Goal: Information Seeking & Learning: Learn about a topic

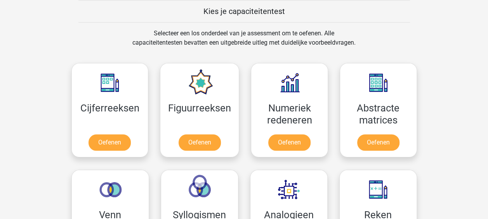
scroll to position [311, 0]
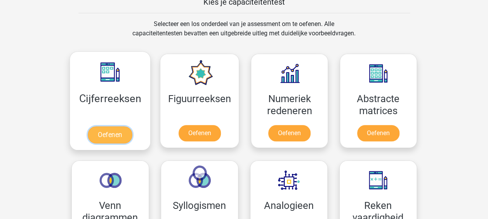
click at [119, 126] on link "Oefenen" at bounding box center [110, 134] width 44 height 17
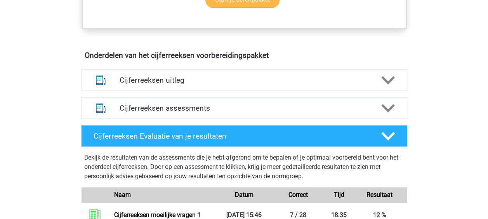
scroll to position [427, 0]
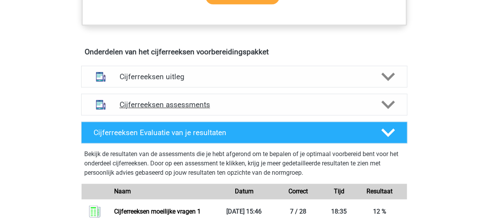
click at [197, 106] on div "Cijferreeksen assessments" at bounding box center [244, 105] width 326 height 22
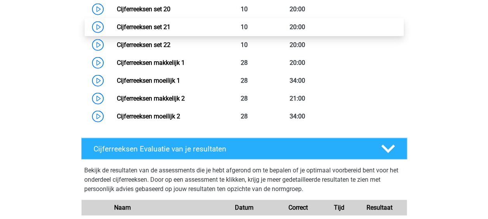
scroll to position [893, 0]
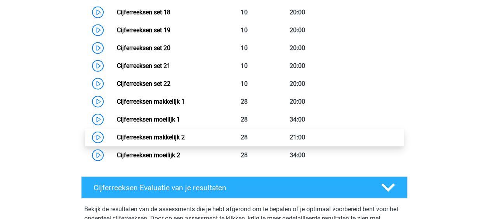
click at [144, 141] on link "Cijferreeksen makkelijk 2" at bounding box center [151, 137] width 68 height 7
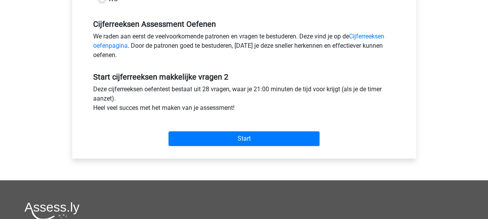
scroll to position [233, 0]
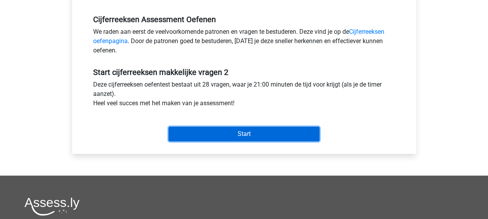
click at [226, 132] on input "Start" at bounding box center [243, 134] width 151 height 15
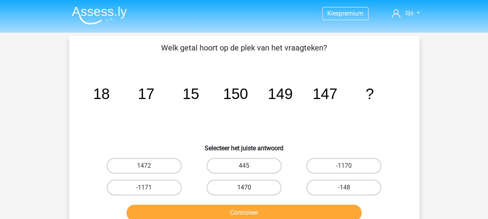
click at [250, 193] on label "1470" at bounding box center [243, 188] width 75 height 16
click at [249, 193] on input "1470" at bounding box center [246, 189] width 5 height 5
radio input "true"
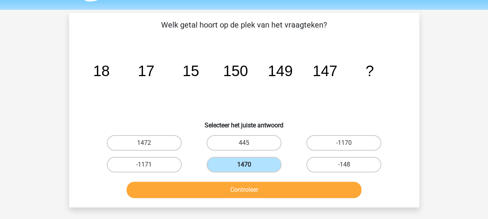
scroll to position [39, 0]
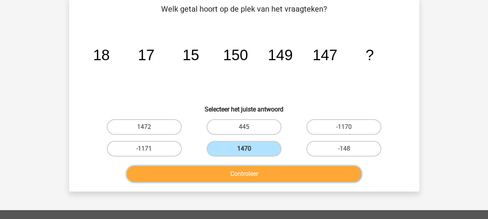
click at [243, 179] on button "Controleer" at bounding box center [244, 174] width 235 height 16
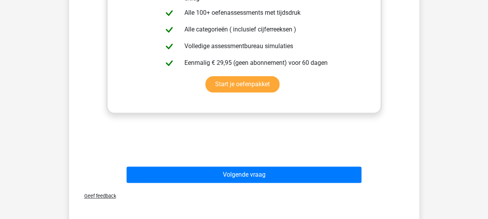
scroll to position [311, 0]
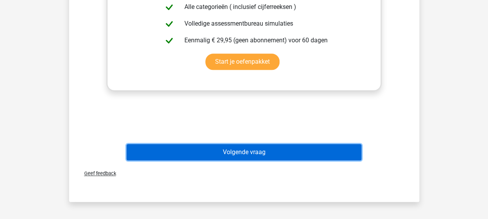
click at [250, 150] on button "Volgende vraag" at bounding box center [244, 152] width 235 height 16
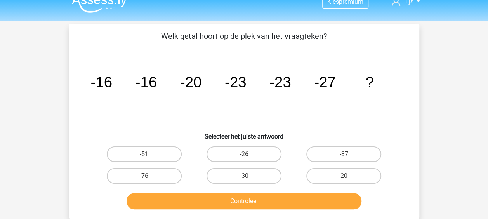
scroll to position [0, 0]
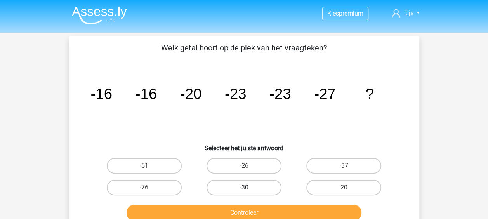
click at [234, 186] on label "-30" at bounding box center [243, 188] width 75 height 16
click at [244, 187] on input "-30" at bounding box center [246, 189] width 5 height 5
radio input "true"
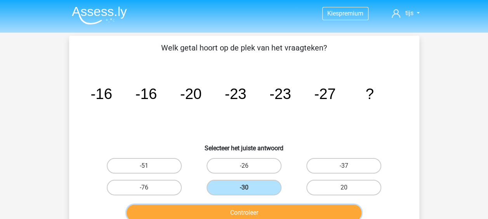
click at [245, 211] on button "Controleer" at bounding box center [244, 213] width 235 height 16
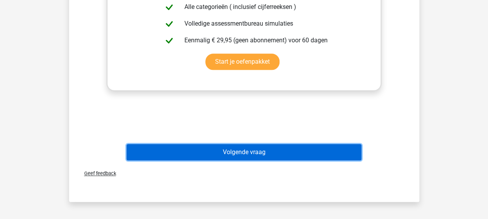
click at [231, 150] on button "Volgende vraag" at bounding box center [244, 152] width 235 height 16
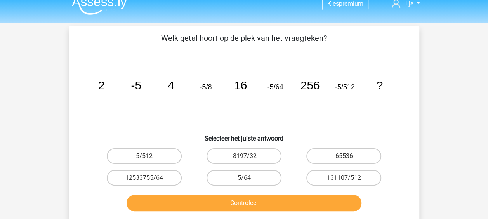
scroll to position [39, 0]
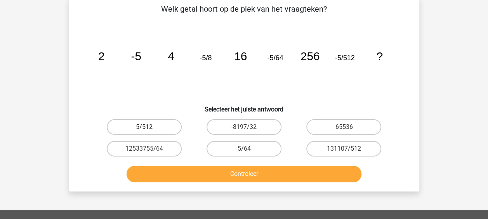
click at [165, 128] on label "5/512" at bounding box center [144, 127] width 75 height 16
click at [149, 128] on input "5/512" at bounding box center [146, 129] width 5 height 5
radio input "true"
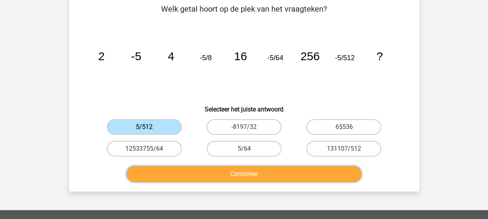
click at [232, 174] on button "Controleer" at bounding box center [244, 174] width 235 height 16
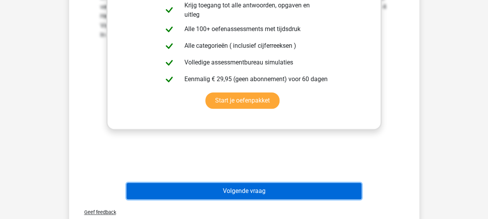
click at [247, 187] on button "Volgende vraag" at bounding box center [244, 191] width 235 height 16
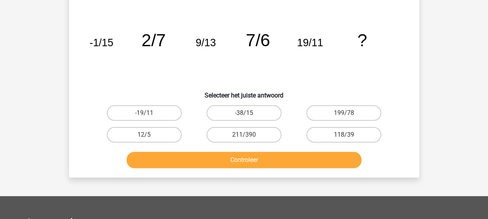
scroll to position [36, 0]
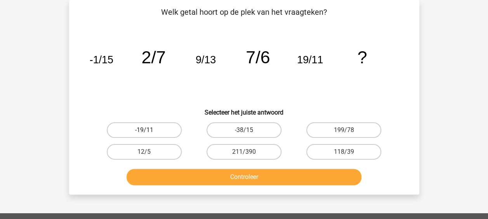
click at [157, 125] on label "-19/11" at bounding box center [144, 130] width 75 height 16
click at [149, 130] on input "-19/11" at bounding box center [146, 132] width 5 height 5
radio input "true"
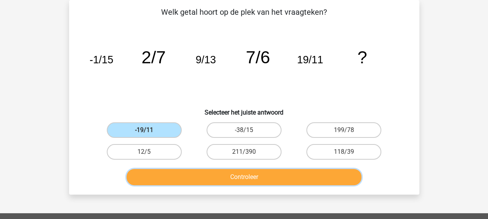
click at [210, 171] on button "Controleer" at bounding box center [244, 177] width 235 height 16
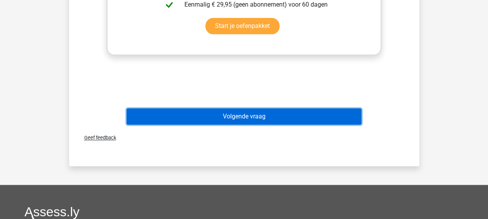
click at [230, 121] on button "Volgende vraag" at bounding box center [244, 116] width 235 height 16
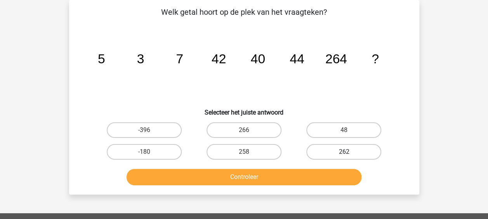
click at [350, 158] on label "262" at bounding box center [343, 152] width 75 height 16
click at [349, 157] on input "262" at bounding box center [346, 154] width 5 height 5
radio input "true"
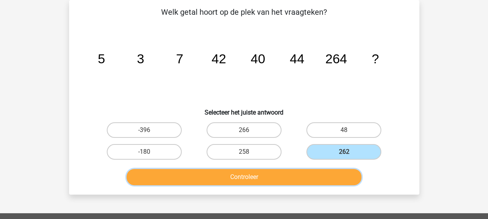
click at [293, 179] on button "Controleer" at bounding box center [244, 177] width 235 height 16
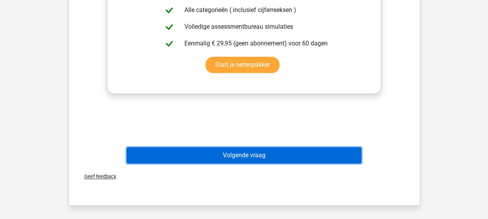
drag, startPoint x: 248, startPoint y: 156, endPoint x: 253, endPoint y: 153, distance: 5.9
click at [248, 156] on button "Volgende vraag" at bounding box center [244, 155] width 235 height 16
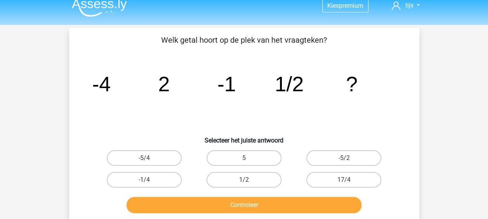
scroll to position [0, 0]
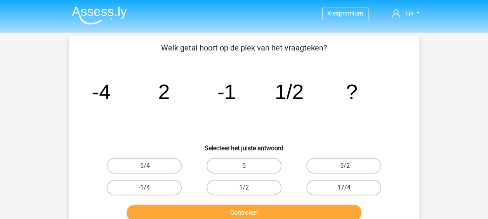
click at [162, 181] on label "-1/4" at bounding box center [144, 188] width 75 height 16
click at [149, 187] on input "-1/4" at bounding box center [146, 189] width 5 height 5
radio input "true"
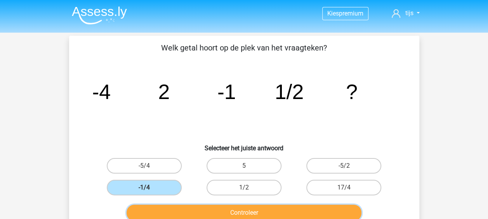
click at [227, 208] on button "Controleer" at bounding box center [244, 213] width 235 height 16
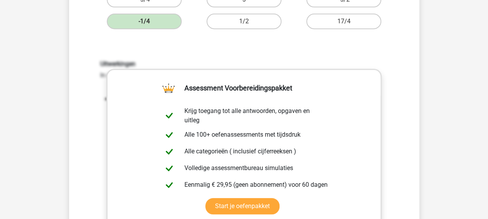
scroll to position [272, 0]
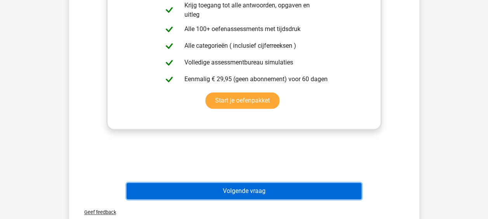
click at [243, 188] on button "Volgende vraag" at bounding box center [244, 191] width 235 height 16
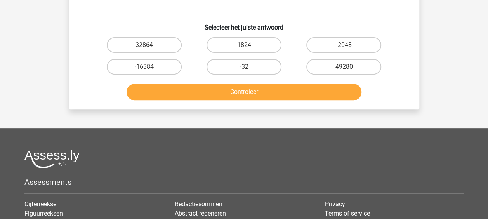
scroll to position [36, 0]
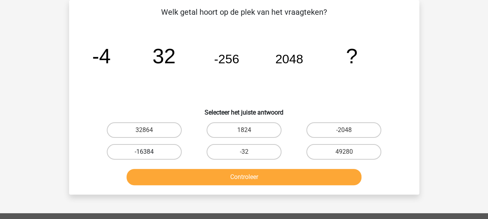
click at [150, 153] on label "-16384" at bounding box center [144, 152] width 75 height 16
click at [149, 153] on input "-16384" at bounding box center [146, 154] width 5 height 5
radio input "true"
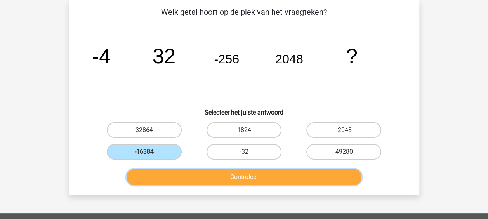
click at [192, 172] on button "Controleer" at bounding box center [244, 177] width 235 height 16
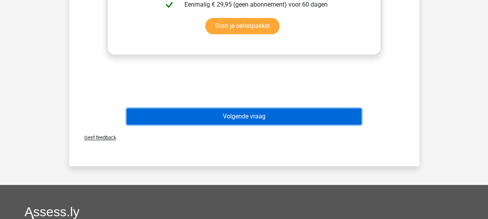
click at [230, 114] on button "Volgende vraag" at bounding box center [244, 116] width 235 height 16
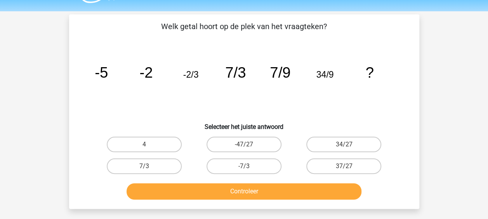
scroll to position [39, 0]
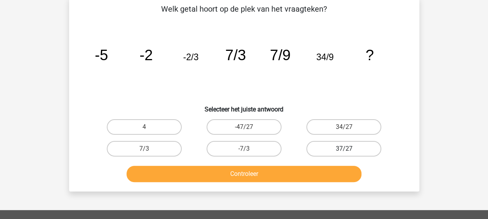
click at [324, 147] on label "37/27" at bounding box center [343, 149] width 75 height 16
click at [344, 149] on input "37/27" at bounding box center [346, 151] width 5 height 5
radio input "true"
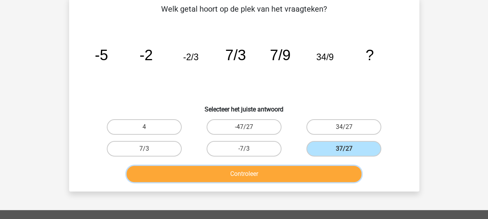
click at [255, 176] on button "Controleer" at bounding box center [244, 174] width 235 height 16
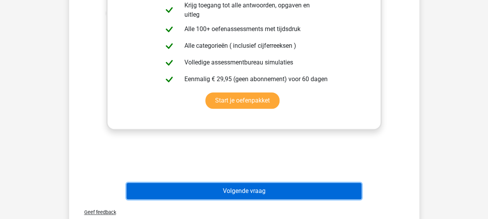
click at [245, 186] on button "Volgende vraag" at bounding box center [244, 191] width 235 height 16
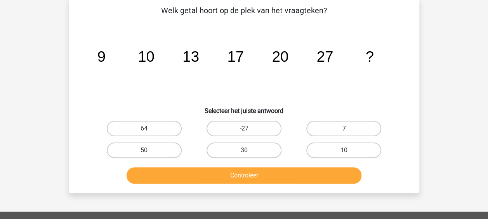
scroll to position [36, 0]
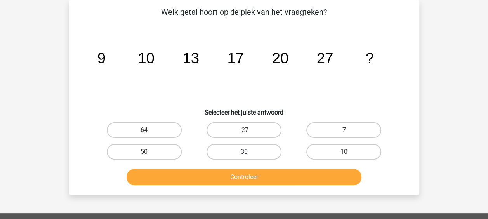
click at [259, 153] on label "30" at bounding box center [243, 152] width 75 height 16
click at [249, 153] on input "30" at bounding box center [246, 154] width 5 height 5
radio input "true"
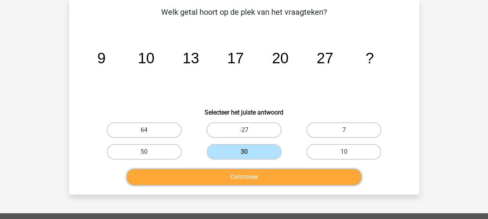
click at [243, 177] on button "Controleer" at bounding box center [244, 177] width 235 height 16
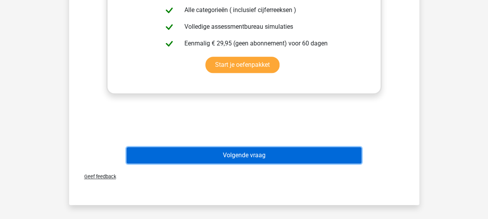
click at [244, 157] on button "Volgende vraag" at bounding box center [244, 155] width 235 height 16
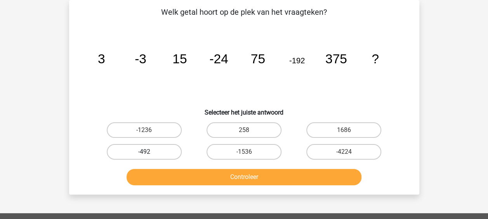
click at [176, 147] on label "-492" at bounding box center [144, 152] width 75 height 16
click at [149, 152] on input "-492" at bounding box center [146, 154] width 5 height 5
radio input "true"
click at [213, 169] on div "Controleer" at bounding box center [244, 176] width 325 height 26
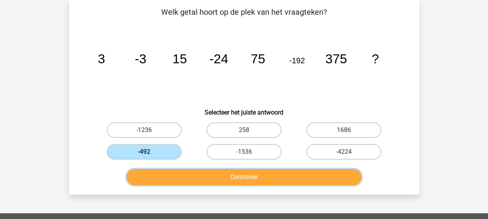
click at [216, 173] on button "Controleer" at bounding box center [244, 177] width 235 height 16
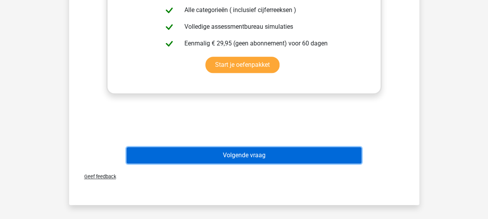
click at [246, 157] on button "Volgende vraag" at bounding box center [244, 155] width 235 height 16
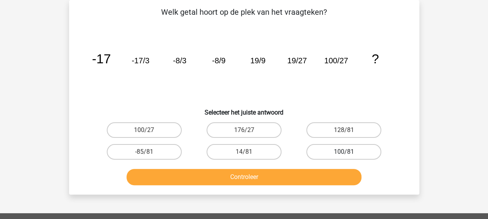
click at [350, 153] on label "100/81" at bounding box center [343, 152] width 75 height 16
click at [349, 153] on input "100/81" at bounding box center [346, 154] width 5 height 5
radio input "true"
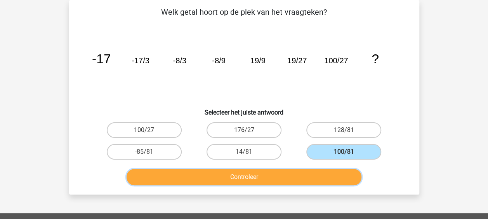
click at [258, 173] on button "Controleer" at bounding box center [244, 177] width 235 height 16
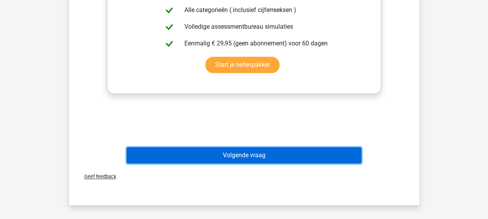
click at [255, 153] on button "Volgende vraag" at bounding box center [244, 155] width 235 height 16
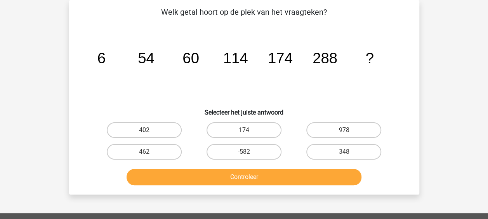
click at [149, 161] on div "462" at bounding box center [144, 152] width 100 height 22
click at [154, 154] on label "462" at bounding box center [144, 152] width 75 height 16
click at [149, 154] on input "462" at bounding box center [146, 154] width 5 height 5
radio input "true"
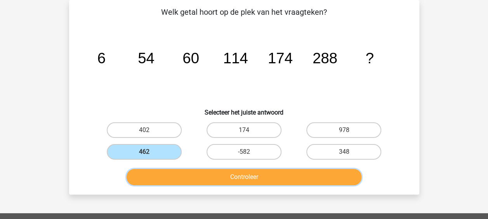
click at [201, 175] on button "Controleer" at bounding box center [244, 177] width 235 height 16
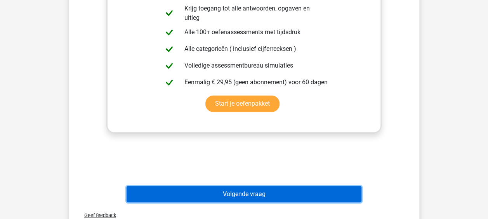
click at [245, 197] on button "Volgende vraag" at bounding box center [244, 194] width 235 height 16
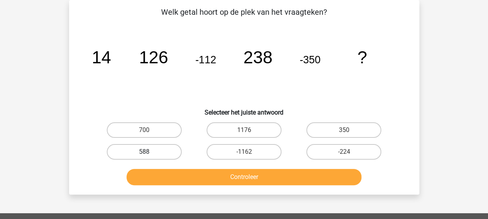
click at [158, 147] on label "588" at bounding box center [144, 152] width 75 height 16
click at [149, 152] on input "588" at bounding box center [146, 154] width 5 height 5
radio input "true"
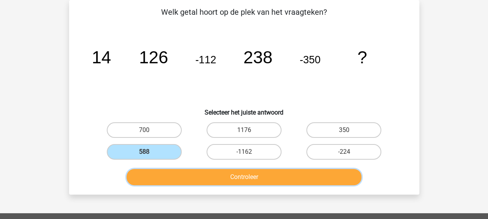
click at [194, 174] on button "Controleer" at bounding box center [244, 177] width 235 height 16
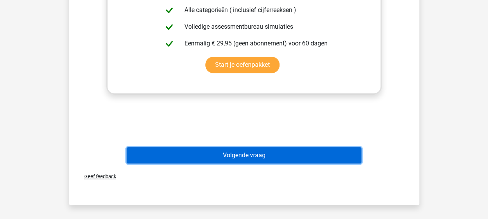
click at [224, 156] on button "Volgende vraag" at bounding box center [244, 155] width 235 height 16
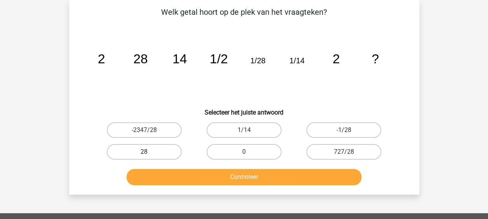
click at [165, 154] on label "28" at bounding box center [144, 152] width 75 height 16
click at [149, 154] on input "28" at bounding box center [146, 154] width 5 height 5
radio input "true"
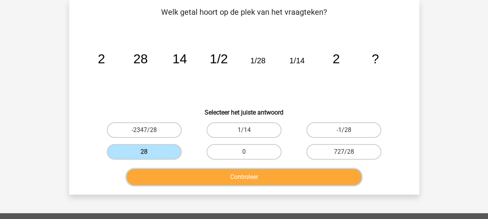
click at [199, 172] on button "Controleer" at bounding box center [244, 177] width 235 height 16
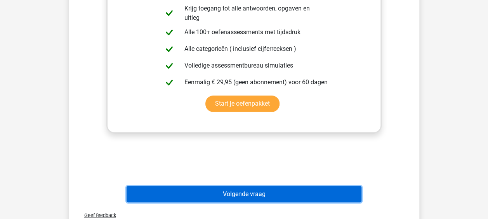
click at [245, 192] on button "Volgende vraag" at bounding box center [244, 194] width 235 height 16
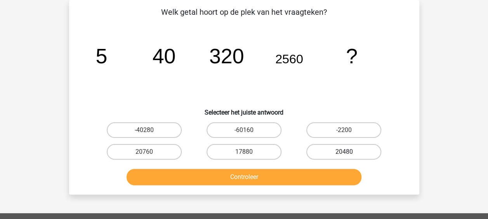
click at [314, 144] on label "20480" at bounding box center [343, 152] width 75 height 16
click at [344, 152] on input "20480" at bounding box center [346, 154] width 5 height 5
radio input "true"
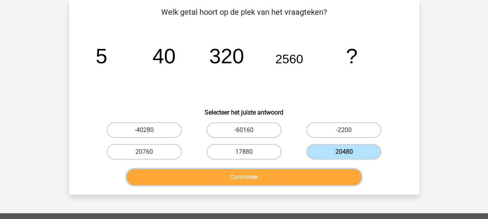
click at [285, 170] on button "Controleer" at bounding box center [244, 177] width 235 height 16
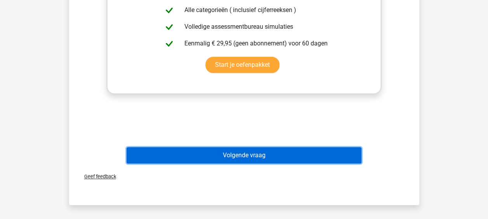
click at [245, 155] on button "Volgende vraag" at bounding box center [244, 155] width 235 height 16
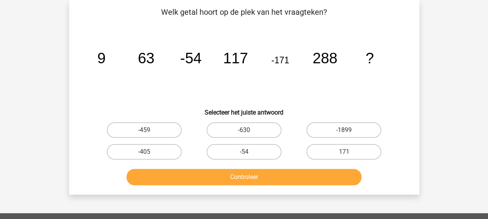
scroll to position [0, 0]
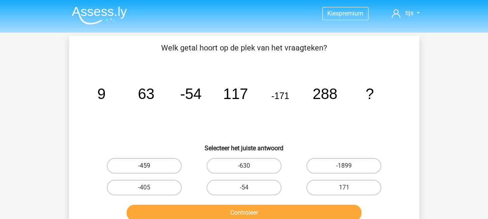
click at [161, 167] on label "-459" at bounding box center [144, 166] width 75 height 16
click at [149, 167] on input "-459" at bounding box center [146, 168] width 5 height 5
radio input "true"
click at [225, 209] on button "Controleer" at bounding box center [244, 213] width 235 height 16
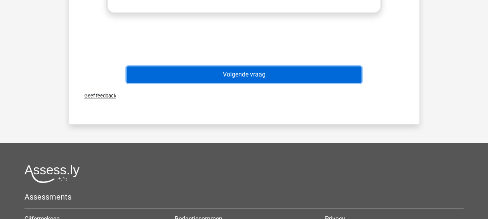
click at [229, 75] on button "Volgende vraag" at bounding box center [244, 74] width 235 height 16
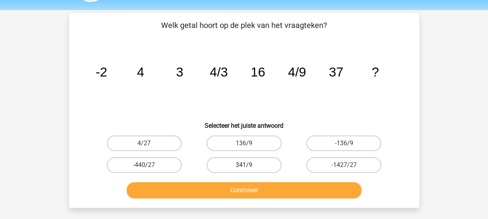
scroll to position [39, 0]
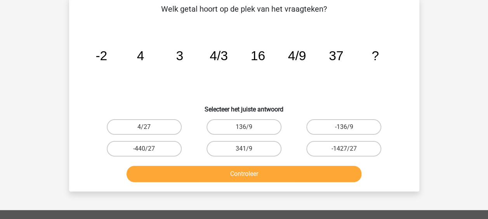
drag, startPoint x: 184, startPoint y: 135, endPoint x: 175, endPoint y: 139, distance: 10.1
click at [183, 135] on div "4/27" at bounding box center [144, 127] width 100 height 22
click at [175, 139] on div "-440/27" at bounding box center [144, 149] width 100 height 22
click at [172, 143] on label "-440/27" at bounding box center [144, 149] width 75 height 16
click at [149, 149] on input "-440/27" at bounding box center [146, 151] width 5 height 5
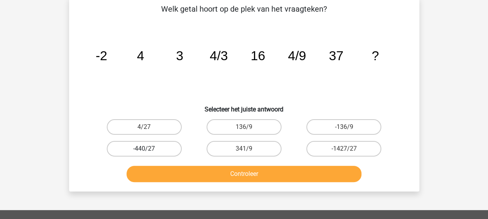
radio input "true"
click at [156, 125] on label "4/27" at bounding box center [144, 127] width 75 height 16
click at [149, 127] on input "4/27" at bounding box center [146, 129] width 5 height 5
radio input "true"
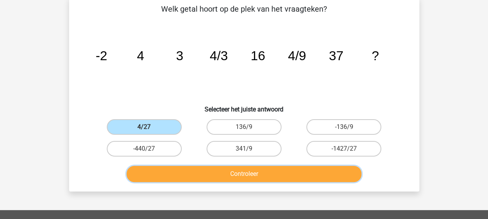
click at [208, 167] on button "Controleer" at bounding box center [244, 174] width 235 height 16
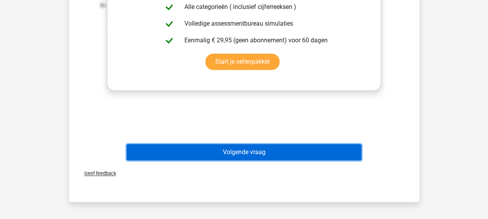
click at [233, 158] on button "Volgende vraag" at bounding box center [244, 152] width 235 height 16
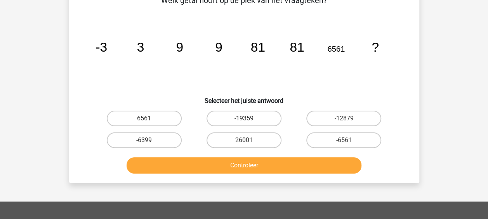
scroll to position [36, 0]
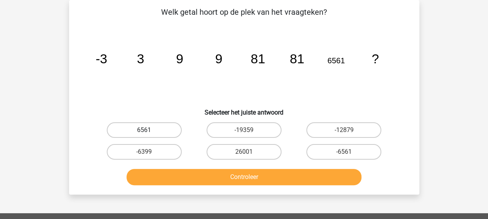
click at [161, 127] on label "6561" at bounding box center [144, 130] width 75 height 16
click at [149, 130] on input "6561" at bounding box center [146, 132] width 5 height 5
radio input "true"
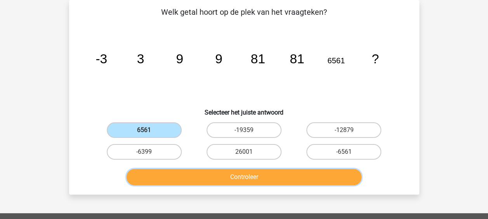
click at [231, 182] on button "Controleer" at bounding box center [244, 177] width 235 height 16
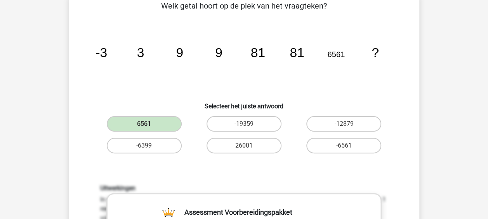
scroll to position [307, 0]
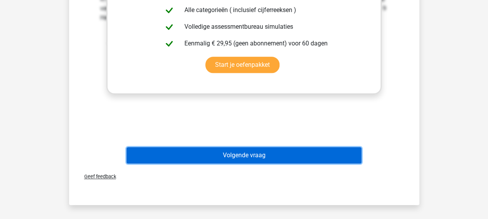
click at [257, 154] on button "Volgende vraag" at bounding box center [244, 155] width 235 height 16
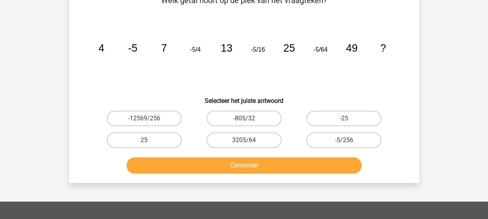
scroll to position [36, 0]
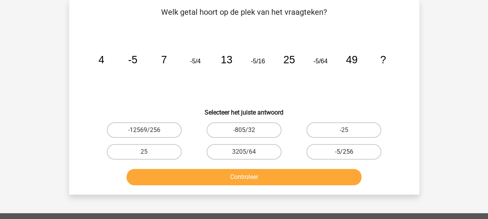
click at [336, 151] on label "-5/256" at bounding box center [343, 152] width 75 height 16
click at [344, 152] on input "-5/256" at bounding box center [346, 154] width 5 height 5
radio input "true"
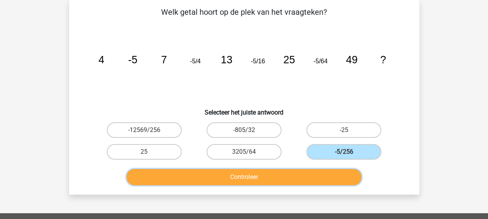
click at [294, 176] on button "Controleer" at bounding box center [244, 177] width 235 height 16
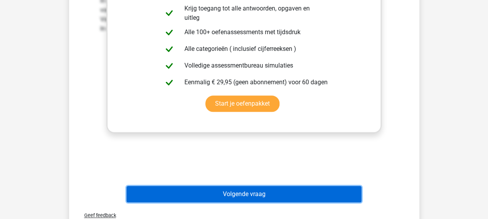
click at [258, 193] on button "Volgende vraag" at bounding box center [244, 194] width 235 height 16
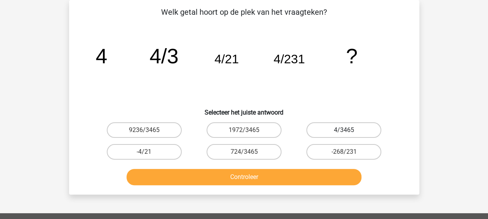
click at [312, 128] on label "4/3465" at bounding box center [343, 130] width 75 height 16
click at [344, 130] on input "4/3465" at bounding box center [346, 132] width 5 height 5
radio input "true"
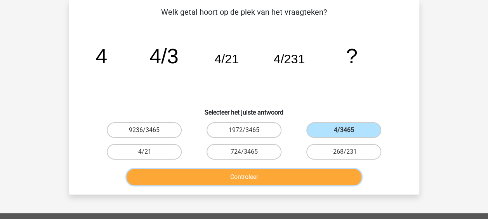
click at [257, 171] on button "Controleer" at bounding box center [244, 177] width 235 height 16
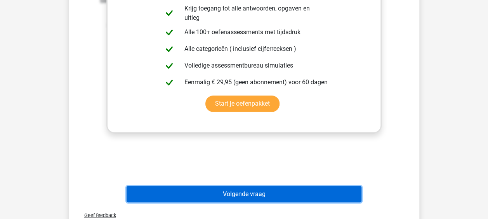
click at [242, 189] on button "Volgende vraag" at bounding box center [244, 194] width 235 height 16
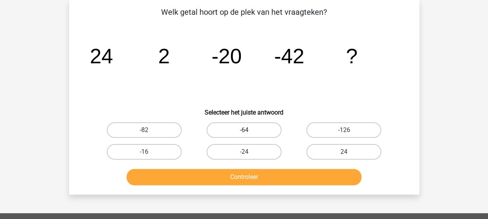
click at [264, 127] on label "-64" at bounding box center [243, 130] width 75 height 16
click at [249, 130] on input "-64" at bounding box center [246, 132] width 5 height 5
radio input "true"
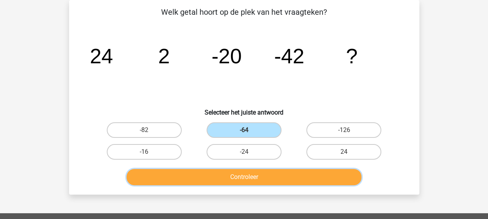
click at [252, 184] on button "Controleer" at bounding box center [244, 177] width 235 height 16
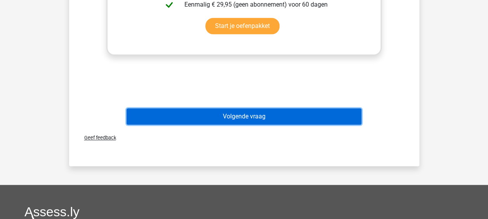
click at [253, 117] on button "Volgende vraag" at bounding box center [244, 116] width 235 height 16
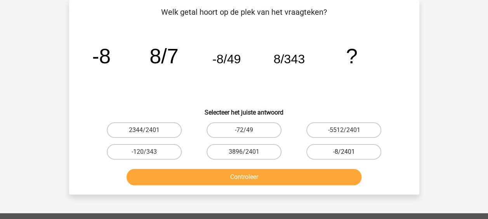
click at [335, 154] on label "-8/2401" at bounding box center [343, 152] width 75 height 16
click at [344, 154] on input "-8/2401" at bounding box center [346, 154] width 5 height 5
radio input "true"
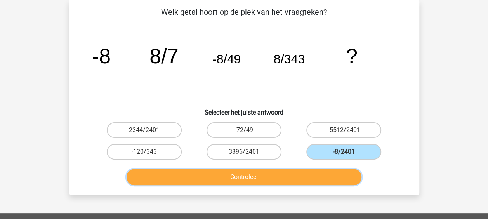
click at [285, 173] on button "Controleer" at bounding box center [244, 177] width 235 height 16
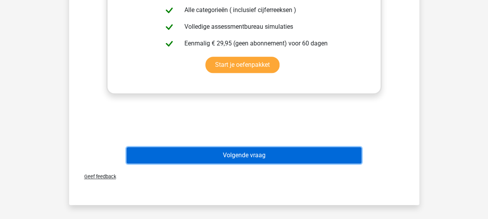
click at [254, 157] on button "Volgende vraag" at bounding box center [244, 155] width 235 height 16
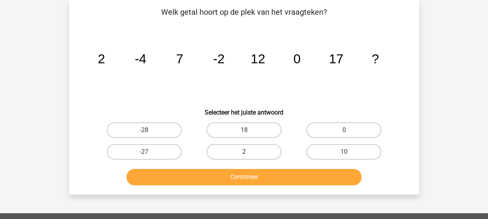
drag, startPoint x: 243, startPoint y: 147, endPoint x: 252, endPoint y: 185, distance: 39.0
click at [243, 147] on label "2" at bounding box center [243, 152] width 75 height 16
click at [244, 152] on input "2" at bounding box center [246, 154] width 5 height 5
radio input "true"
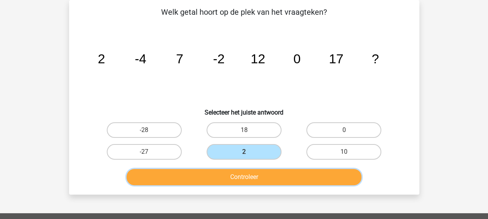
click at [248, 175] on button "Controleer" at bounding box center [244, 177] width 235 height 16
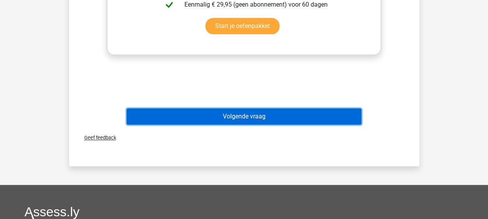
click at [240, 112] on button "Volgende vraag" at bounding box center [244, 116] width 235 height 16
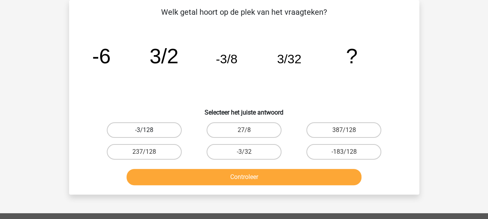
click at [173, 130] on label "-3/128" at bounding box center [144, 130] width 75 height 16
click at [149, 130] on input "-3/128" at bounding box center [146, 132] width 5 height 5
radio input "true"
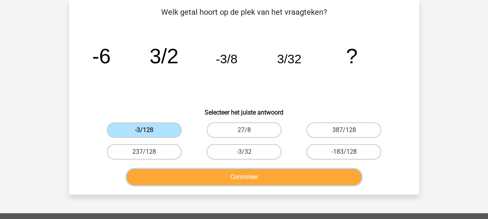
click at [253, 180] on button "Controleer" at bounding box center [244, 177] width 235 height 16
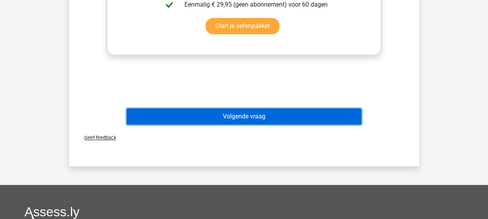
click at [257, 118] on button "Volgende vraag" at bounding box center [244, 116] width 235 height 16
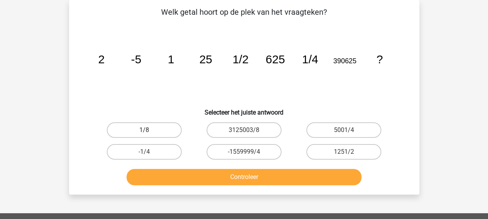
click at [142, 128] on label "1/8" at bounding box center [144, 130] width 75 height 16
click at [144, 130] on input "1/8" at bounding box center [146, 132] width 5 height 5
radio input "true"
click at [225, 187] on div "Controleer" at bounding box center [244, 178] width 300 height 19
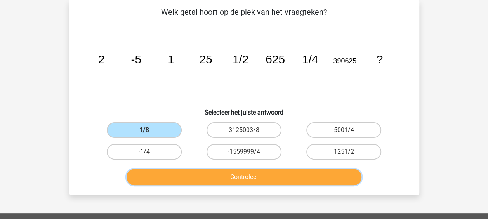
click at [226, 180] on button "Controleer" at bounding box center [244, 177] width 235 height 16
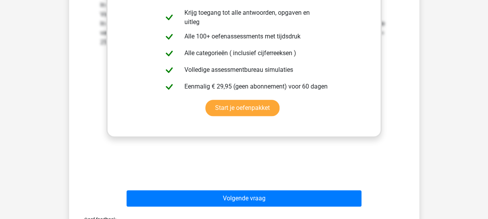
scroll to position [269, 0]
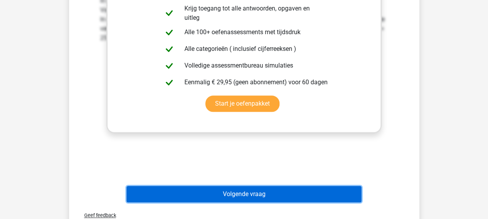
click at [228, 196] on button "Volgende vraag" at bounding box center [244, 194] width 235 height 16
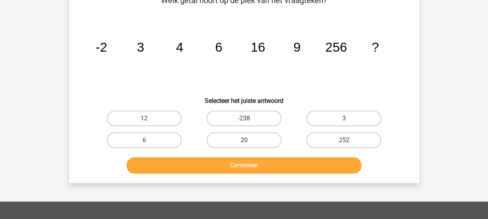
scroll to position [36, 0]
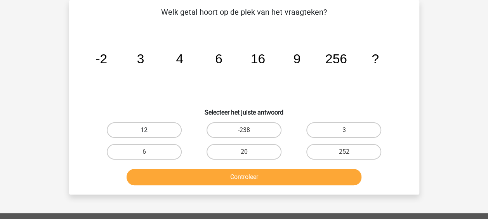
click at [152, 125] on label "12" at bounding box center [144, 130] width 75 height 16
click at [149, 130] on input "12" at bounding box center [146, 132] width 5 height 5
radio input "true"
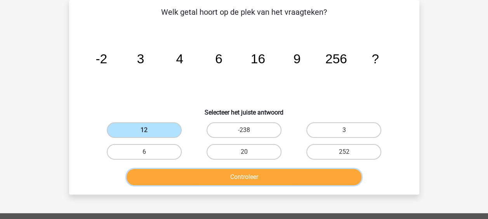
click at [212, 178] on button "Controleer" at bounding box center [244, 177] width 235 height 16
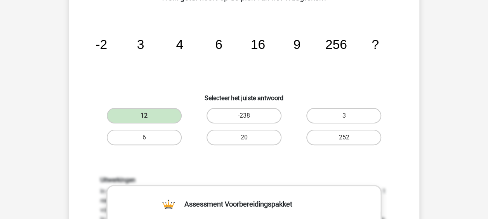
scroll to position [269, 0]
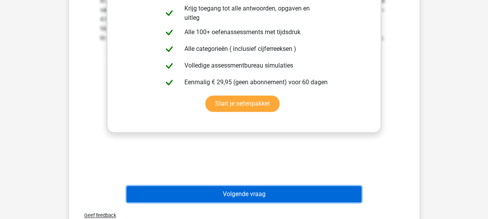
click at [246, 196] on button "Volgende vraag" at bounding box center [244, 194] width 235 height 16
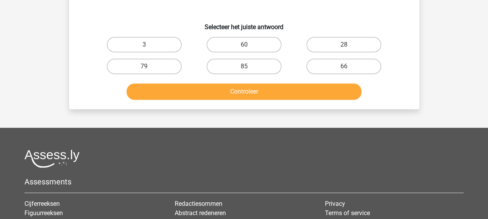
scroll to position [36, 0]
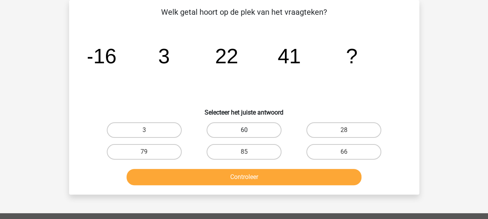
click at [260, 130] on label "60" at bounding box center [243, 130] width 75 height 16
click at [249, 130] on input "60" at bounding box center [246, 132] width 5 height 5
radio input "true"
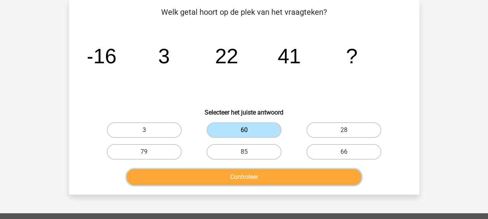
click at [270, 176] on button "Controleer" at bounding box center [244, 177] width 235 height 16
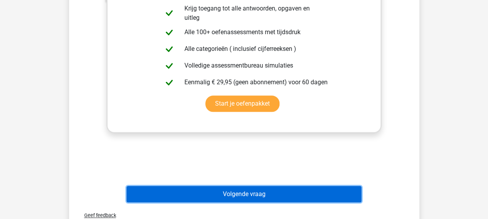
click at [272, 189] on button "Volgende vraag" at bounding box center [244, 194] width 235 height 16
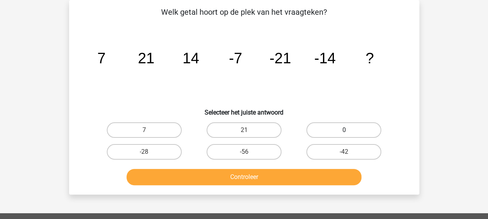
click at [333, 123] on label "0" at bounding box center [343, 130] width 75 height 16
click at [344, 130] on input "0" at bounding box center [346, 132] width 5 height 5
radio input "true"
click at [147, 127] on label "7" at bounding box center [144, 130] width 75 height 16
click at [147, 130] on input "7" at bounding box center [146, 132] width 5 height 5
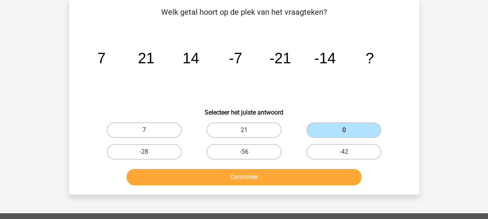
radio input "true"
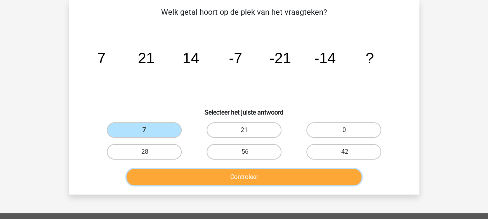
click at [207, 174] on button "Controleer" at bounding box center [244, 177] width 235 height 16
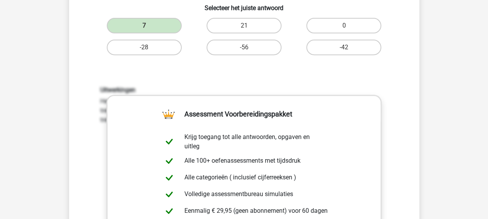
scroll to position [269, 0]
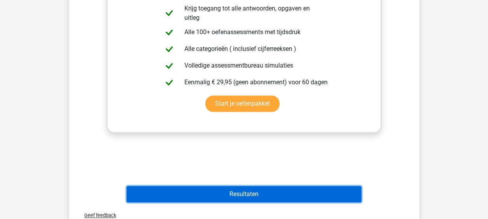
click at [235, 197] on button "Resultaten" at bounding box center [244, 194] width 235 height 16
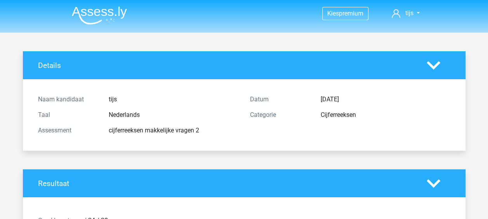
click at [114, 20] on img at bounding box center [99, 15] width 55 height 18
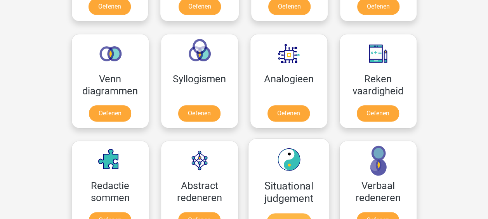
scroll to position [349, 0]
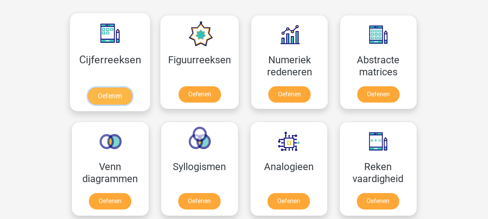
click at [111, 87] on link "Oefenen" at bounding box center [110, 95] width 44 height 17
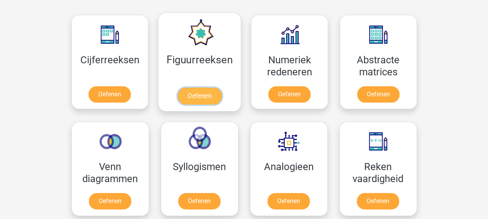
click at [209, 87] on link "Oefenen" at bounding box center [199, 95] width 44 height 17
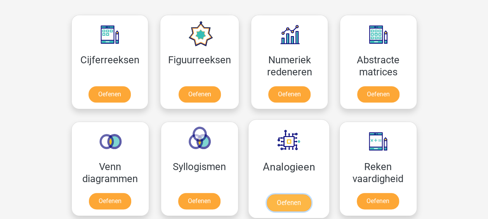
click at [292, 194] on link "Oefenen" at bounding box center [288, 202] width 44 height 17
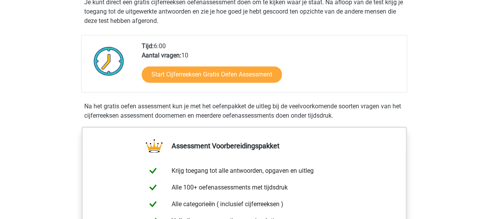
scroll to position [233, 0]
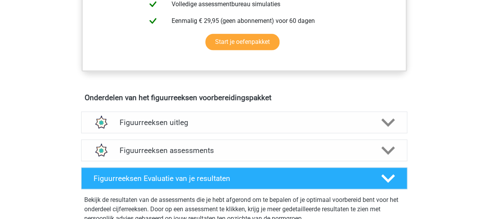
scroll to position [388, 0]
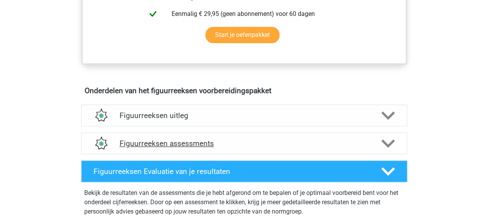
click at [206, 146] on h4 "Figuurreeksen assessments" at bounding box center [244, 143] width 249 height 9
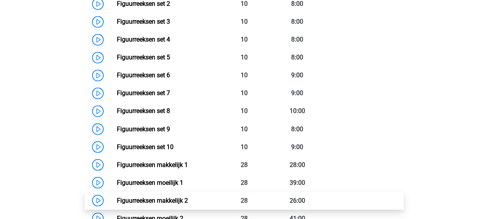
scroll to position [699, 0]
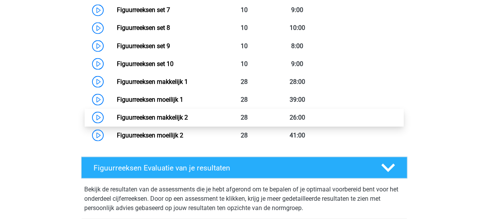
click at [156, 118] on link "Figuurreeksen makkelijk 2" at bounding box center [152, 116] width 71 height 7
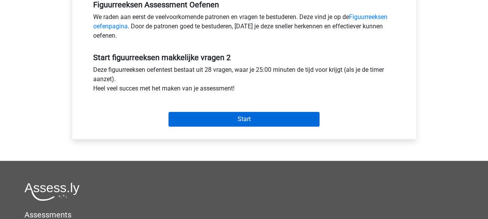
scroll to position [272, 0]
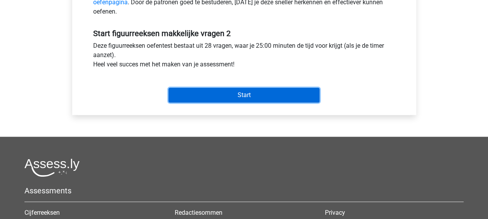
click at [225, 95] on input "Start" at bounding box center [243, 95] width 151 height 15
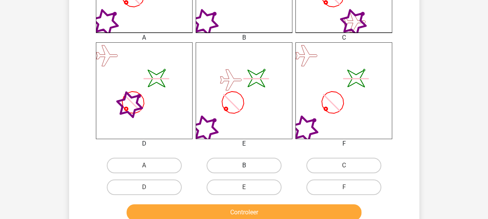
scroll to position [311, 0]
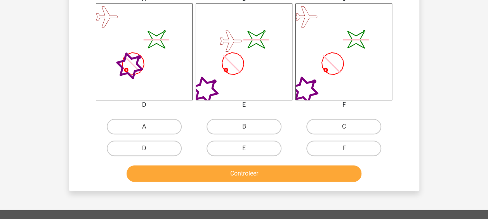
click at [245, 127] on input "B" at bounding box center [246, 129] width 5 height 5
radio input "true"
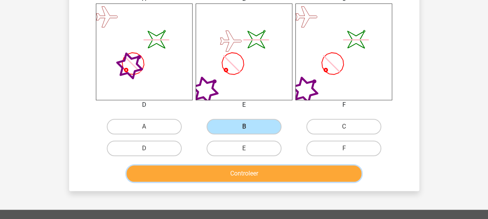
click at [227, 178] on button "Controleer" at bounding box center [244, 173] width 235 height 16
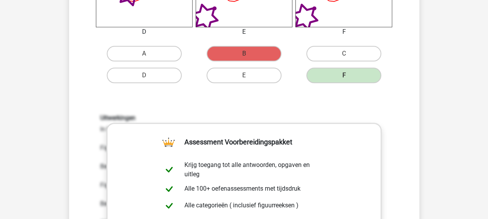
scroll to position [582, 0]
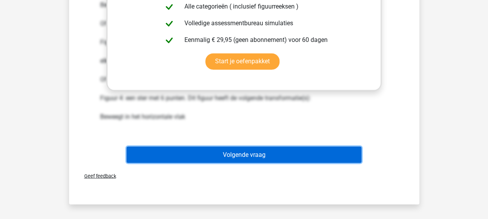
click at [245, 156] on button "Volgende vraag" at bounding box center [244, 154] width 235 height 16
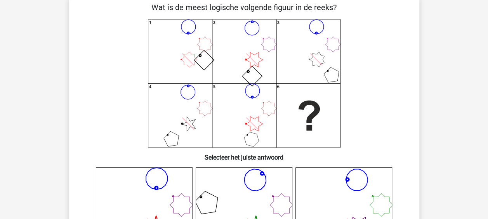
scroll to position [36, 0]
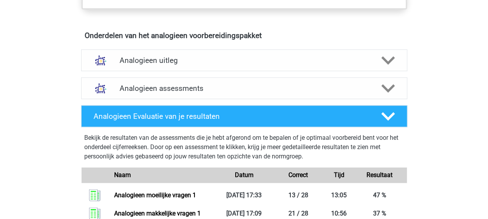
scroll to position [427, 0]
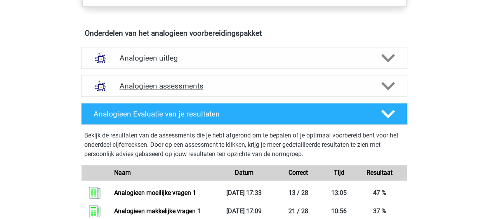
click at [203, 85] on h4 "Analogieen assessments" at bounding box center [244, 86] width 249 height 9
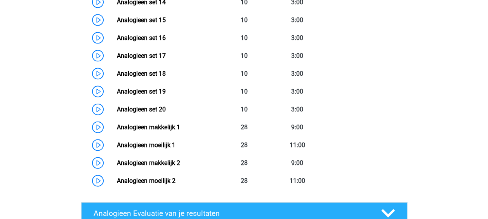
scroll to position [893, 0]
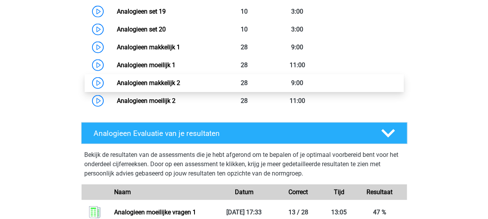
click at [148, 82] on link "Analogieen makkelijk 2" at bounding box center [148, 82] width 63 height 7
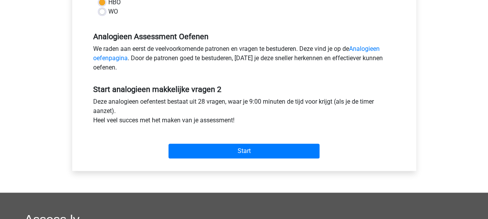
scroll to position [233, 0]
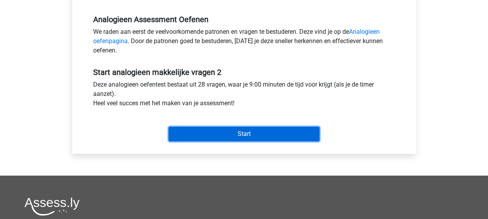
click at [226, 127] on input "Start" at bounding box center [243, 134] width 151 height 15
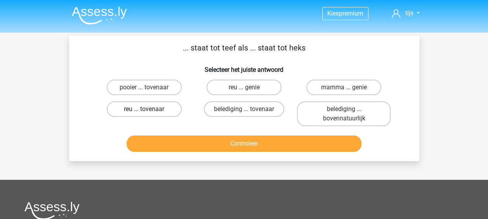
click at [170, 111] on label "reu ... tovenaar" at bounding box center [144, 109] width 75 height 16
click at [149, 111] on input "reu ... tovenaar" at bounding box center [146, 111] width 5 height 5
radio input "true"
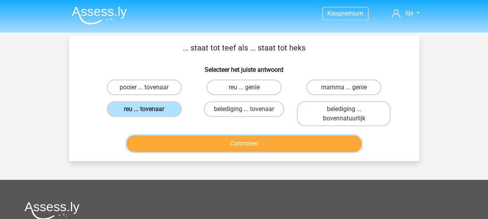
click at [250, 144] on button "Controleer" at bounding box center [244, 143] width 235 height 16
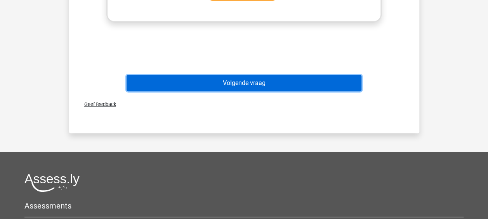
click at [232, 90] on button "Volgende vraag" at bounding box center [244, 83] width 235 height 16
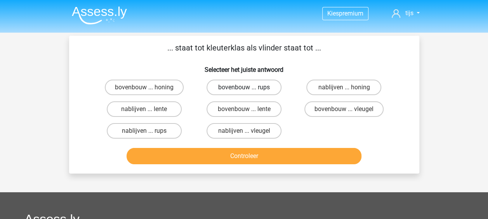
click at [241, 88] on label "bovenbouw ... rups" at bounding box center [243, 88] width 75 height 16
click at [244, 88] on input "bovenbouw ... rups" at bounding box center [246, 89] width 5 height 5
radio input "true"
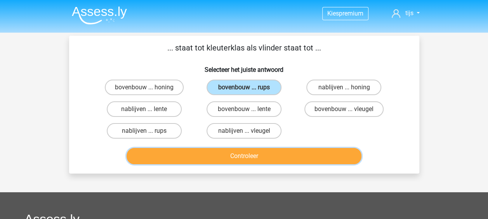
click at [215, 160] on button "Controleer" at bounding box center [244, 156] width 235 height 16
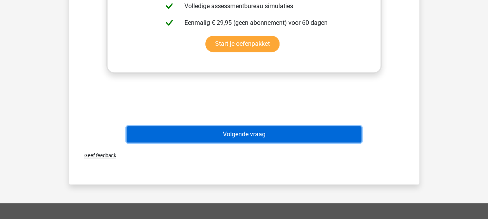
click at [235, 142] on button "Volgende vraag" at bounding box center [244, 134] width 235 height 16
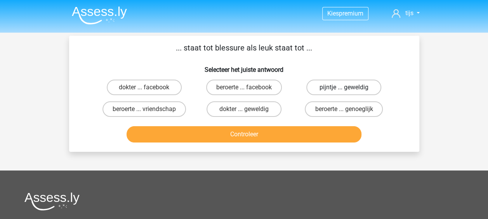
click at [329, 89] on label "pijntje ... geweldig" at bounding box center [343, 88] width 75 height 16
click at [344, 89] on input "pijntje ... geweldig" at bounding box center [346, 89] width 5 height 5
radio input "true"
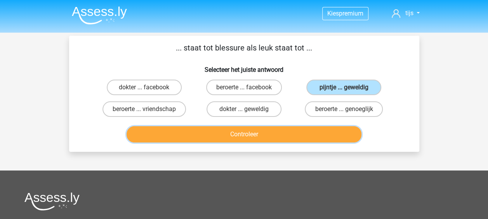
click at [264, 137] on button "Controleer" at bounding box center [244, 134] width 235 height 16
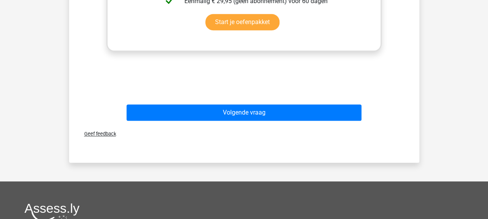
click at [247, 102] on div "Volgende vraag" at bounding box center [244, 111] width 325 height 26
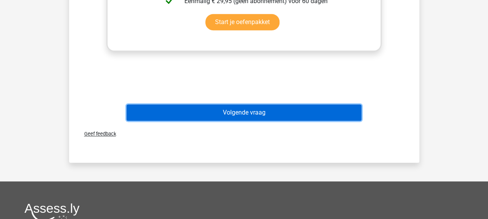
click at [243, 114] on button "Volgende vraag" at bounding box center [244, 112] width 235 height 16
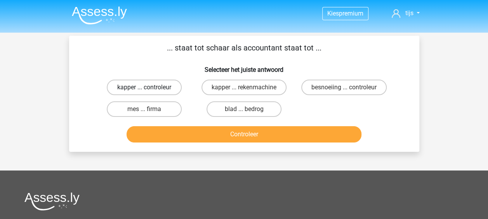
click at [169, 85] on label "kapper ... controleur" at bounding box center [144, 88] width 75 height 16
click at [149, 87] on input "kapper ... controleur" at bounding box center [146, 89] width 5 height 5
radio input "true"
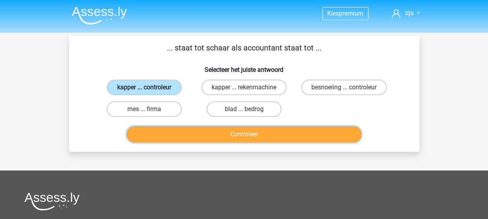
click at [213, 130] on button "Controleer" at bounding box center [244, 134] width 235 height 16
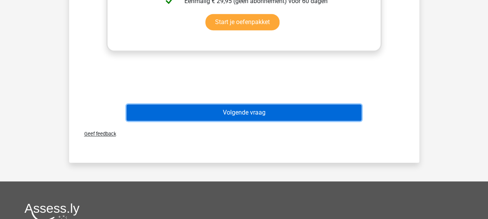
click at [217, 113] on button "Volgende vraag" at bounding box center [244, 112] width 235 height 16
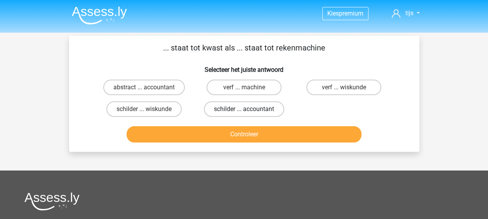
click at [224, 112] on label "schilder ... accountant" at bounding box center [244, 109] width 80 height 16
click at [244, 112] on input "schilder ... accountant" at bounding box center [246, 111] width 5 height 5
radio input "true"
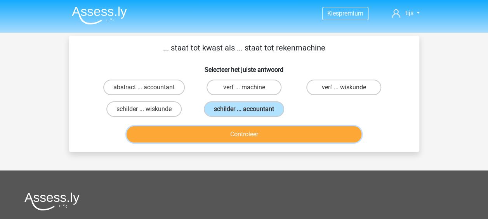
click at [217, 137] on button "Controleer" at bounding box center [244, 134] width 235 height 16
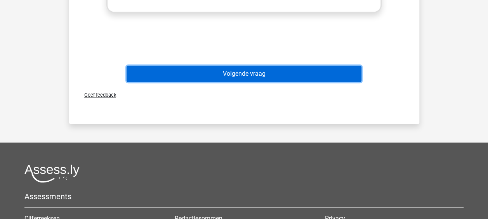
click at [237, 77] on button "Volgende vraag" at bounding box center [244, 74] width 235 height 16
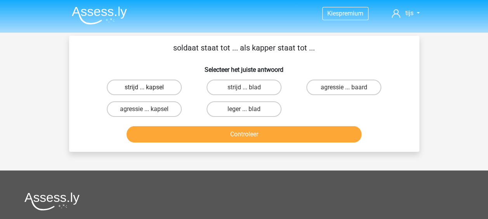
click at [173, 89] on label "strijd ... kapsel" at bounding box center [144, 88] width 75 height 16
click at [149, 89] on input "strijd ... kapsel" at bounding box center [146, 89] width 5 height 5
radio input "true"
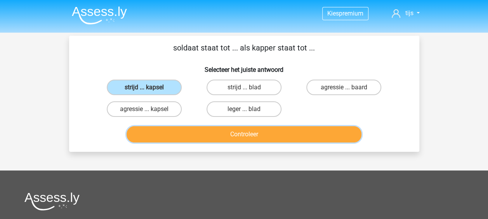
click at [204, 134] on button "Controleer" at bounding box center [244, 134] width 235 height 16
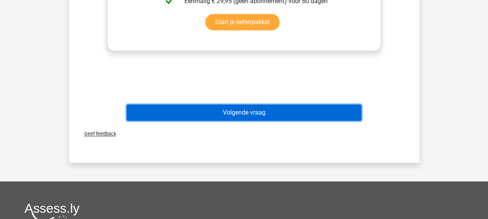
click at [246, 109] on button "Volgende vraag" at bounding box center [244, 112] width 235 height 16
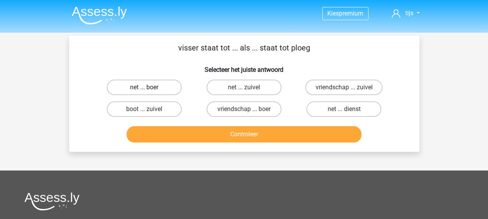
click at [175, 85] on label "net ... boer" at bounding box center [144, 88] width 75 height 16
click at [149, 87] on input "net ... boer" at bounding box center [146, 89] width 5 height 5
radio input "true"
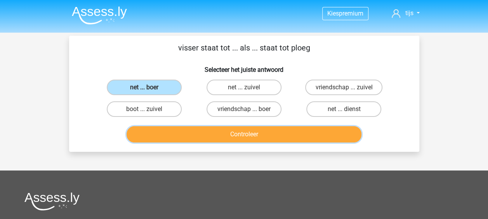
click at [227, 140] on button "Controleer" at bounding box center [244, 134] width 235 height 16
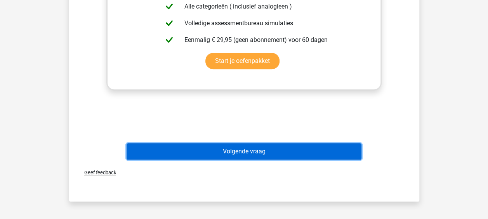
click at [254, 153] on button "Volgende vraag" at bounding box center [244, 151] width 235 height 16
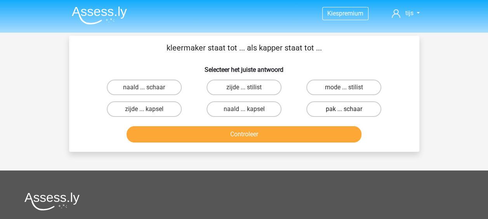
click at [331, 102] on label "pak ... schaar" at bounding box center [343, 109] width 75 height 16
click at [344, 109] on input "pak ... schaar" at bounding box center [346, 111] width 5 height 5
radio input "true"
click at [169, 88] on label "naald ... schaar" at bounding box center [144, 88] width 75 height 16
click at [149, 88] on input "naald ... schaar" at bounding box center [146, 89] width 5 height 5
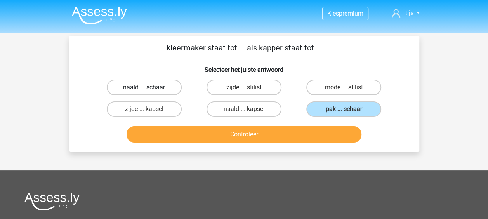
radio input "true"
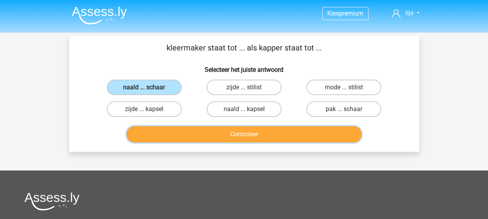
click at [205, 139] on button "Controleer" at bounding box center [244, 134] width 235 height 16
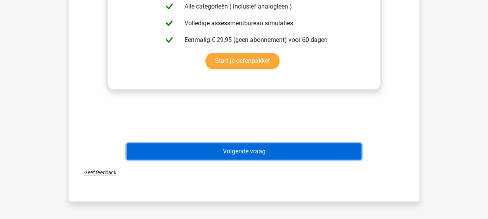
click at [250, 153] on button "Volgende vraag" at bounding box center [244, 151] width 235 height 16
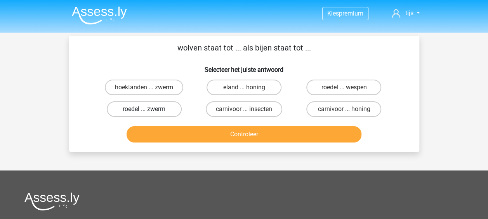
click at [167, 109] on label "roedel ... zwerm" at bounding box center [144, 109] width 75 height 16
click at [149, 109] on input "roedel ... zwerm" at bounding box center [146, 111] width 5 height 5
radio input "true"
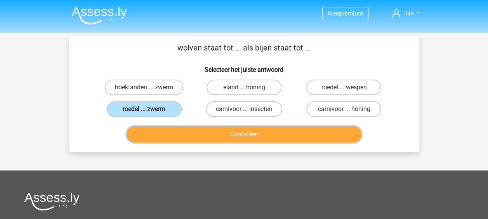
click at [219, 134] on button "Controleer" at bounding box center [244, 134] width 235 height 16
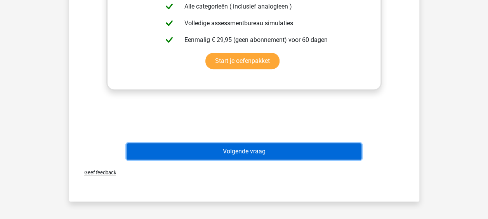
click at [255, 151] on button "Volgende vraag" at bounding box center [244, 151] width 235 height 16
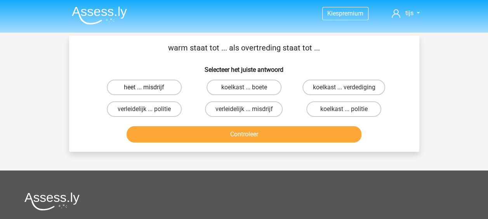
click at [172, 80] on label "heet ... misdrijf" at bounding box center [144, 88] width 75 height 16
click at [149, 87] on input "heet ... misdrijf" at bounding box center [146, 89] width 5 height 5
radio input "true"
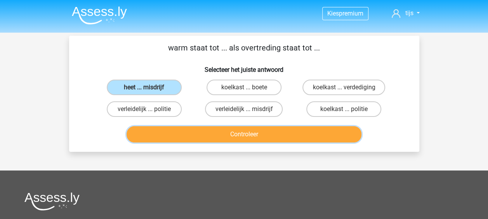
click at [224, 128] on button "Controleer" at bounding box center [244, 134] width 235 height 16
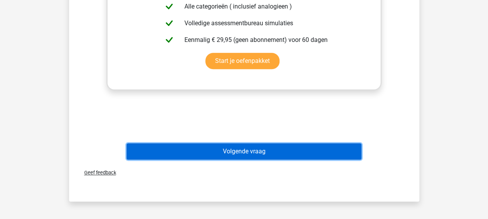
click at [231, 146] on button "Volgende vraag" at bounding box center [244, 151] width 235 height 16
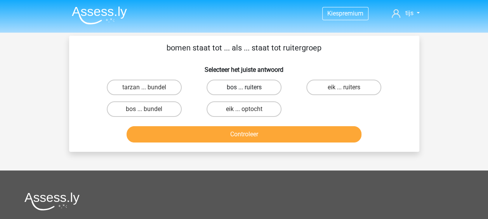
click at [262, 91] on label "bos ... ruiters" at bounding box center [243, 88] width 75 height 16
click at [249, 91] on input "bos ... ruiters" at bounding box center [246, 89] width 5 height 5
radio input "true"
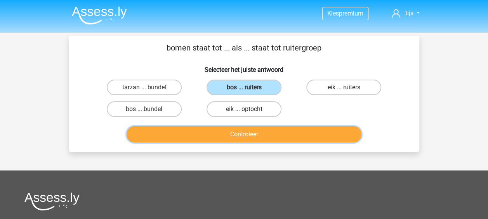
click at [241, 138] on button "Controleer" at bounding box center [244, 134] width 235 height 16
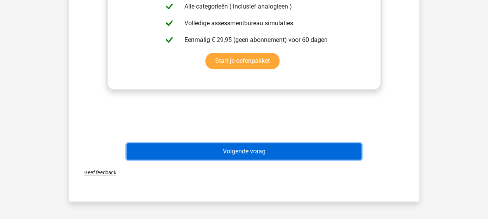
click at [242, 149] on button "Volgende vraag" at bounding box center [244, 151] width 235 height 16
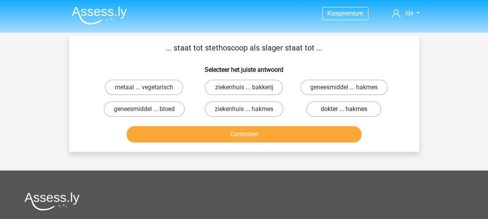
click at [314, 106] on label "dokter ... hakmes" at bounding box center [343, 109] width 75 height 16
click at [344, 109] on input "dokter ... hakmes" at bounding box center [346, 111] width 5 height 5
radio input "true"
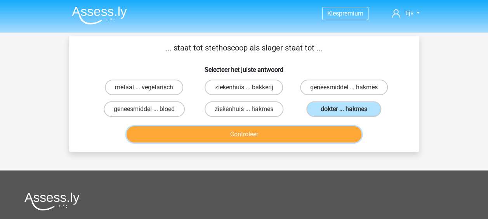
click at [276, 134] on button "Controleer" at bounding box center [244, 134] width 235 height 16
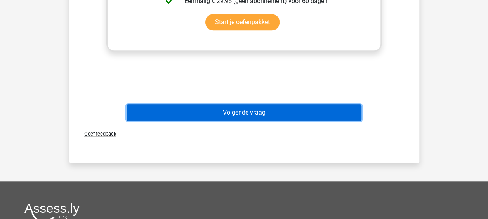
click at [251, 114] on button "Volgende vraag" at bounding box center [244, 112] width 235 height 16
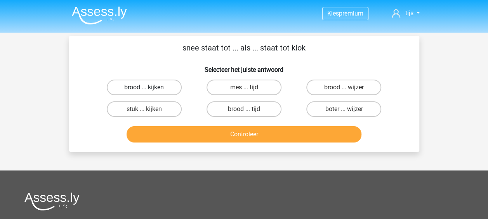
click at [177, 84] on label "brood ... kijken" at bounding box center [144, 88] width 75 height 16
click at [149, 87] on input "brood ... kijken" at bounding box center [146, 89] width 5 height 5
radio input "true"
click at [319, 82] on label "brood ... wijzer" at bounding box center [343, 88] width 75 height 16
click at [344, 87] on input "brood ... wijzer" at bounding box center [346, 89] width 5 height 5
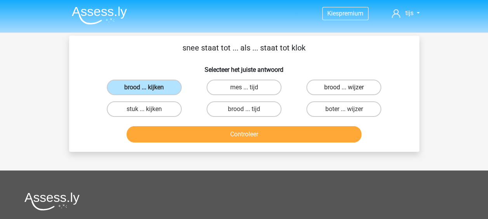
radio input "true"
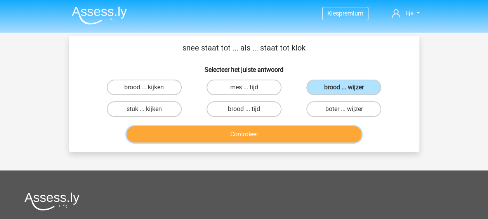
click at [272, 129] on button "Controleer" at bounding box center [244, 134] width 235 height 16
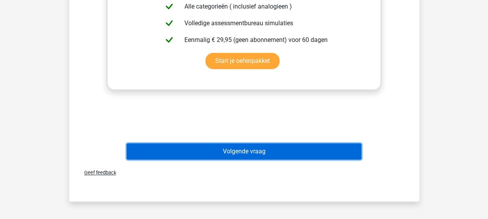
click at [238, 156] on button "Volgende vraag" at bounding box center [244, 151] width 235 height 16
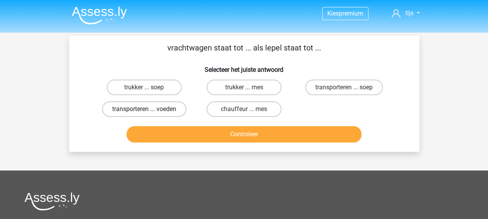
click at [175, 112] on label "transporteren ... voeden" at bounding box center [144, 109] width 84 height 16
click at [149, 112] on input "transporteren ... voeden" at bounding box center [146, 111] width 5 height 5
radio input "true"
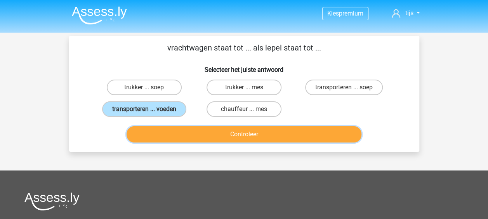
click at [214, 140] on button "Controleer" at bounding box center [244, 134] width 235 height 16
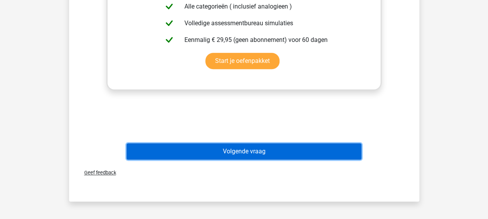
click at [219, 150] on button "Volgende vraag" at bounding box center [244, 151] width 235 height 16
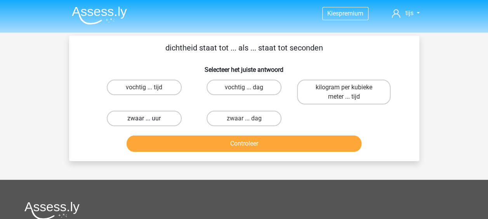
click at [180, 115] on label "zwaar ... uur" at bounding box center [144, 119] width 75 height 16
click at [149, 118] on input "zwaar ... uur" at bounding box center [146, 120] width 5 height 5
radio input "true"
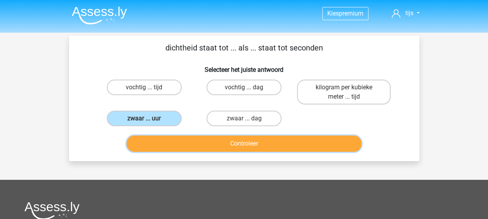
click at [226, 141] on button "Controleer" at bounding box center [244, 143] width 235 height 16
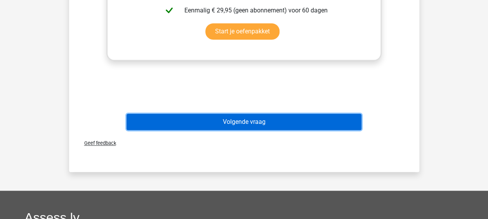
click at [227, 126] on button "Volgende vraag" at bounding box center [244, 122] width 235 height 16
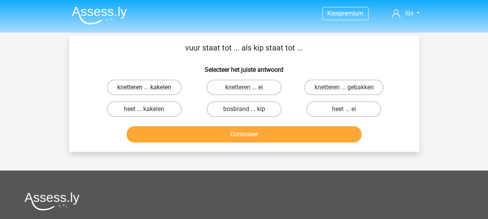
click at [168, 92] on label "knetteren ... kakelen" at bounding box center [144, 88] width 75 height 16
click at [149, 92] on input "knetteren ... kakelen" at bounding box center [146, 89] width 5 height 5
radio input "true"
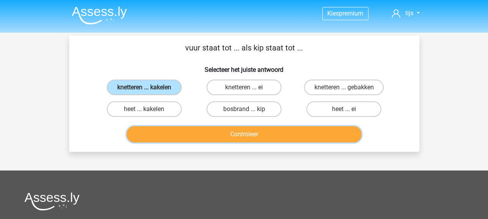
click at [205, 132] on button "Controleer" at bounding box center [244, 134] width 235 height 16
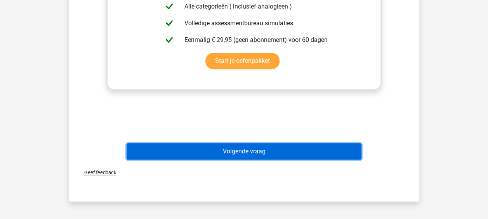
click at [234, 151] on button "Volgende vraag" at bounding box center [244, 151] width 235 height 16
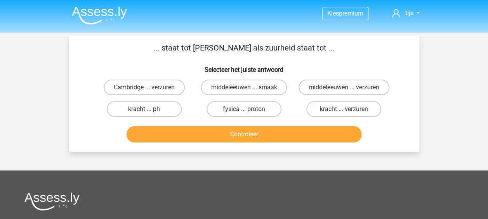
click at [176, 103] on label "kracht ... ph" at bounding box center [144, 109] width 75 height 16
click at [149, 109] on input "kracht ... ph" at bounding box center [146, 111] width 5 height 5
radio input "true"
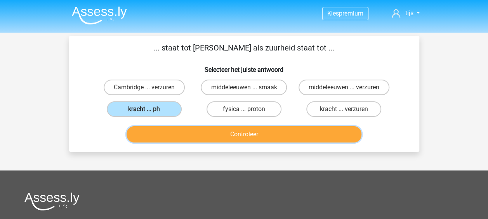
click at [213, 132] on button "Controleer" at bounding box center [244, 134] width 235 height 16
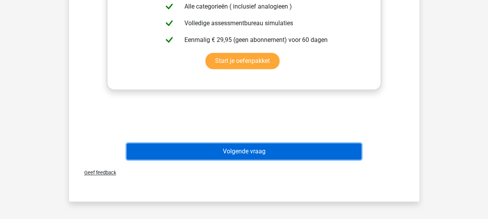
click at [235, 151] on button "Volgende vraag" at bounding box center [244, 151] width 235 height 16
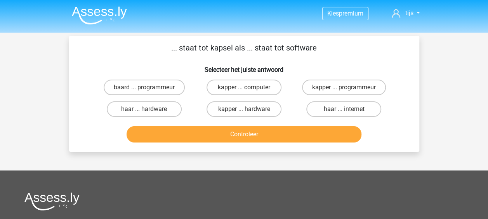
click at [318, 79] on div "kapper ... programmeur" at bounding box center [344, 87] width 100 height 22
click at [316, 84] on label "kapper ... programmeur" at bounding box center [344, 88] width 84 height 16
click at [344, 87] on input "kapper ... programmeur" at bounding box center [346, 89] width 5 height 5
radio input "true"
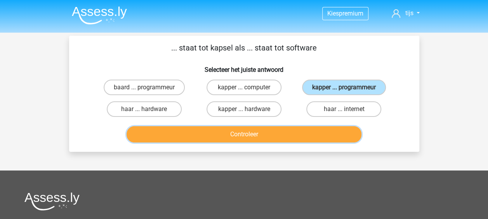
click at [263, 136] on button "Controleer" at bounding box center [244, 134] width 235 height 16
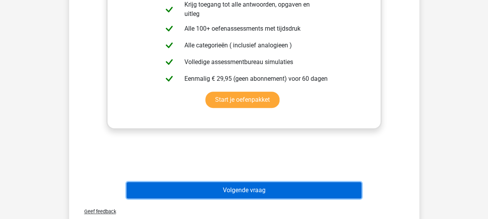
click at [231, 194] on button "Volgende vraag" at bounding box center [244, 190] width 235 height 16
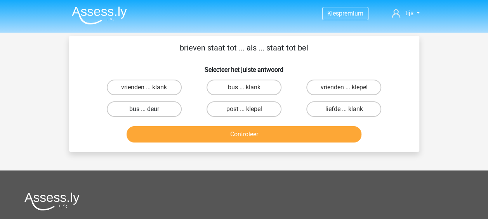
click at [175, 109] on label "bus ... deur" at bounding box center [144, 109] width 75 height 16
click at [149, 109] on input "bus ... deur" at bounding box center [146, 111] width 5 height 5
radio input "true"
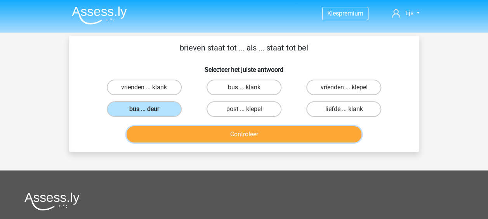
click at [226, 130] on button "Controleer" at bounding box center [244, 134] width 235 height 16
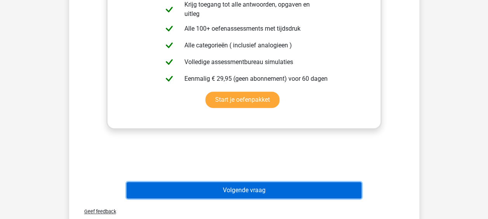
click at [227, 186] on button "Volgende vraag" at bounding box center [244, 190] width 235 height 16
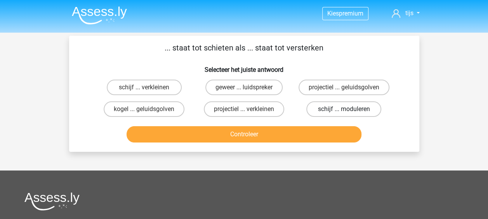
click at [325, 109] on label "schijf ... moduleren" at bounding box center [343, 109] width 75 height 16
click at [344, 109] on input "schijf ... moduleren" at bounding box center [346, 111] width 5 height 5
radio input "true"
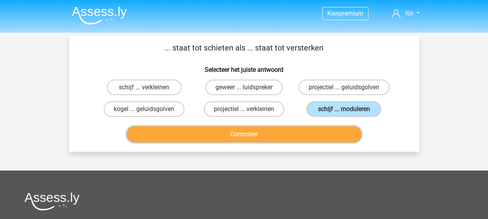
click at [292, 130] on button "Controleer" at bounding box center [244, 134] width 235 height 16
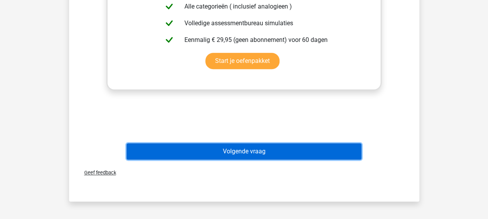
click at [265, 151] on button "Volgende vraag" at bounding box center [244, 151] width 235 height 16
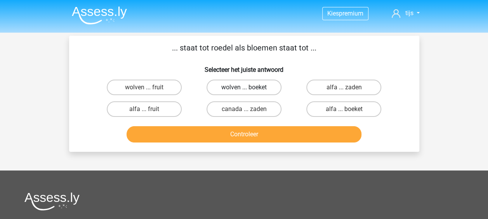
click at [222, 83] on label "wolven ... boeket" at bounding box center [243, 88] width 75 height 16
click at [244, 87] on input "wolven ... boeket" at bounding box center [246, 89] width 5 height 5
radio input "true"
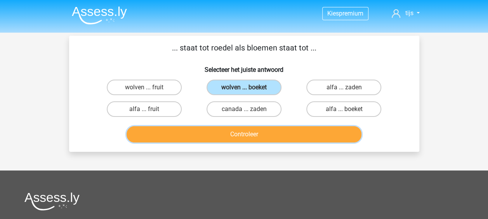
click at [208, 135] on button "Controleer" at bounding box center [244, 134] width 235 height 16
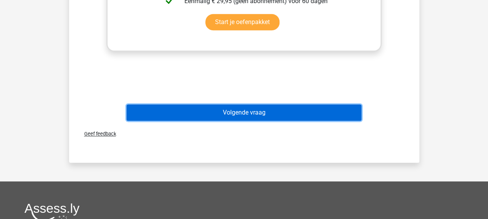
click at [232, 118] on button "Volgende vraag" at bounding box center [244, 112] width 235 height 16
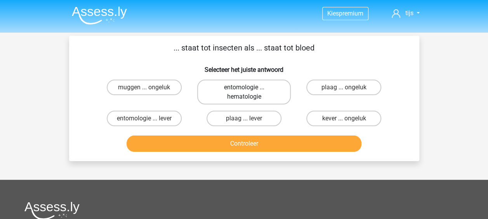
click at [222, 91] on label "entomologie ... hematologie" at bounding box center [244, 92] width 94 height 25
click at [244, 91] on input "entomologie ... hematologie" at bounding box center [246, 89] width 5 height 5
radio input "true"
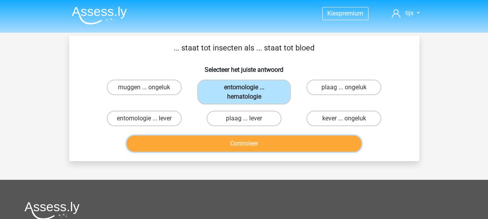
click at [224, 142] on button "Controleer" at bounding box center [244, 143] width 235 height 16
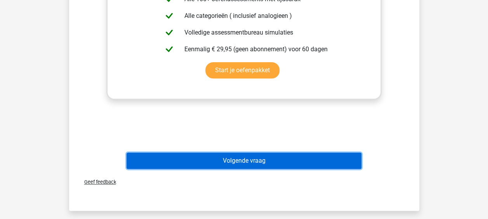
click at [239, 165] on button "Volgende vraag" at bounding box center [244, 161] width 235 height 16
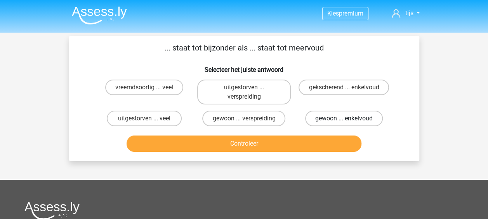
click at [325, 118] on label "gewoon ... enkelvoud" at bounding box center [344, 119] width 78 height 16
click at [344, 118] on input "gewoon ... enkelvoud" at bounding box center [346, 120] width 5 height 5
radio input "true"
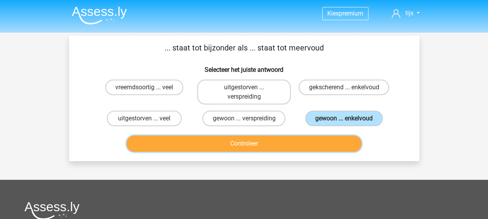
click at [246, 140] on button "Controleer" at bounding box center [244, 143] width 235 height 16
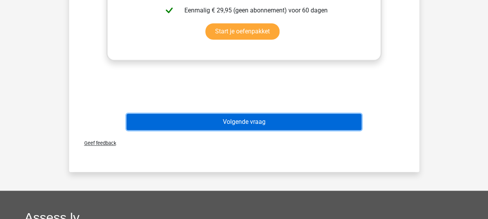
click at [236, 123] on button "Volgende vraag" at bounding box center [244, 122] width 235 height 16
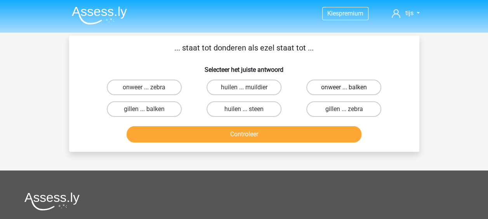
click at [339, 88] on label "onweer ... balken" at bounding box center [343, 88] width 75 height 16
click at [344, 88] on input "onweer ... balken" at bounding box center [346, 89] width 5 height 5
radio input "true"
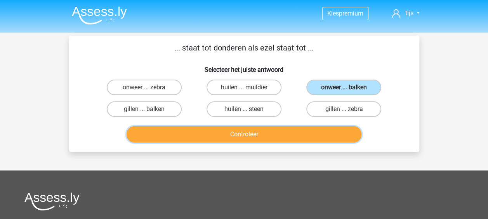
click at [252, 136] on button "Controleer" at bounding box center [244, 134] width 235 height 16
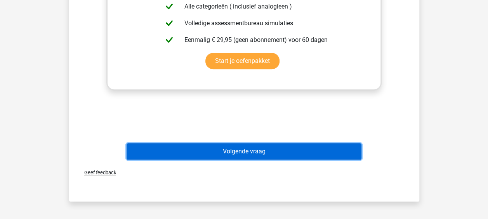
click at [241, 144] on button "Volgende vraag" at bounding box center [244, 151] width 235 height 16
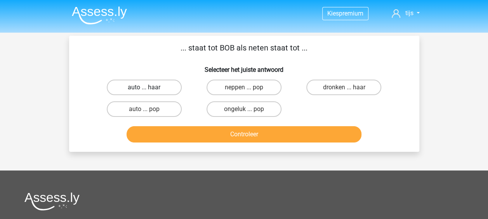
click at [178, 87] on label "auto ... haar" at bounding box center [144, 88] width 75 height 16
click at [149, 87] on input "auto ... haar" at bounding box center [146, 89] width 5 height 5
radio input "true"
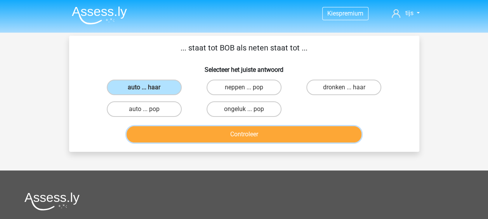
click at [233, 138] on button "Controleer" at bounding box center [244, 134] width 235 height 16
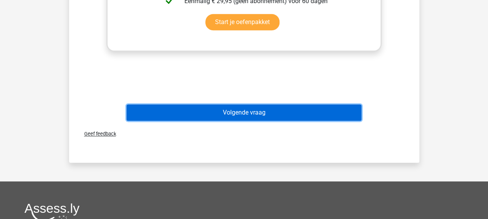
click at [240, 116] on button "Volgende vraag" at bounding box center [244, 112] width 235 height 16
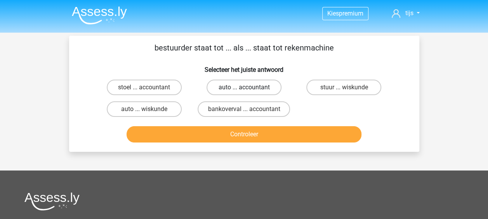
click at [257, 90] on label "auto ... accountant" at bounding box center [243, 88] width 75 height 16
click at [249, 90] on input "auto ... accountant" at bounding box center [246, 89] width 5 height 5
radio input "true"
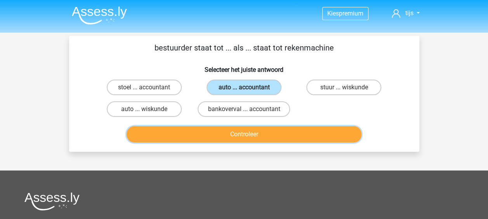
click at [215, 134] on button "Controleer" at bounding box center [244, 134] width 235 height 16
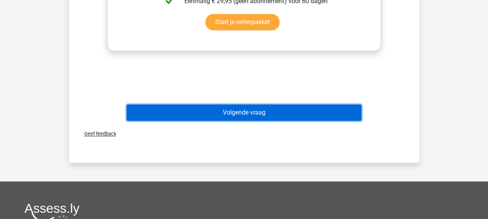
click at [236, 112] on button "Volgende vraag" at bounding box center [244, 112] width 235 height 16
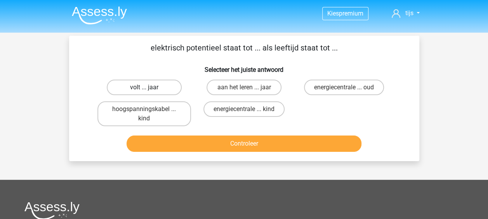
click at [167, 92] on label "volt ... jaar" at bounding box center [144, 88] width 75 height 16
click at [149, 92] on input "volt ... jaar" at bounding box center [146, 89] width 5 height 5
radio input "true"
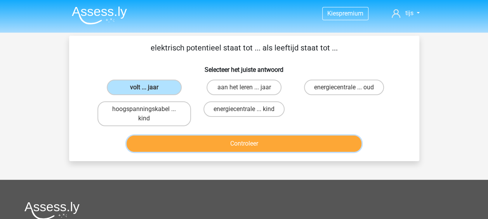
click at [229, 147] on button "Controleer" at bounding box center [244, 143] width 235 height 16
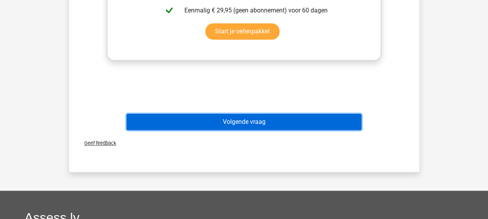
click at [251, 126] on button "Volgende vraag" at bounding box center [244, 122] width 235 height 16
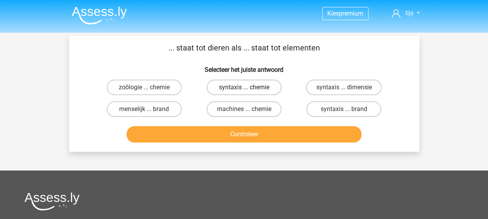
click at [274, 87] on label "syntaxis ... chemie" at bounding box center [243, 88] width 75 height 16
click at [249, 87] on input "syntaxis ... chemie" at bounding box center [246, 89] width 5 height 5
radio input "true"
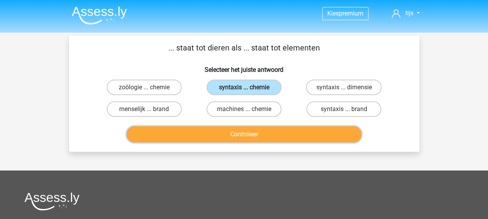
click at [265, 132] on button "Controleer" at bounding box center [244, 134] width 235 height 16
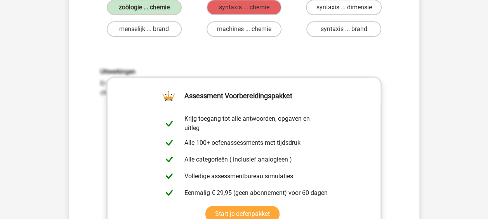
scroll to position [233, 0]
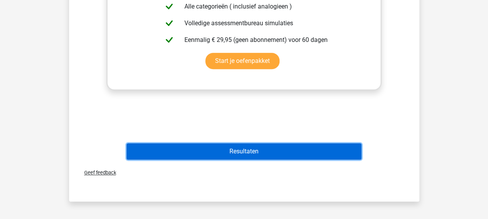
click at [245, 151] on button "Resultaten" at bounding box center [244, 151] width 235 height 16
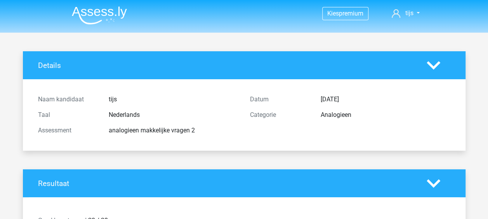
click at [106, 17] on img at bounding box center [99, 15] width 55 height 18
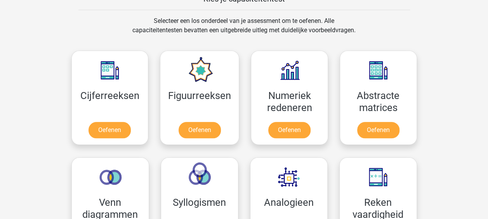
scroll to position [388, 0]
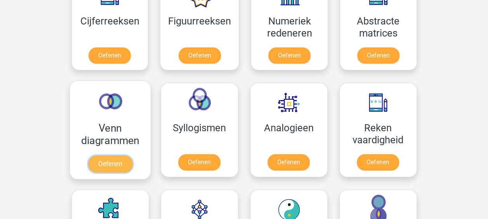
click at [99, 155] on link "Oefenen" at bounding box center [110, 163] width 44 height 17
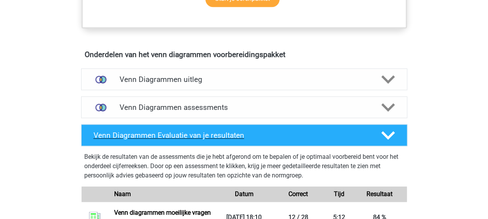
scroll to position [427, 0]
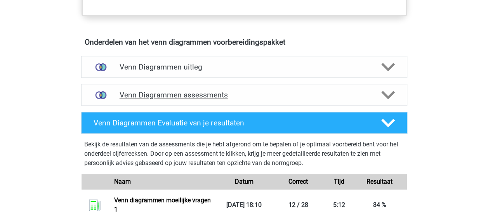
click at [211, 91] on h4 "Venn Diagrammen assessments" at bounding box center [244, 94] width 249 height 9
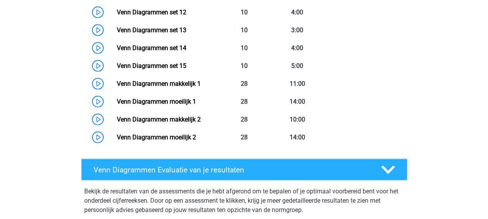
scroll to position [776, 0]
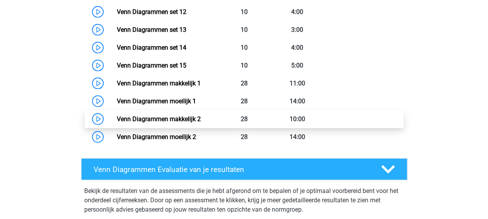
click at [188, 120] on link "Venn Diagrammen makkelijk 2" at bounding box center [159, 118] width 84 height 7
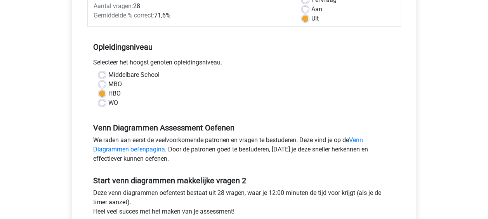
scroll to position [233, 0]
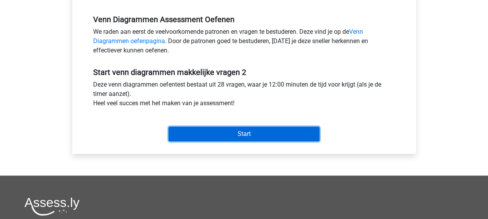
click at [248, 135] on input "Start" at bounding box center [243, 134] width 151 height 15
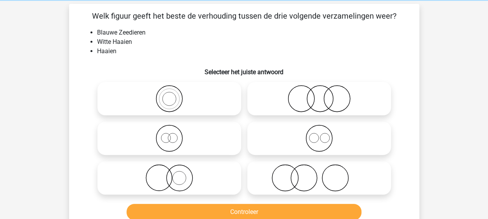
scroll to position [39, 0]
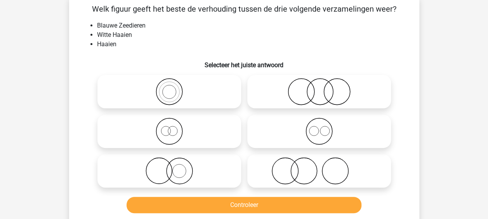
click at [214, 170] on icon at bounding box center [169, 170] width 137 height 27
click at [174, 167] on input "radio" at bounding box center [171, 164] width 5 height 5
radio input "true"
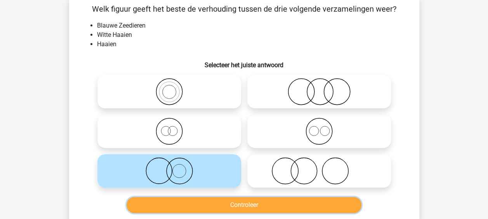
click at [220, 201] on button "Controleer" at bounding box center [244, 205] width 235 height 16
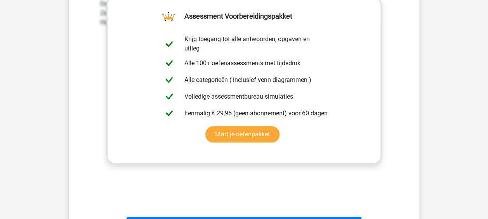
scroll to position [349, 0]
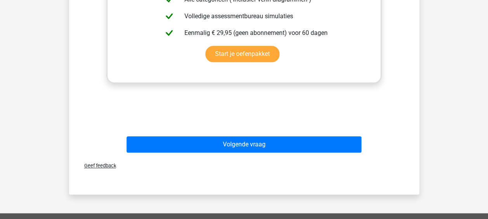
click at [236, 154] on div "Volgende vraag" at bounding box center [244, 145] width 300 height 19
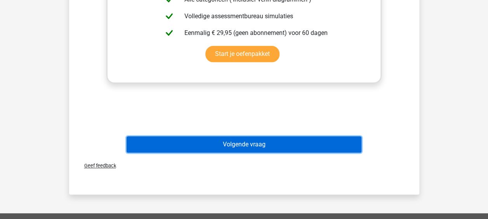
click at [235, 150] on button "Volgende vraag" at bounding box center [244, 144] width 235 height 16
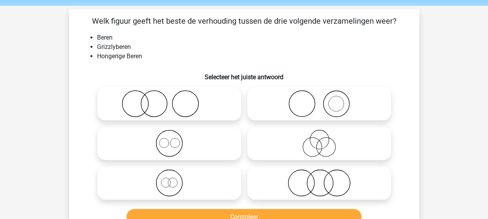
scroll to position [39, 0]
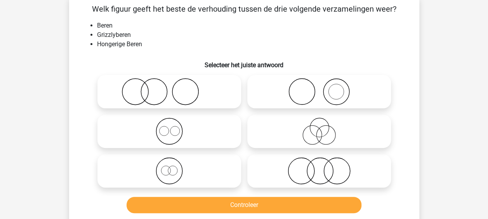
click at [304, 169] on icon at bounding box center [318, 170] width 137 height 27
click at [319, 167] on input "radio" at bounding box center [321, 164] width 5 height 5
radio input "true"
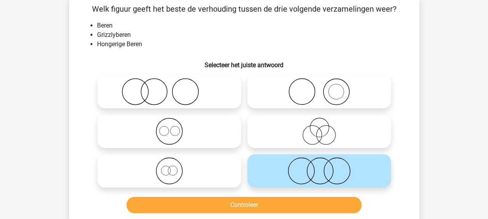
click at [282, 131] on icon at bounding box center [318, 131] width 137 height 27
click at [319, 127] on input "radio" at bounding box center [321, 124] width 5 height 5
radio input "true"
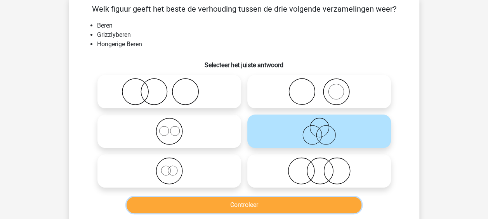
click at [252, 199] on button "Controleer" at bounding box center [244, 205] width 235 height 16
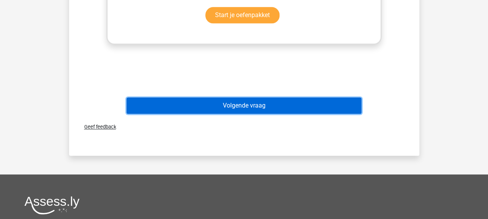
click at [240, 107] on button "Volgende vraag" at bounding box center [244, 105] width 235 height 16
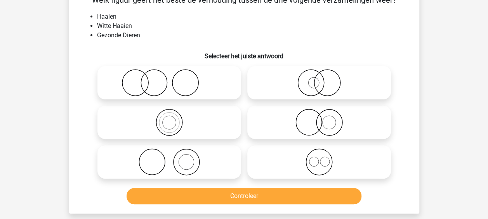
scroll to position [36, 0]
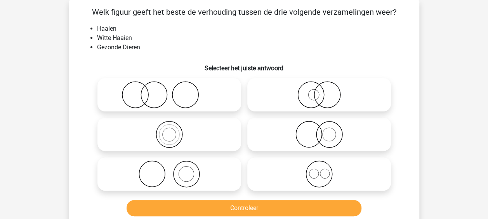
click at [263, 130] on icon at bounding box center [318, 134] width 137 height 27
click at [319, 130] on input "radio" at bounding box center [321, 127] width 5 height 5
radio input "true"
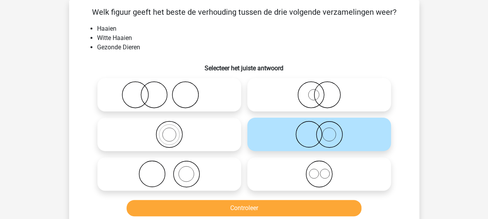
click at [281, 100] on icon at bounding box center [318, 94] width 137 height 27
click at [319, 91] on input "radio" at bounding box center [321, 88] width 5 height 5
radio input "true"
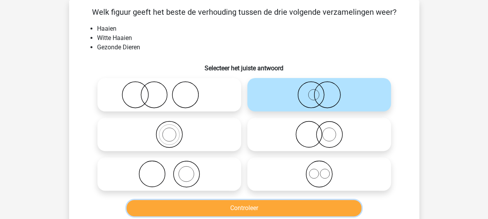
click at [257, 207] on button "Controleer" at bounding box center [244, 208] width 235 height 16
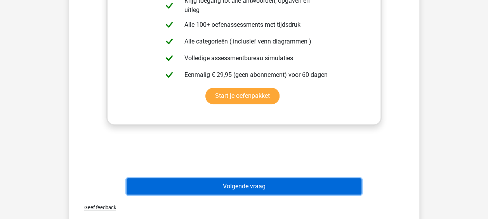
click at [237, 183] on button "Volgende vraag" at bounding box center [244, 186] width 235 height 16
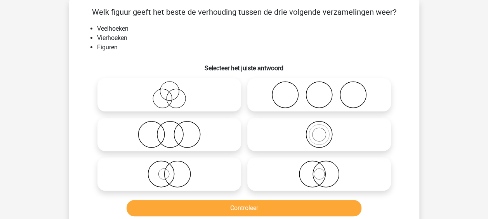
click at [276, 136] on icon at bounding box center [318, 134] width 137 height 27
click at [319, 130] on input "radio" at bounding box center [321, 127] width 5 height 5
radio input "true"
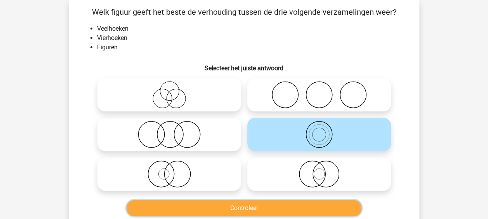
click at [271, 210] on button "Controleer" at bounding box center [244, 208] width 235 height 16
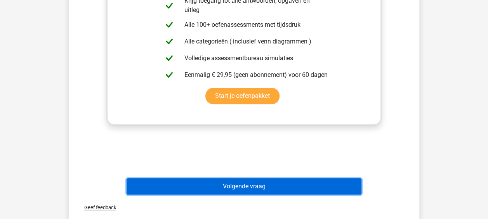
click at [245, 186] on button "Volgende vraag" at bounding box center [244, 186] width 235 height 16
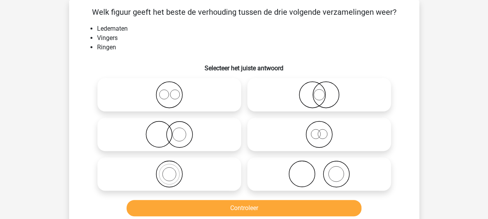
click at [309, 165] on icon at bounding box center [318, 173] width 137 height 27
click at [319, 165] on input "radio" at bounding box center [321, 167] width 5 height 5
radio input "true"
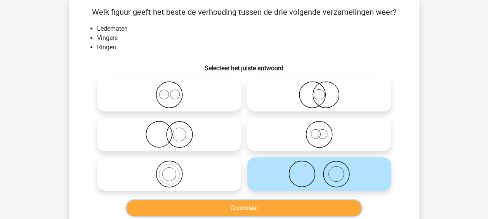
click at [260, 203] on button "Controleer" at bounding box center [244, 208] width 235 height 16
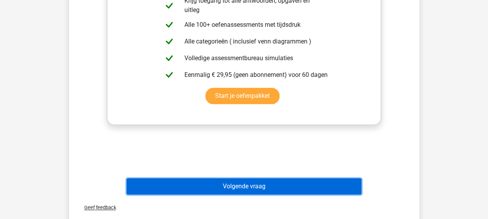
click at [242, 189] on button "Volgende vraag" at bounding box center [244, 186] width 235 height 16
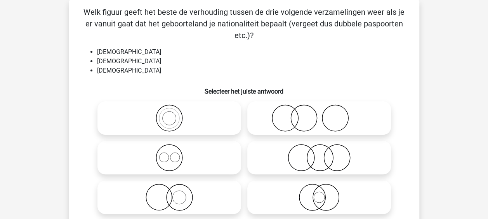
click at [214, 163] on icon at bounding box center [169, 157] width 137 height 27
click at [174, 154] on input "radio" at bounding box center [171, 151] width 5 height 5
radio input "true"
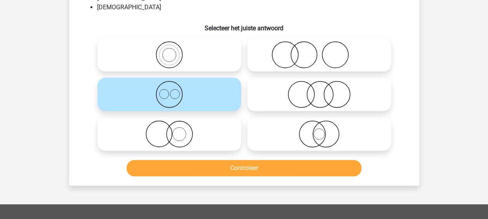
scroll to position [152, 0]
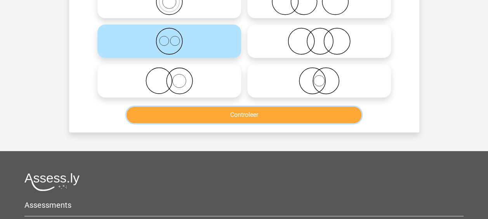
click at [217, 113] on button "Controleer" at bounding box center [244, 115] width 235 height 16
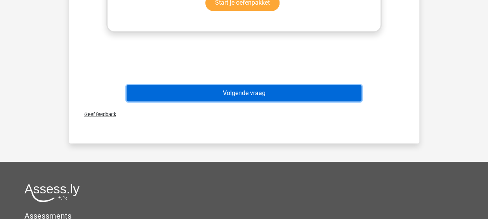
click at [226, 91] on button "Volgende vraag" at bounding box center [244, 93] width 235 height 16
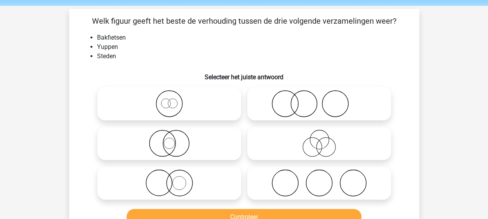
scroll to position [39, 0]
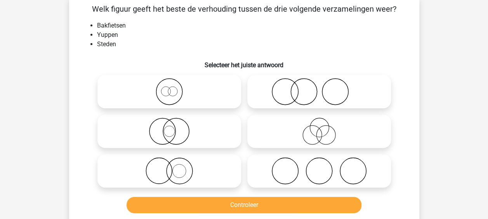
click at [290, 98] on icon at bounding box center [318, 91] width 137 height 27
click at [319, 88] on input "radio" at bounding box center [321, 85] width 5 height 5
radio input "true"
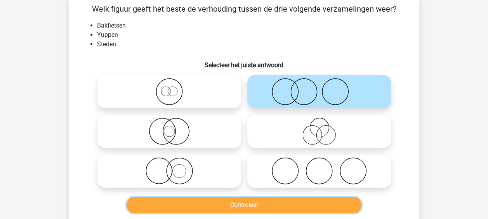
click at [268, 209] on button "Controleer" at bounding box center [244, 205] width 235 height 16
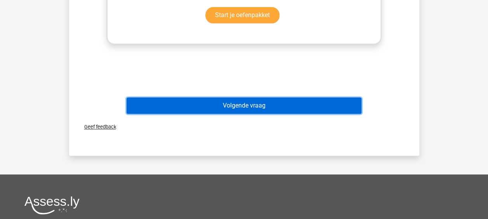
click at [246, 104] on button "Volgende vraag" at bounding box center [244, 105] width 235 height 16
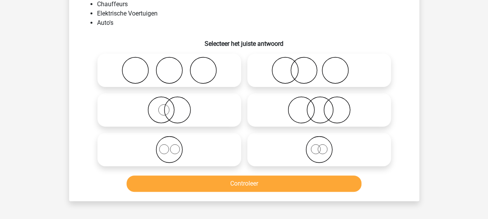
scroll to position [36, 0]
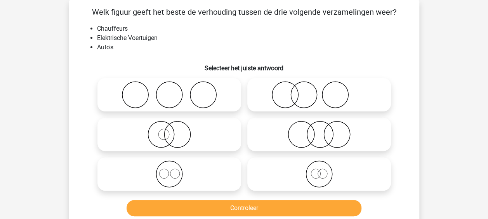
click at [265, 134] on icon at bounding box center [318, 134] width 137 height 27
click at [319, 130] on input "radio" at bounding box center [321, 127] width 5 height 5
radio input "true"
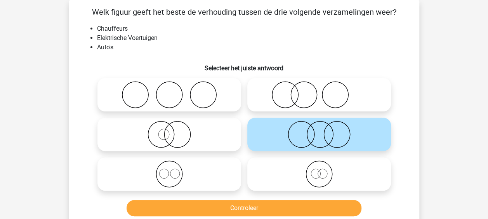
click at [281, 99] on icon at bounding box center [318, 94] width 137 height 27
click at [319, 91] on input "radio" at bounding box center [321, 88] width 5 height 5
radio input "true"
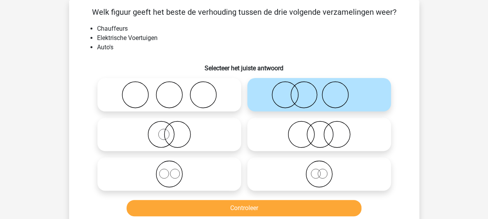
click at [272, 169] on icon at bounding box center [318, 173] width 137 height 27
click at [319, 169] on input "radio" at bounding box center [321, 167] width 5 height 5
radio input "true"
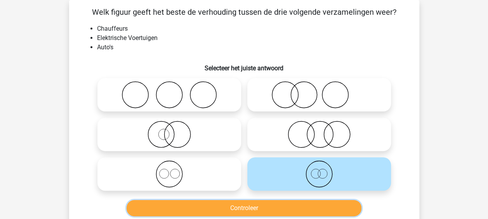
click at [257, 207] on button "Controleer" at bounding box center [244, 208] width 235 height 16
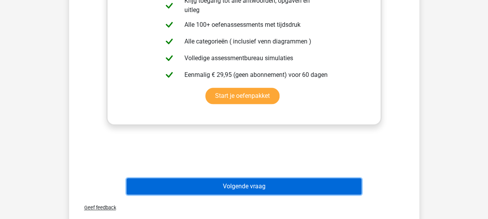
click at [245, 190] on button "Volgende vraag" at bounding box center [244, 186] width 235 height 16
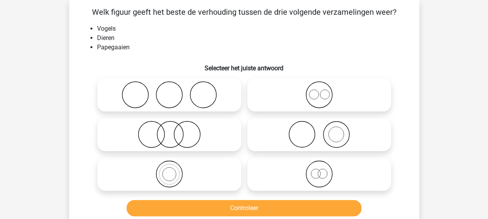
click at [218, 183] on icon at bounding box center [169, 173] width 137 height 27
click at [174, 170] on input "radio" at bounding box center [171, 167] width 5 height 5
radio input "true"
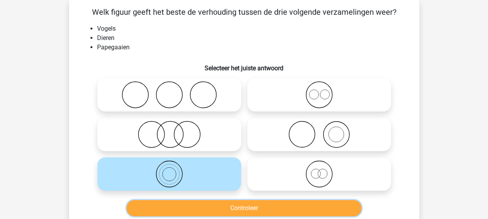
click at [228, 204] on button "Controleer" at bounding box center [244, 208] width 235 height 16
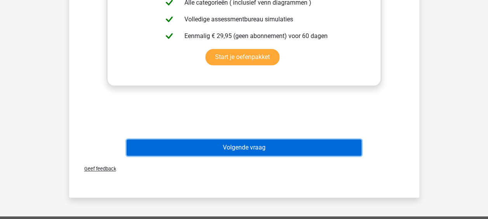
click at [231, 151] on button "Volgende vraag" at bounding box center [244, 147] width 235 height 16
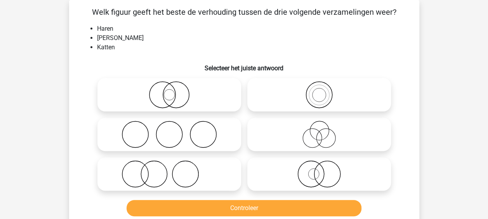
click at [271, 130] on icon at bounding box center [318, 134] width 137 height 27
click at [319, 130] on input "radio" at bounding box center [321, 127] width 5 height 5
radio input "true"
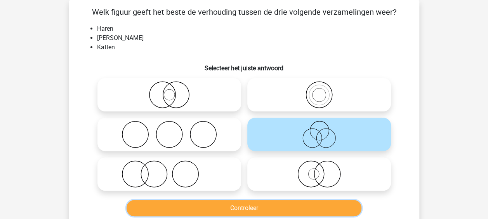
click at [231, 209] on button "Controleer" at bounding box center [244, 208] width 235 height 16
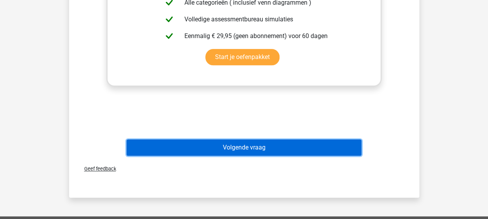
click at [242, 151] on button "Volgende vraag" at bounding box center [244, 147] width 235 height 16
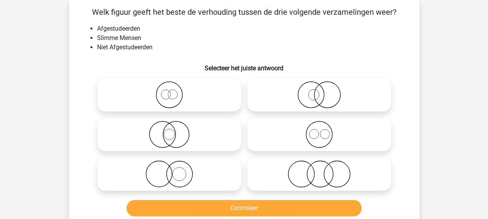
click at [283, 165] on icon at bounding box center [318, 173] width 137 height 27
click at [319, 165] on input "radio" at bounding box center [321, 167] width 5 height 5
radio input "true"
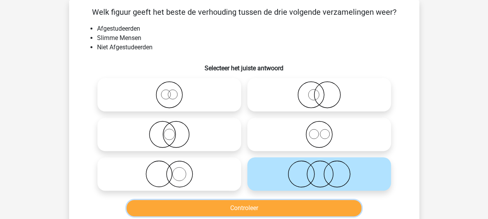
click at [241, 210] on button "Controleer" at bounding box center [244, 208] width 235 height 16
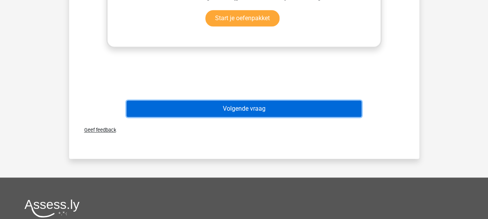
click at [230, 110] on button "Volgende vraag" at bounding box center [244, 109] width 235 height 16
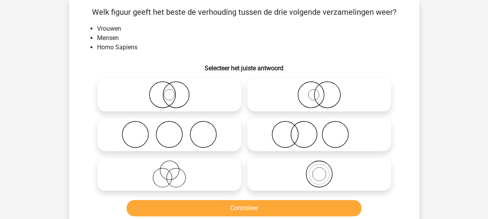
click at [236, 164] on icon at bounding box center [169, 173] width 137 height 27
click at [174, 165] on input "radio" at bounding box center [171, 167] width 5 height 5
radio input "true"
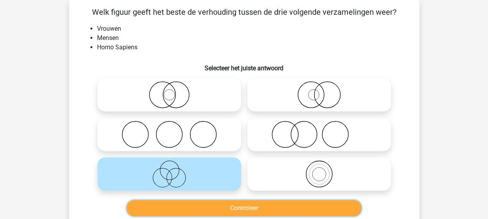
click at [244, 205] on button "Controleer" at bounding box center [244, 208] width 235 height 16
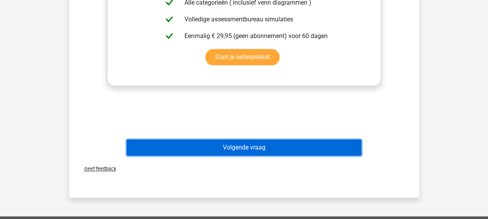
click at [247, 155] on button "Volgende vraag" at bounding box center [244, 147] width 235 height 16
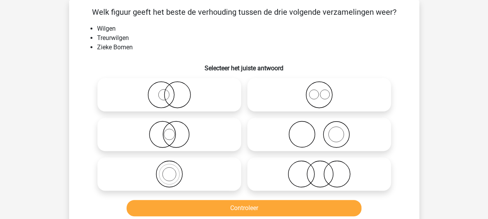
click at [219, 127] on icon at bounding box center [169, 134] width 137 height 27
click at [174, 127] on input "radio" at bounding box center [171, 127] width 5 height 5
radio input "true"
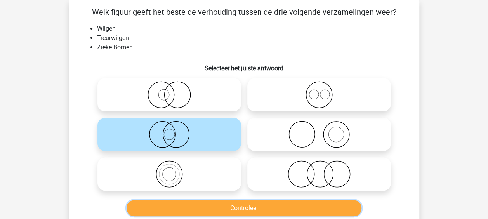
click at [250, 209] on button "Controleer" at bounding box center [244, 208] width 235 height 16
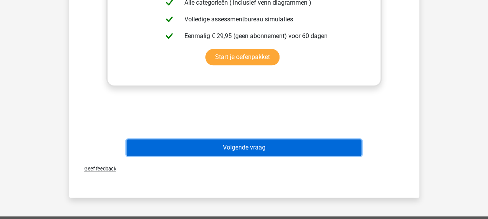
click at [243, 146] on button "Volgende vraag" at bounding box center [244, 147] width 235 height 16
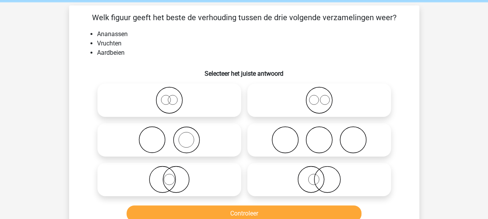
scroll to position [47, 0]
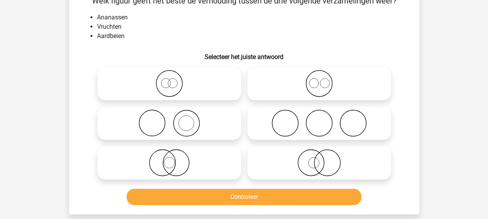
click at [290, 80] on icon at bounding box center [318, 83] width 137 height 27
click at [319, 80] on input "radio" at bounding box center [321, 77] width 5 height 5
radio input "true"
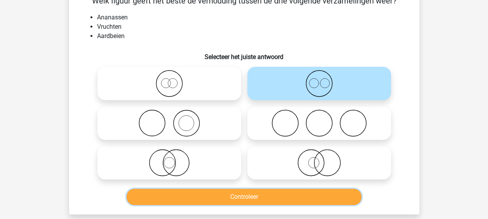
click at [265, 192] on button "Controleer" at bounding box center [244, 197] width 235 height 16
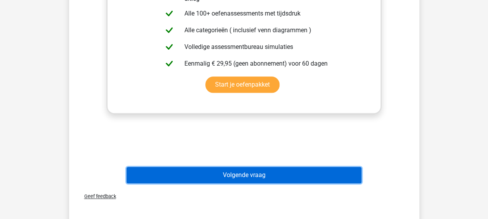
click at [254, 175] on button "Volgende vraag" at bounding box center [244, 175] width 235 height 16
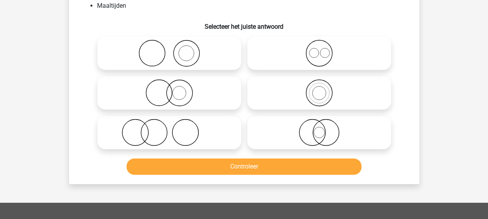
scroll to position [36, 0]
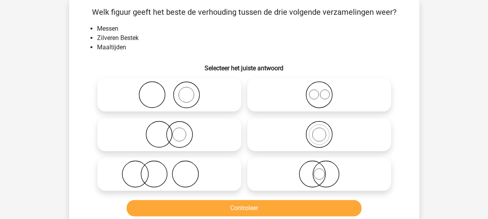
click at [187, 180] on icon at bounding box center [169, 173] width 137 height 27
click at [174, 170] on input "radio" at bounding box center [171, 167] width 5 height 5
radio input "true"
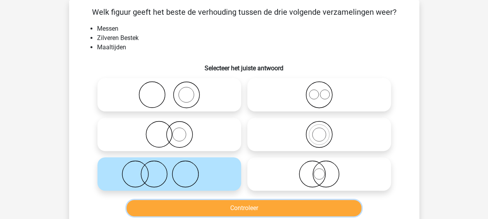
click at [231, 210] on button "Controleer" at bounding box center [244, 208] width 235 height 16
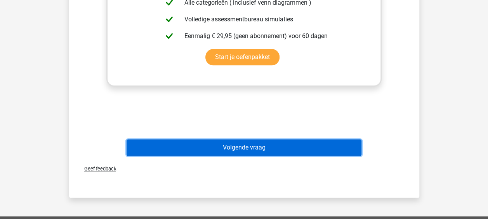
click at [231, 151] on button "Volgende vraag" at bounding box center [244, 147] width 235 height 16
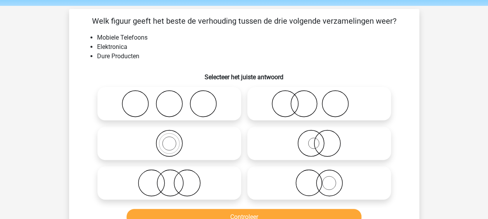
scroll to position [39, 0]
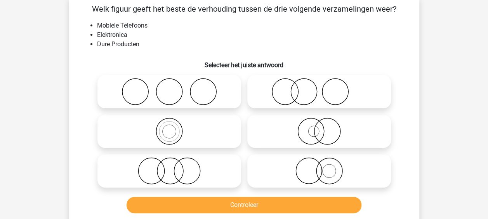
click at [268, 135] on icon at bounding box center [318, 131] width 137 height 27
click at [319, 127] on input "radio" at bounding box center [321, 124] width 5 height 5
radio input "true"
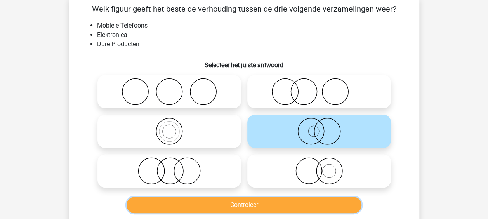
click at [232, 205] on button "Controleer" at bounding box center [244, 205] width 235 height 16
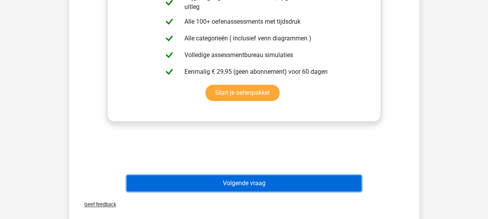
click at [222, 182] on button "Volgende vraag" at bounding box center [244, 183] width 235 height 16
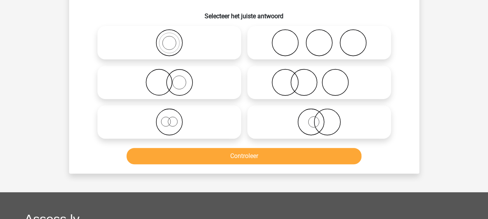
scroll to position [36, 0]
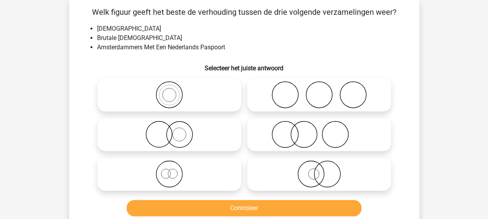
click at [224, 164] on icon at bounding box center [169, 173] width 137 height 27
click at [174, 165] on input "radio" at bounding box center [171, 167] width 5 height 5
radio input "true"
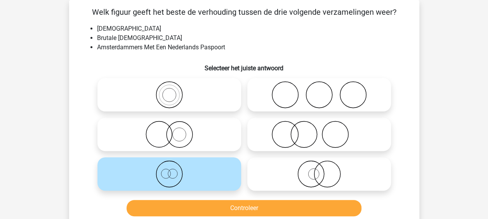
click at [306, 78] on label at bounding box center [319, 94] width 144 height 33
click at [319, 86] on input "radio" at bounding box center [321, 88] width 5 height 5
radio input "true"
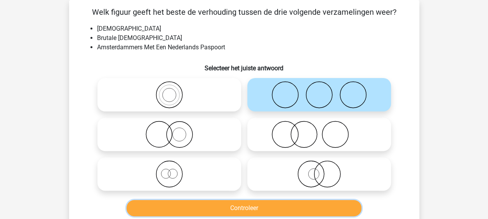
click at [254, 200] on button "Controleer" at bounding box center [244, 208] width 235 height 16
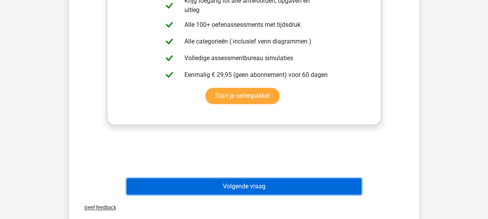
click at [237, 186] on button "Volgende vraag" at bounding box center [244, 186] width 235 height 16
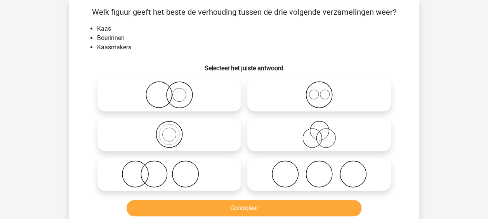
click at [288, 131] on icon at bounding box center [318, 134] width 137 height 27
click at [319, 130] on input "radio" at bounding box center [321, 127] width 5 height 5
radio input "true"
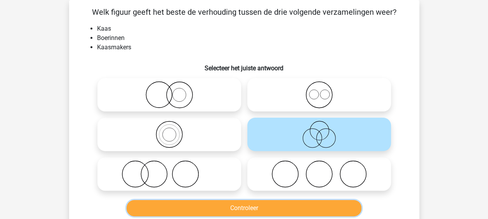
click at [239, 206] on button "Controleer" at bounding box center [244, 208] width 235 height 16
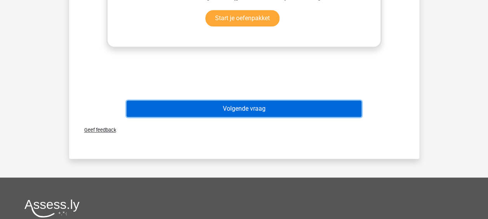
click at [232, 103] on button "Volgende vraag" at bounding box center [244, 109] width 235 height 16
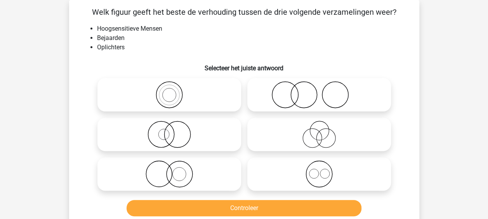
click at [279, 143] on icon at bounding box center [318, 134] width 137 height 27
click at [319, 130] on input "radio" at bounding box center [321, 127] width 5 height 5
radio input "true"
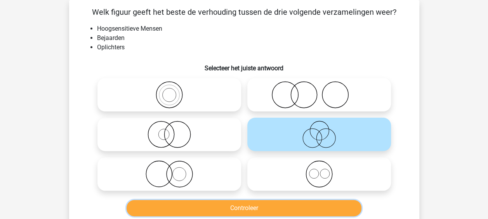
click at [239, 203] on button "Controleer" at bounding box center [244, 208] width 235 height 16
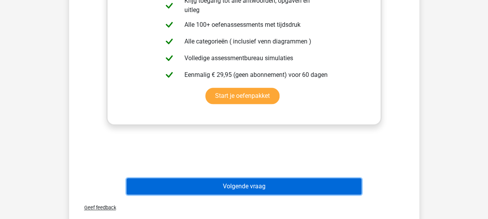
click at [224, 187] on button "Volgende vraag" at bounding box center [244, 186] width 235 height 16
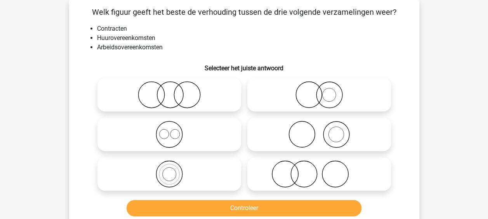
click at [213, 140] on icon at bounding box center [169, 134] width 137 height 27
click at [174, 130] on input "radio" at bounding box center [171, 127] width 5 height 5
radio input "true"
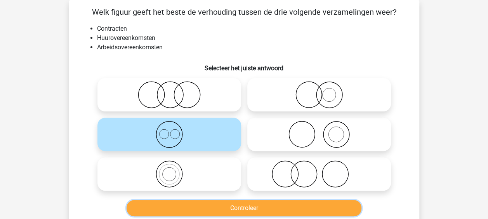
click at [212, 207] on button "Controleer" at bounding box center [244, 208] width 235 height 16
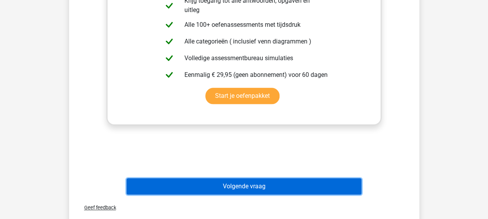
click at [220, 182] on button "Volgende vraag" at bounding box center [244, 186] width 235 height 16
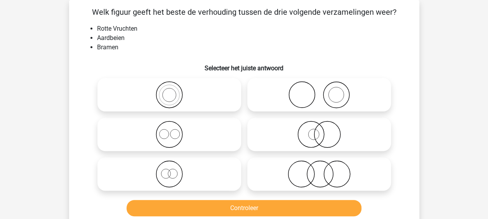
click at [211, 137] on icon at bounding box center [169, 134] width 137 height 27
click at [174, 130] on input "radio" at bounding box center [171, 127] width 5 height 5
radio input "true"
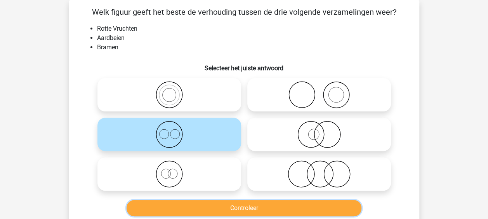
click at [226, 206] on button "Controleer" at bounding box center [244, 208] width 235 height 16
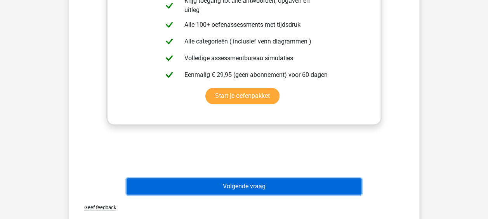
click at [226, 183] on button "Volgende vraag" at bounding box center [244, 186] width 235 height 16
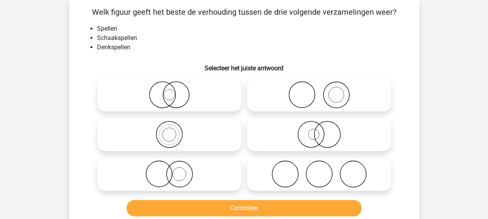
click at [200, 128] on icon at bounding box center [169, 134] width 137 height 27
click at [174, 128] on input "radio" at bounding box center [171, 127] width 5 height 5
radio input "true"
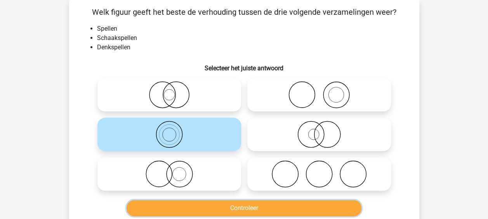
click at [232, 209] on button "Controleer" at bounding box center [244, 208] width 235 height 16
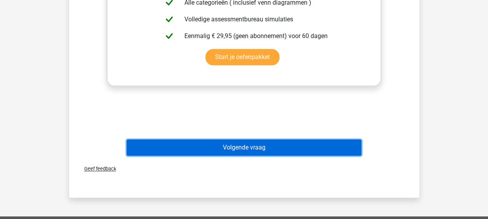
click at [229, 150] on button "Volgende vraag" at bounding box center [244, 147] width 235 height 16
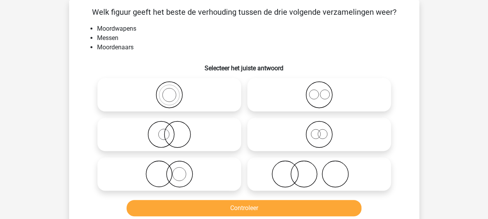
click at [265, 156] on div at bounding box center [319, 174] width 150 height 40
click at [260, 168] on icon at bounding box center [318, 173] width 137 height 27
click at [319, 168] on input "radio" at bounding box center [321, 167] width 5 height 5
radio input "true"
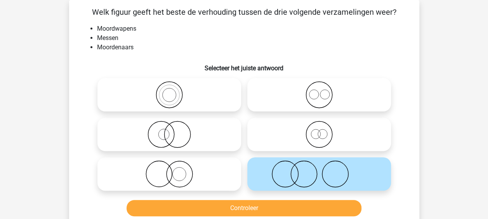
click at [218, 164] on icon at bounding box center [169, 173] width 137 height 27
click at [174, 165] on input "radio" at bounding box center [171, 167] width 5 height 5
radio input "true"
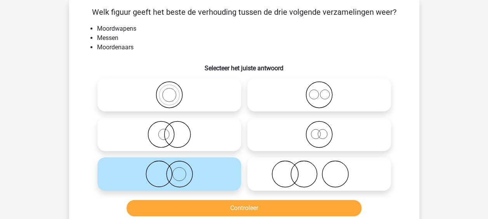
click at [211, 132] on icon at bounding box center [169, 134] width 137 height 27
click at [174, 130] on input "radio" at bounding box center [171, 127] width 5 height 5
radio input "true"
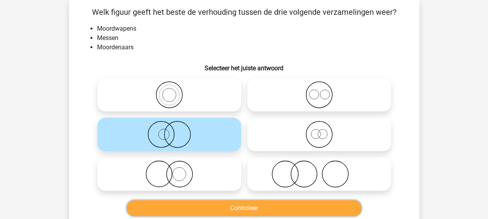
click at [233, 203] on button "Controleer" at bounding box center [244, 208] width 235 height 16
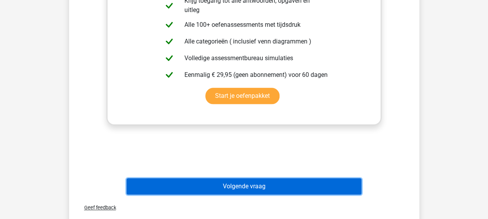
click at [231, 182] on button "Volgende vraag" at bounding box center [244, 186] width 235 height 16
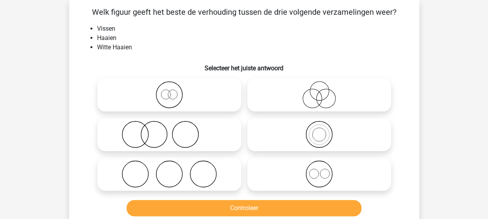
click at [210, 128] on icon at bounding box center [169, 134] width 137 height 27
click at [174, 128] on input "radio" at bounding box center [171, 127] width 5 height 5
radio input "true"
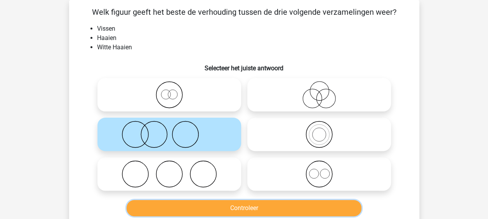
click at [211, 204] on button "Controleer" at bounding box center [244, 208] width 235 height 16
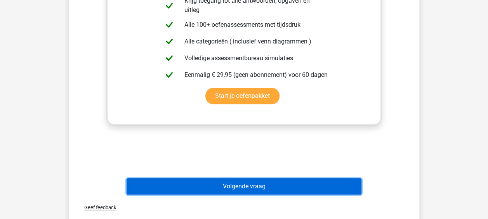
click at [229, 194] on button "Volgende vraag" at bounding box center [244, 186] width 235 height 16
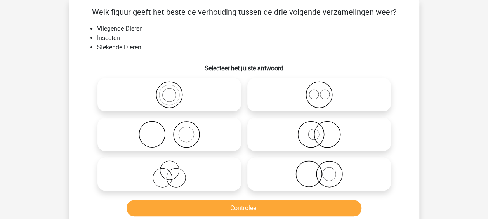
click at [224, 82] on icon at bounding box center [169, 94] width 137 height 27
click at [174, 86] on input "radio" at bounding box center [171, 88] width 5 height 5
radio input "true"
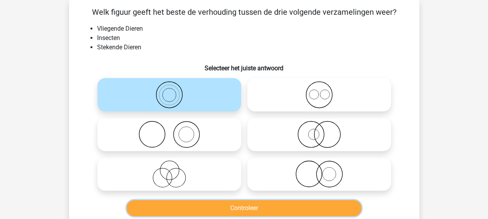
click at [236, 203] on button "Controleer" at bounding box center [244, 208] width 235 height 16
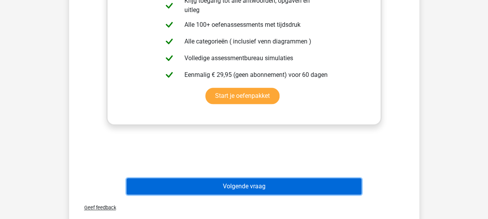
click at [228, 184] on button "Volgende vraag" at bounding box center [244, 186] width 235 height 16
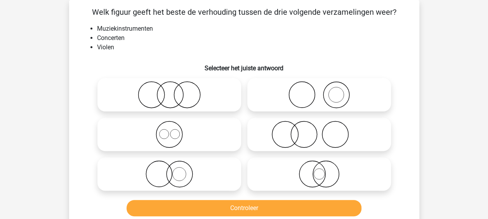
click at [269, 169] on icon at bounding box center [318, 173] width 137 height 27
click at [319, 169] on input "radio" at bounding box center [321, 167] width 5 height 5
radio input "true"
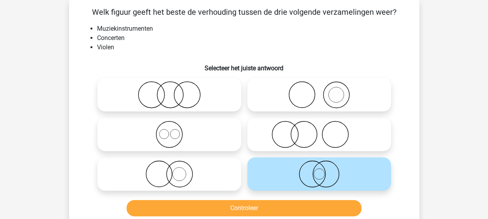
click at [262, 142] on icon at bounding box center [318, 134] width 137 height 27
click at [319, 130] on input "radio" at bounding box center [321, 127] width 5 height 5
radio input "true"
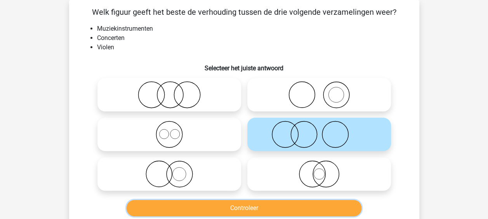
click at [245, 201] on button "Controleer" at bounding box center [244, 208] width 235 height 16
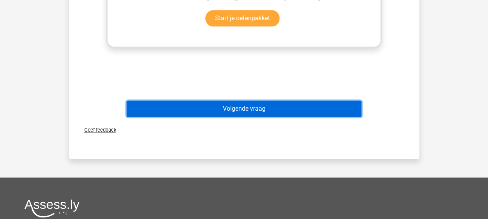
click at [244, 105] on button "Volgende vraag" at bounding box center [244, 109] width 235 height 16
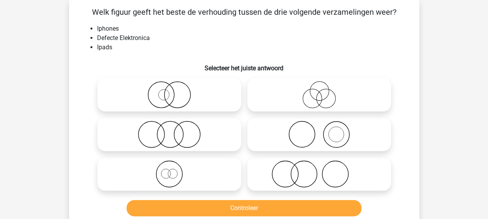
click at [229, 136] on icon at bounding box center [169, 134] width 137 height 27
click at [174, 130] on input "radio" at bounding box center [171, 127] width 5 height 5
radio input "true"
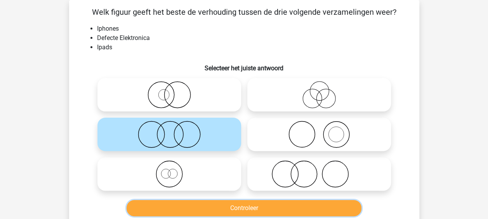
click at [234, 203] on button "Controleer" at bounding box center [244, 208] width 235 height 16
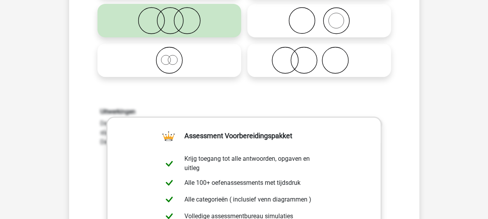
scroll to position [307, 0]
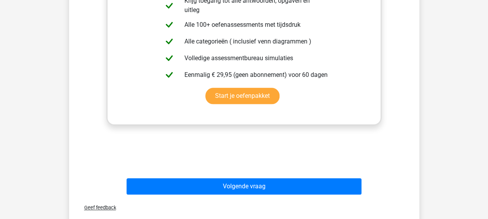
click at [237, 176] on div "Volgende vraag" at bounding box center [244, 185] width 325 height 26
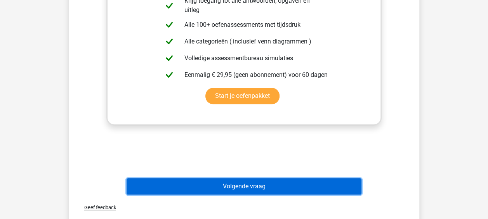
click at [232, 185] on button "Volgende vraag" at bounding box center [244, 186] width 235 height 16
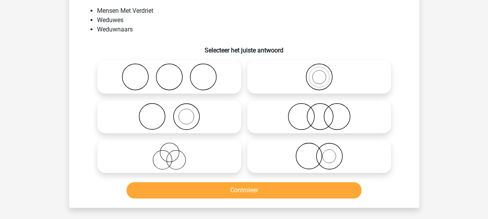
scroll to position [36, 0]
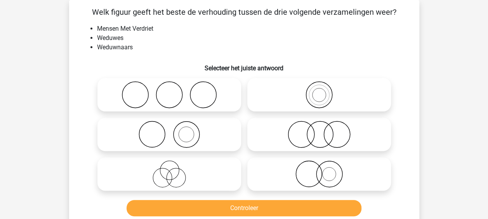
click at [263, 131] on icon at bounding box center [318, 134] width 137 height 27
click at [319, 130] on input "radio" at bounding box center [321, 127] width 5 height 5
radio input "true"
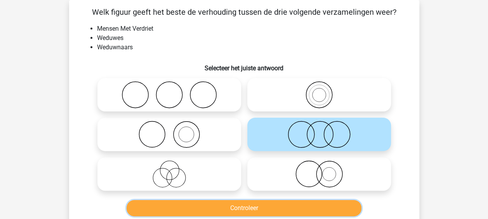
click at [236, 209] on button "Controleer" at bounding box center [244, 208] width 235 height 16
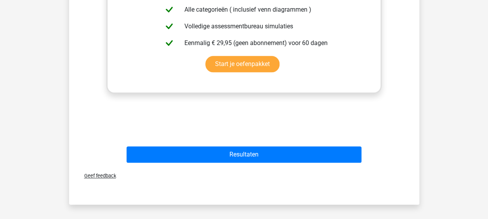
scroll to position [346, 0]
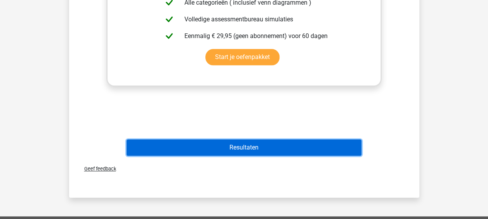
click at [235, 146] on button "Resultaten" at bounding box center [244, 147] width 235 height 16
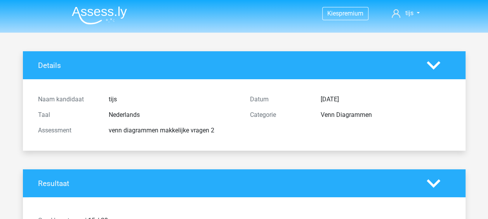
click at [85, 9] on img at bounding box center [99, 15] width 55 height 18
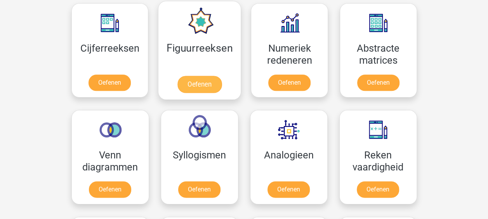
scroll to position [349, 0]
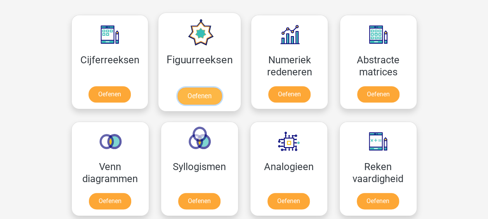
click at [209, 87] on link "Oefenen" at bounding box center [199, 95] width 44 height 17
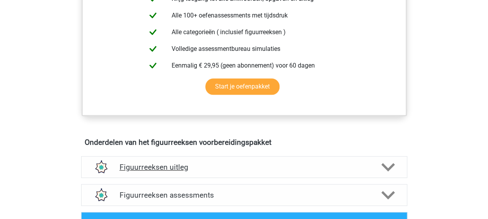
scroll to position [427, 0]
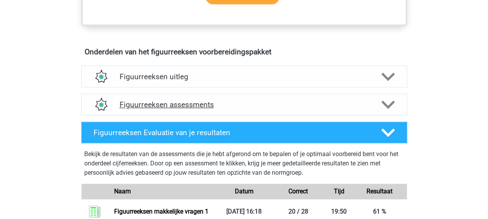
click at [188, 105] on h4 "Figuurreeksen assessments" at bounding box center [244, 104] width 249 height 9
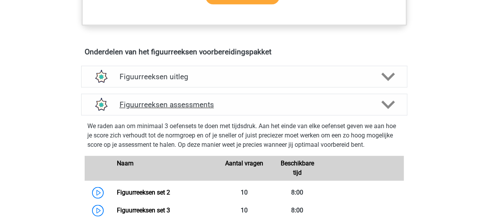
click at [188, 104] on h4 "Figuurreeksen assessments" at bounding box center [244, 104] width 249 height 9
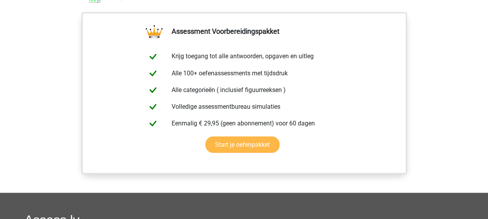
scroll to position [505, 0]
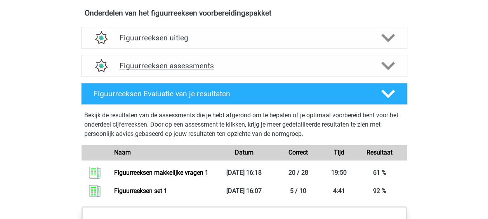
click at [167, 64] on h4 "Figuurreeksen assessments" at bounding box center [244, 65] width 249 height 9
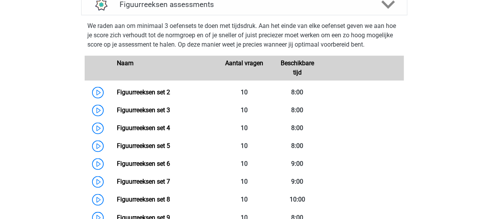
scroll to position [737, 0]
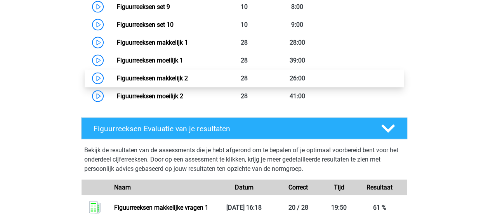
click at [168, 75] on link "Figuurreeksen makkelijk 2" at bounding box center [152, 78] width 71 height 7
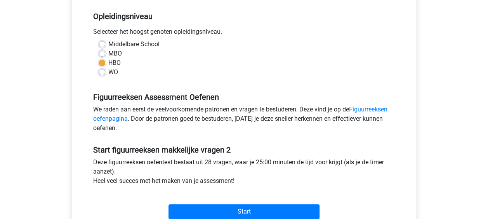
scroll to position [155, 0]
click at [109, 71] on label "WO" at bounding box center [113, 72] width 10 height 9
click at [105, 71] on input "WO" at bounding box center [102, 72] width 6 height 8
radio input "true"
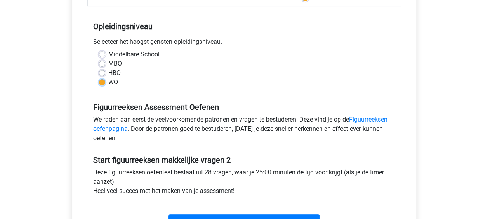
scroll to position [78, 0]
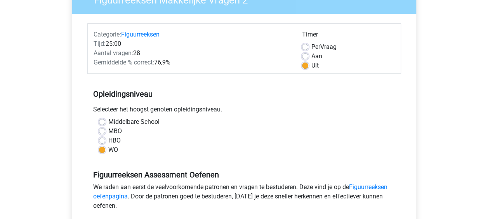
click at [108, 141] on label "HBO" at bounding box center [114, 140] width 12 height 9
click at [104, 141] on input "HBO" at bounding box center [102, 140] width 6 height 8
radio input "true"
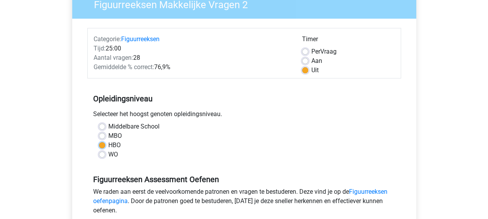
scroll to position [233, 0]
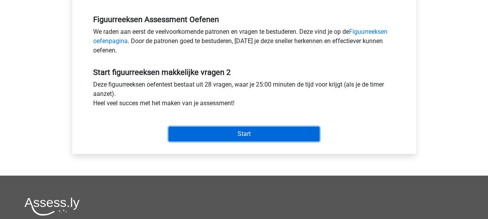
click at [265, 137] on input "Start" at bounding box center [243, 134] width 151 height 15
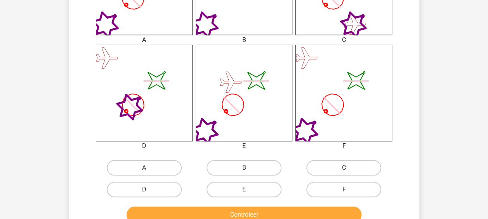
scroll to position [311, 0]
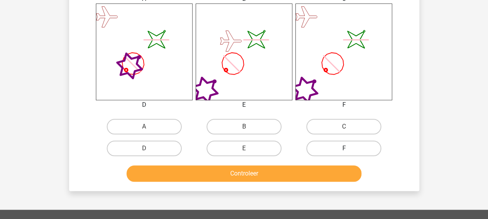
click at [338, 155] on label "F" at bounding box center [343, 149] width 75 height 16
click at [344, 153] on input "F" at bounding box center [346, 150] width 5 height 5
radio input "true"
click at [307, 182] on div "Controleer" at bounding box center [244, 174] width 300 height 19
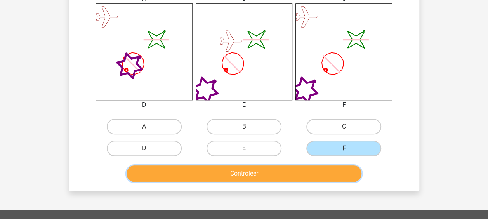
click at [308, 176] on button "Controleer" at bounding box center [244, 173] width 235 height 16
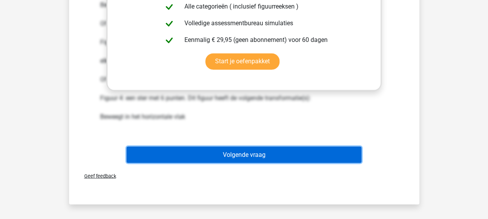
click at [260, 149] on button "Volgende vraag" at bounding box center [244, 154] width 235 height 16
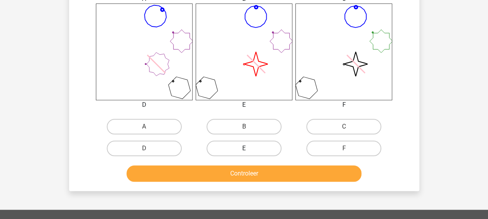
click at [255, 150] on label "E" at bounding box center [243, 149] width 75 height 16
click at [249, 150] on input "E" at bounding box center [246, 150] width 5 height 5
radio input "true"
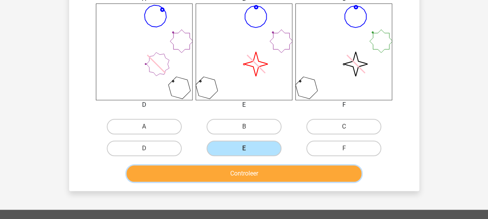
click at [250, 180] on button "Controleer" at bounding box center [244, 173] width 235 height 16
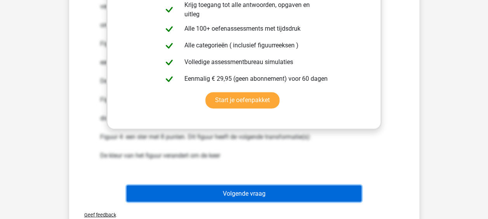
click at [238, 195] on button "Volgende vraag" at bounding box center [244, 193] width 235 height 16
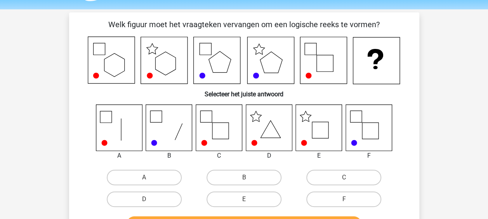
scroll to position [39, 0]
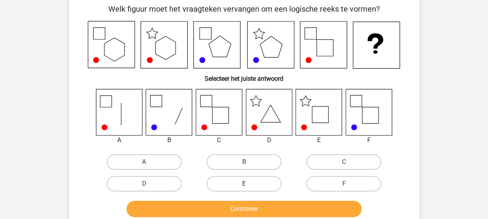
click at [268, 186] on label "E" at bounding box center [243, 184] width 75 height 16
click at [249, 186] on input "E" at bounding box center [246, 186] width 5 height 5
radio input "true"
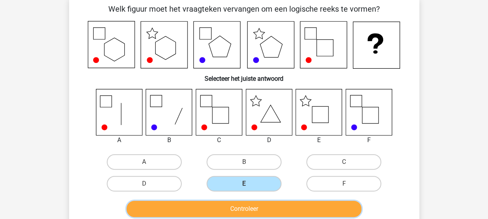
click at [258, 203] on button "Controleer" at bounding box center [244, 209] width 235 height 16
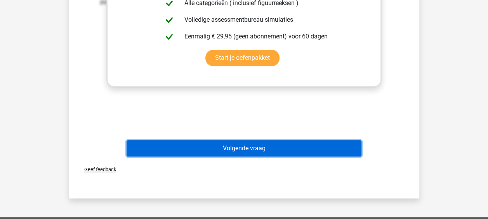
click at [253, 152] on button "Volgende vraag" at bounding box center [244, 148] width 235 height 16
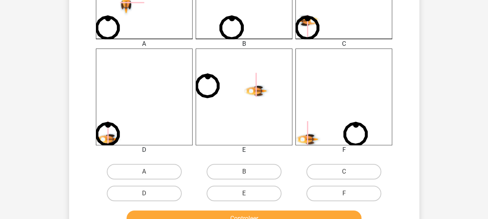
scroll to position [315, 0]
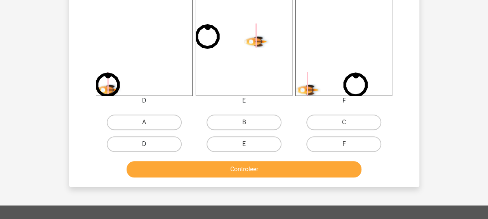
click at [149, 142] on label "D" at bounding box center [144, 144] width 75 height 16
click at [149, 144] on input "D" at bounding box center [146, 146] width 5 height 5
radio input "true"
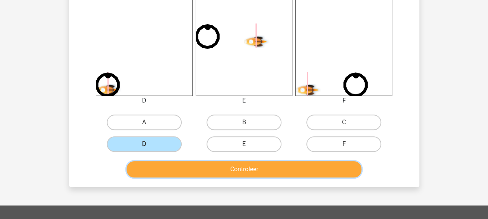
click at [212, 176] on button "Controleer" at bounding box center [244, 169] width 235 height 16
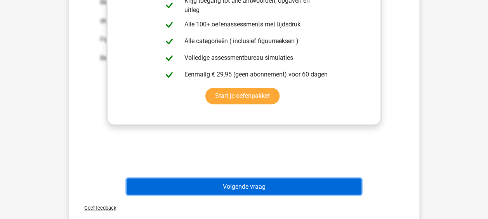
click at [253, 192] on button "Volgende vraag" at bounding box center [244, 186] width 235 height 16
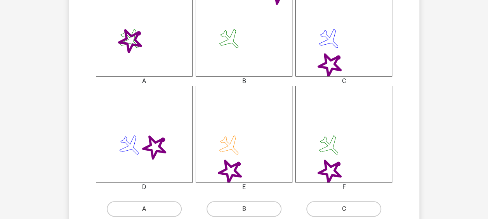
scroll to position [307, 0]
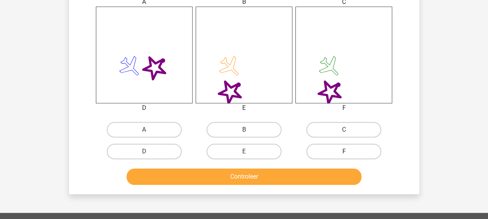
click at [369, 148] on label "F" at bounding box center [343, 152] width 75 height 16
click at [349, 151] on input "F" at bounding box center [346, 153] width 5 height 5
radio input "true"
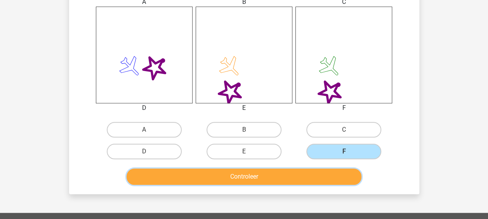
click at [311, 176] on button "Controleer" at bounding box center [244, 176] width 235 height 16
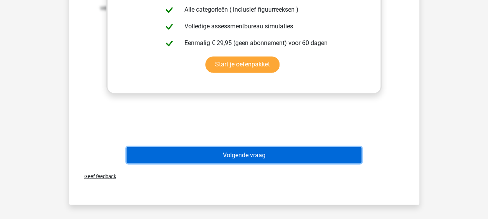
click at [260, 149] on button "Volgende vraag" at bounding box center [244, 155] width 235 height 16
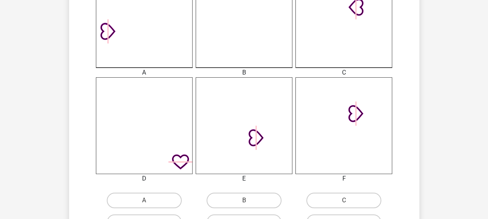
scroll to position [269, 0]
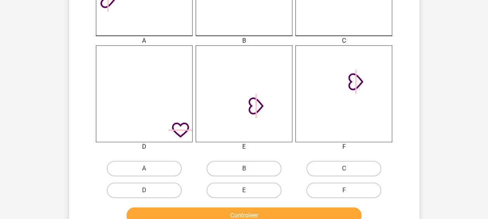
click at [344, 191] on input "F" at bounding box center [346, 192] width 5 height 5
radio input "true"
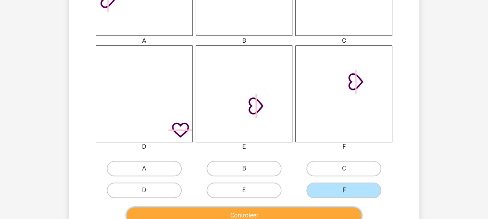
click at [273, 215] on button "Controleer" at bounding box center [244, 215] width 235 height 16
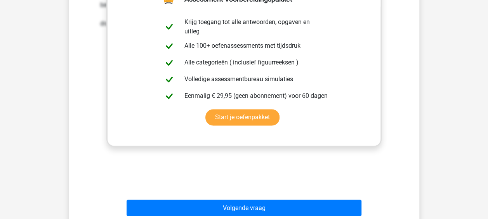
scroll to position [540, 0]
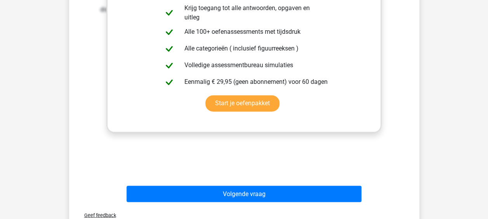
click at [254, 184] on div "Volgende vraag" at bounding box center [244, 192] width 325 height 26
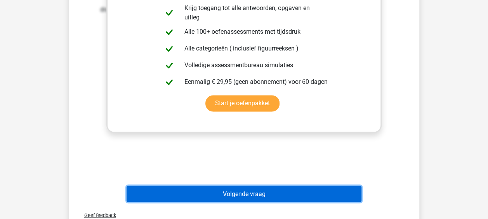
click at [240, 194] on button "Volgende vraag" at bounding box center [244, 194] width 235 height 16
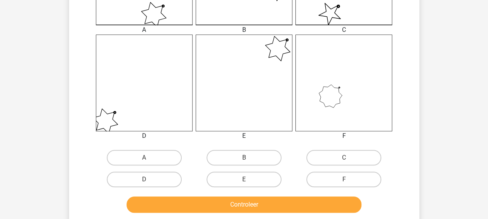
scroll to position [307, 0]
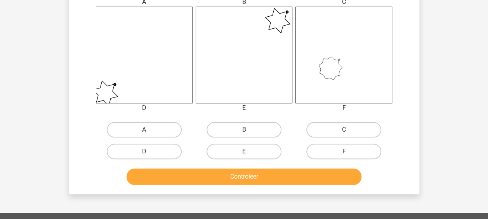
click at [153, 127] on label "A" at bounding box center [144, 130] width 75 height 16
click at [149, 130] on input "A" at bounding box center [146, 132] width 5 height 5
radio input "true"
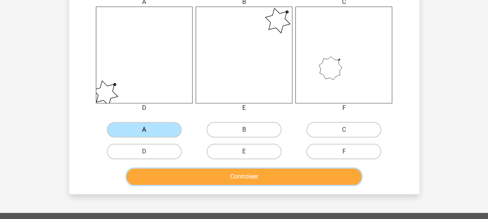
click at [214, 172] on button "Controleer" at bounding box center [244, 176] width 235 height 16
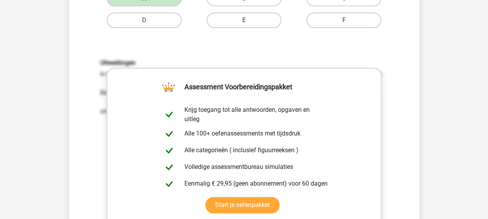
scroll to position [540, 0]
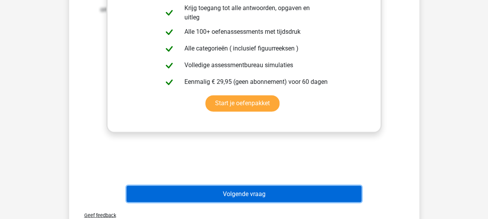
click at [232, 187] on button "Volgende vraag" at bounding box center [244, 194] width 235 height 16
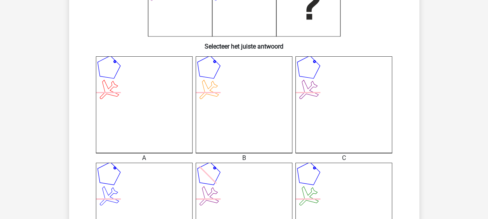
scroll to position [152, 0]
click at [322, 76] on icon at bounding box center [343, 104] width 97 height 97
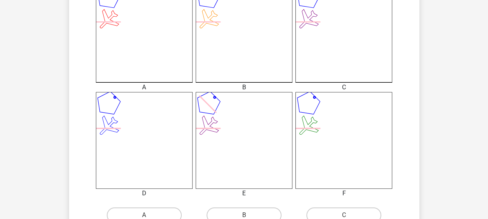
scroll to position [269, 0]
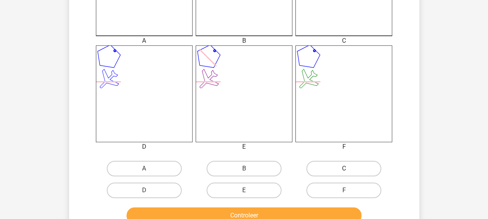
click at [331, 162] on label "C" at bounding box center [343, 169] width 75 height 16
click at [344, 168] on input "C" at bounding box center [346, 170] width 5 height 5
radio input "true"
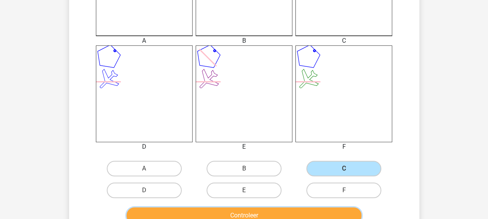
click at [276, 208] on button "Controleer" at bounding box center [244, 215] width 235 height 16
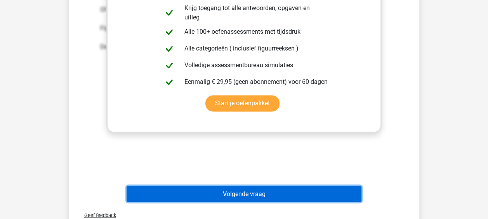
click at [250, 197] on button "Volgende vraag" at bounding box center [244, 194] width 235 height 16
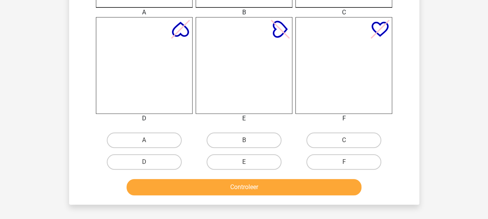
scroll to position [307, 0]
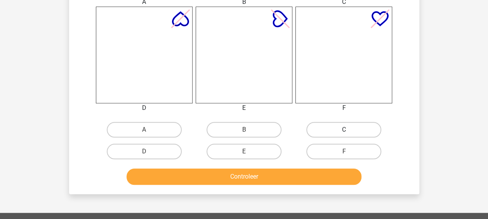
click at [339, 135] on label "C" at bounding box center [343, 130] width 75 height 16
click at [344, 135] on input "C" at bounding box center [346, 132] width 5 height 5
radio input "true"
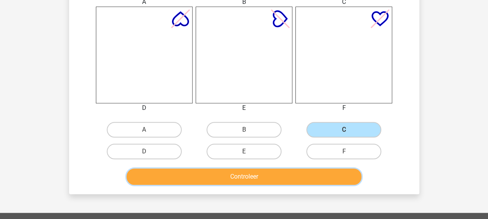
click at [294, 184] on button "Controleer" at bounding box center [244, 176] width 235 height 16
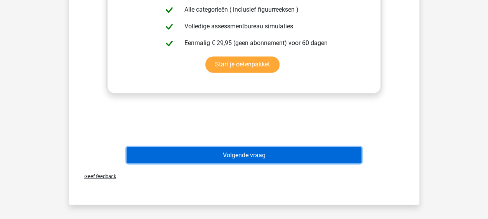
click at [281, 160] on button "Volgende vraag" at bounding box center [244, 155] width 235 height 16
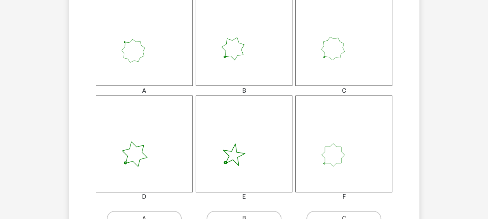
scroll to position [230, 0]
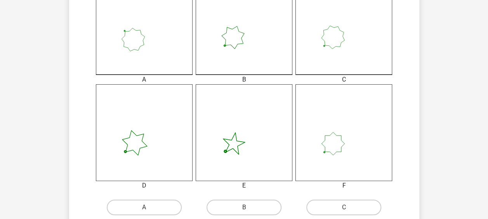
click at [347, 150] on icon at bounding box center [343, 132] width 97 height 97
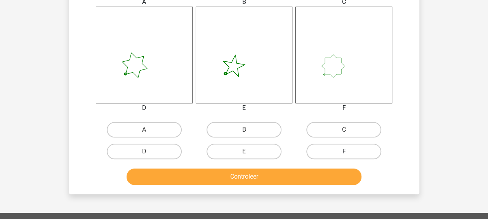
click at [345, 151] on label "F" at bounding box center [343, 152] width 75 height 16
click at [345, 151] on input "F" at bounding box center [346, 153] width 5 height 5
radio input "true"
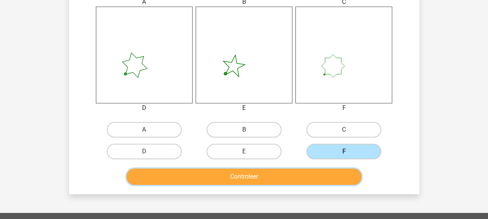
click at [301, 172] on button "Controleer" at bounding box center [244, 176] width 235 height 16
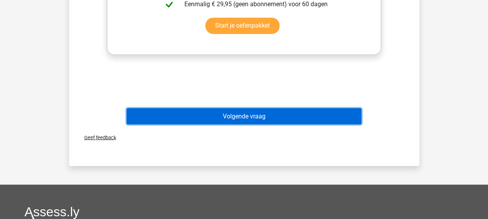
click at [263, 116] on button "Volgende vraag" at bounding box center [244, 116] width 235 height 16
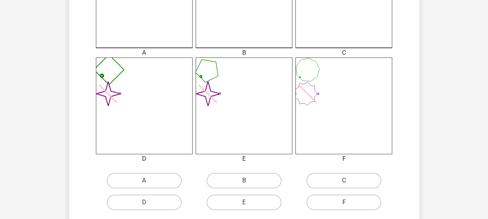
scroll to position [269, 0]
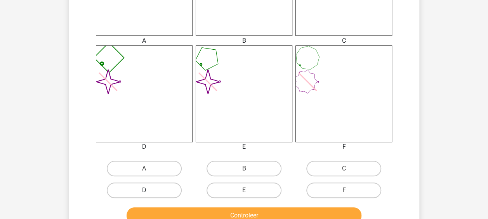
click at [141, 191] on label "D" at bounding box center [144, 190] width 75 height 16
click at [144, 191] on input "D" at bounding box center [146, 192] width 5 height 5
radio input "true"
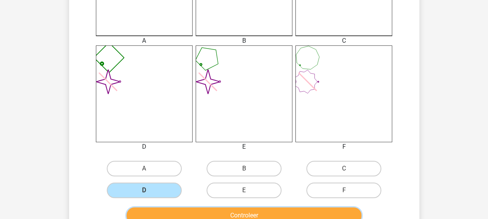
click at [205, 216] on button "Controleer" at bounding box center [244, 215] width 235 height 16
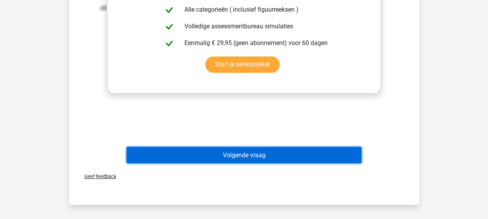
click at [238, 155] on button "Volgende vraag" at bounding box center [244, 155] width 235 height 16
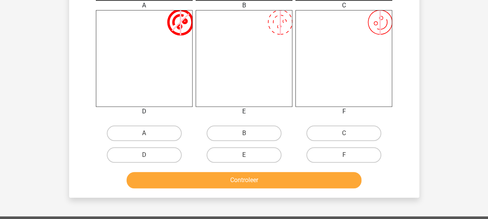
scroll to position [307, 0]
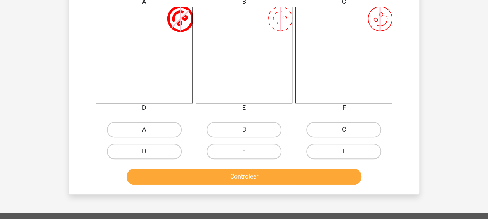
click at [163, 128] on label "A" at bounding box center [144, 130] width 75 height 16
click at [149, 130] on input "A" at bounding box center [146, 132] width 5 height 5
radio input "true"
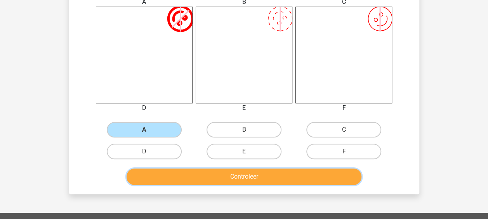
click at [206, 173] on button "Controleer" at bounding box center [244, 176] width 235 height 16
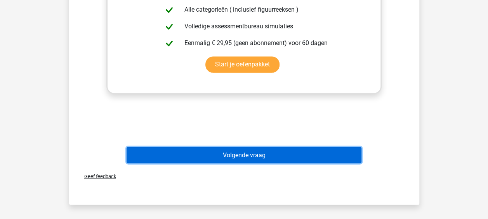
click at [236, 156] on button "Volgende vraag" at bounding box center [244, 155] width 235 height 16
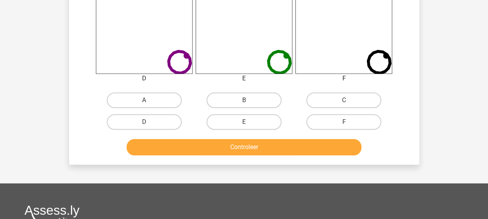
scroll to position [388, 0]
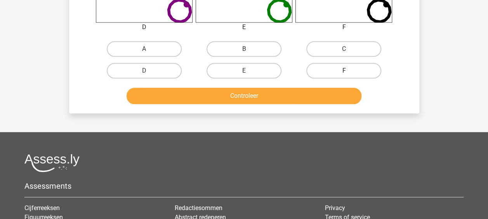
click at [345, 66] on label "F" at bounding box center [343, 71] width 75 height 16
click at [345, 71] on input "F" at bounding box center [346, 73] width 5 height 5
radio input "true"
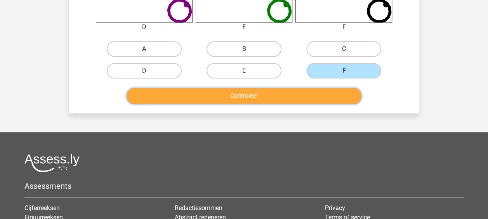
click at [326, 101] on button "Controleer" at bounding box center [244, 96] width 235 height 16
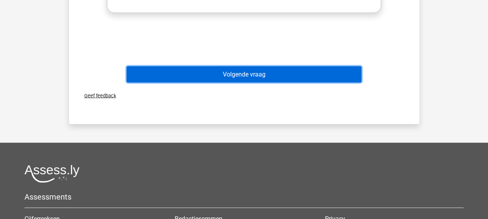
click at [274, 73] on button "Volgende vraag" at bounding box center [244, 74] width 235 height 16
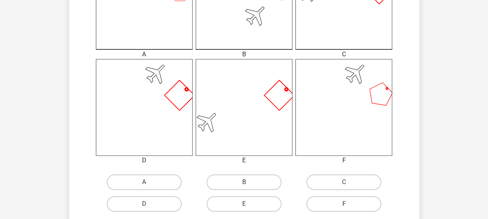
scroll to position [346, 0]
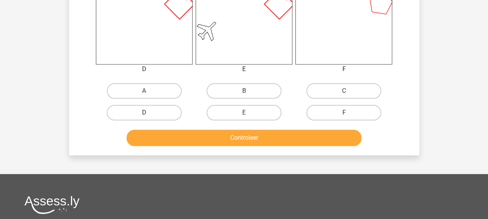
click at [166, 107] on label "D" at bounding box center [144, 113] width 75 height 16
click at [149, 113] on input "D" at bounding box center [146, 115] width 5 height 5
radio input "true"
click at [197, 146] on div "Controleer" at bounding box center [244, 139] width 300 height 19
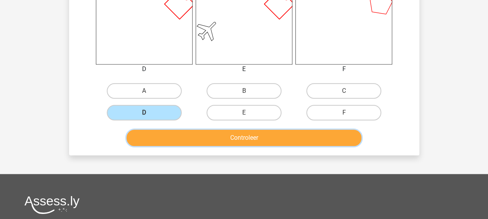
click at [196, 136] on button "Controleer" at bounding box center [244, 138] width 235 height 16
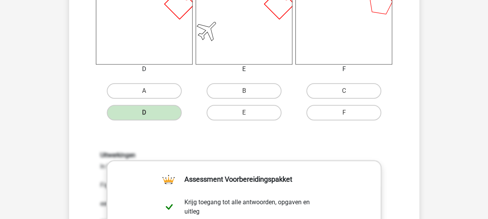
scroll to position [618, 0]
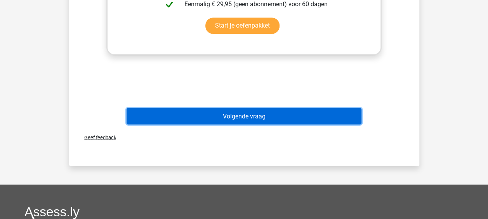
click at [220, 119] on button "Volgende vraag" at bounding box center [244, 116] width 235 height 16
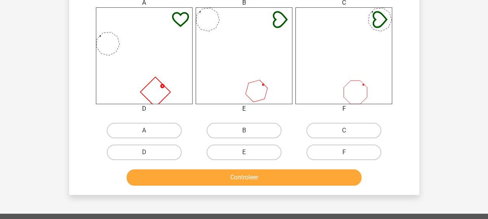
scroll to position [307, 0]
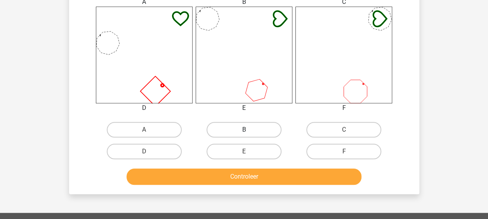
click at [246, 128] on label "B" at bounding box center [243, 130] width 75 height 16
click at [246, 130] on input "B" at bounding box center [246, 132] width 5 height 5
radio input "true"
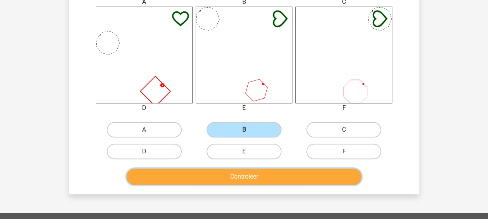
click at [227, 182] on button "Controleer" at bounding box center [244, 176] width 235 height 16
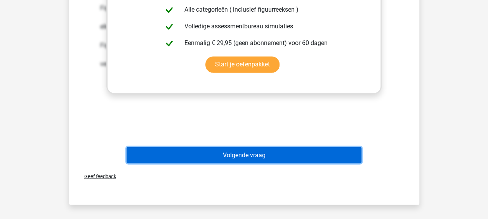
click at [239, 150] on button "Volgende vraag" at bounding box center [244, 155] width 235 height 16
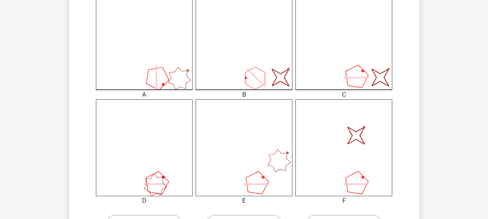
scroll to position [272, 0]
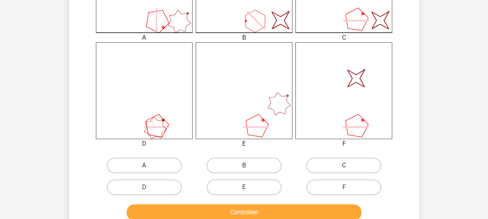
click at [319, 158] on label "C" at bounding box center [343, 166] width 75 height 16
click at [344, 165] on input "C" at bounding box center [346, 167] width 5 height 5
radio input "true"
click at [253, 205] on button "Controleer" at bounding box center [244, 212] width 235 height 16
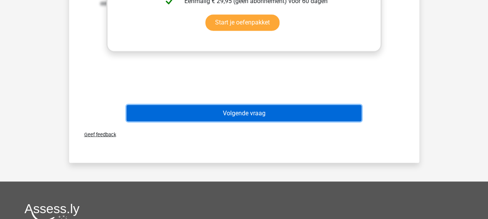
click at [242, 110] on button "Volgende vraag" at bounding box center [244, 113] width 235 height 16
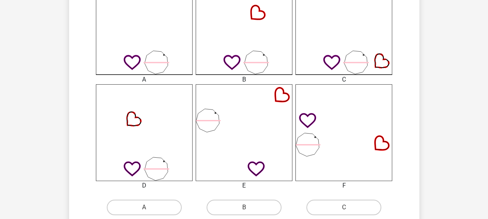
scroll to position [307, 0]
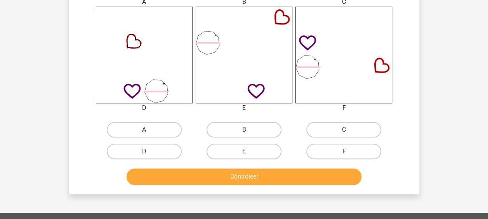
click at [175, 130] on label "A" at bounding box center [144, 130] width 75 height 16
click at [149, 130] on input "A" at bounding box center [146, 132] width 5 height 5
radio input "true"
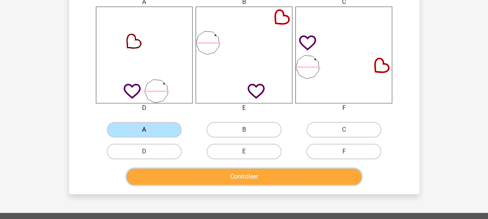
click at [210, 184] on button "Controleer" at bounding box center [244, 176] width 235 height 16
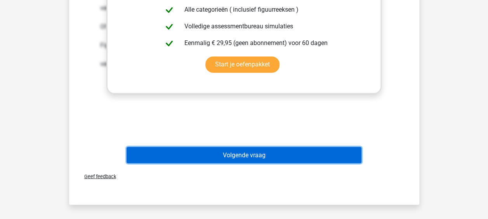
click at [234, 152] on button "Volgende vraag" at bounding box center [244, 155] width 235 height 16
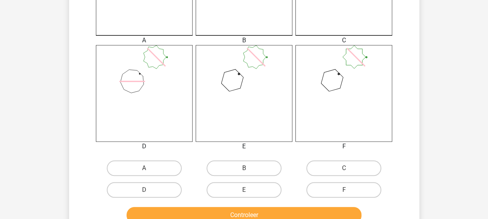
scroll to position [272, 0]
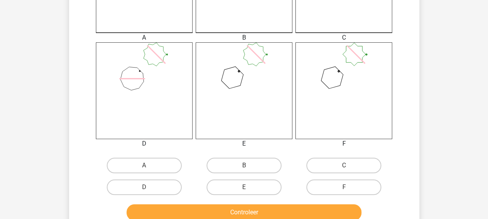
click at [361, 156] on div "C" at bounding box center [344, 165] width 100 height 22
click at [358, 158] on label "C" at bounding box center [343, 166] width 75 height 16
click at [349, 165] on input "C" at bounding box center [346, 167] width 5 height 5
radio input "true"
click at [284, 205] on button "Controleer" at bounding box center [244, 212] width 235 height 16
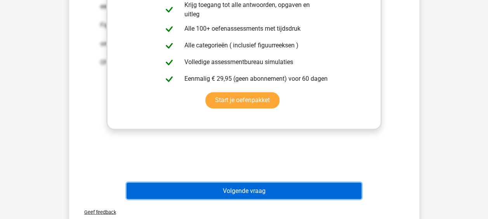
click at [261, 192] on button "Volgende vraag" at bounding box center [244, 190] width 235 height 16
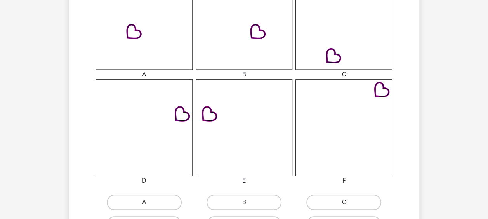
scroll to position [269, 0]
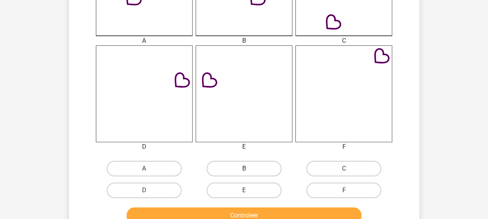
click at [265, 162] on label "B" at bounding box center [243, 169] width 75 height 16
click at [249, 168] on input "B" at bounding box center [246, 170] width 5 height 5
radio input "true"
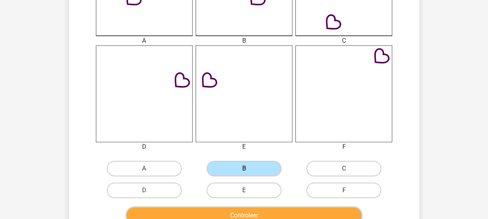
click at [248, 210] on button "Controleer" at bounding box center [244, 215] width 235 height 16
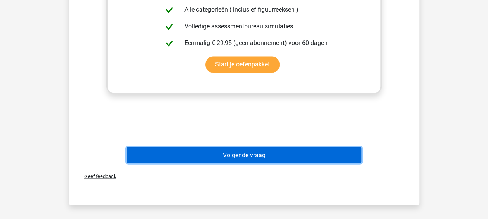
click at [244, 155] on button "Volgende vraag" at bounding box center [244, 155] width 235 height 16
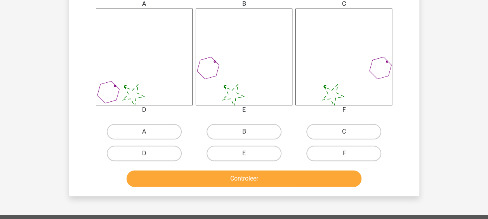
scroll to position [307, 0]
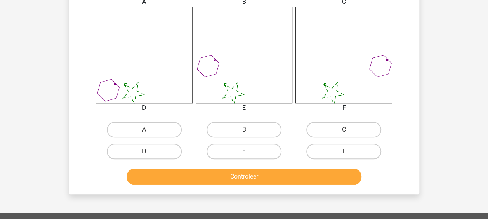
click at [231, 151] on label "E" at bounding box center [243, 152] width 75 height 16
click at [244, 151] on input "E" at bounding box center [246, 153] width 5 height 5
radio input "true"
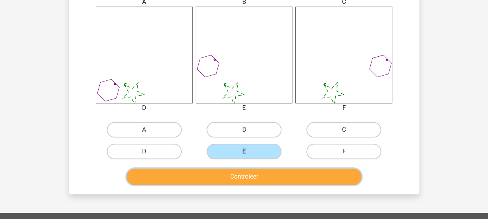
click at [230, 172] on button "Controleer" at bounding box center [244, 176] width 235 height 16
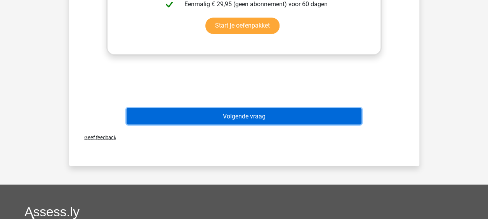
click at [235, 116] on button "Volgende vraag" at bounding box center [244, 116] width 235 height 16
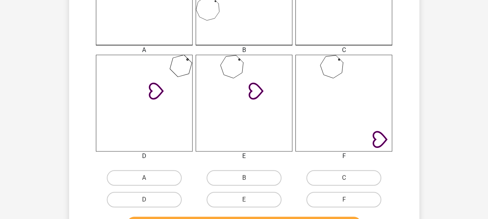
scroll to position [272, 0]
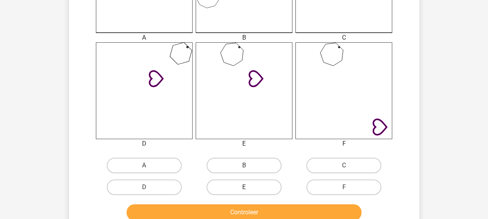
click at [262, 186] on label "E" at bounding box center [243, 187] width 75 height 16
click at [249, 187] on input "E" at bounding box center [246, 189] width 5 height 5
radio input "true"
click at [246, 203] on div "Controleer" at bounding box center [244, 211] width 325 height 26
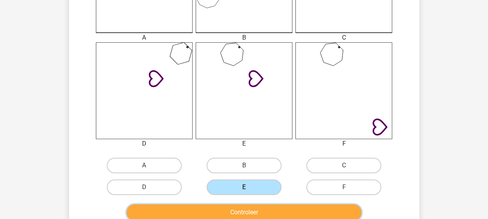
click at [242, 208] on button "Controleer" at bounding box center [244, 212] width 235 height 16
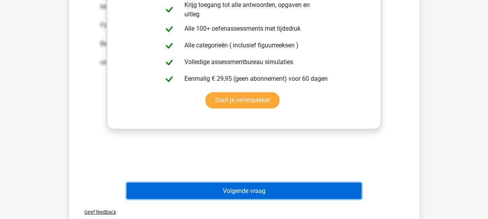
click at [243, 197] on button "Volgende vraag" at bounding box center [244, 190] width 235 height 16
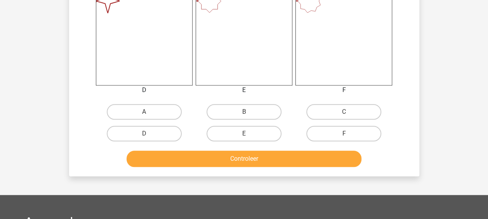
scroll to position [346, 0]
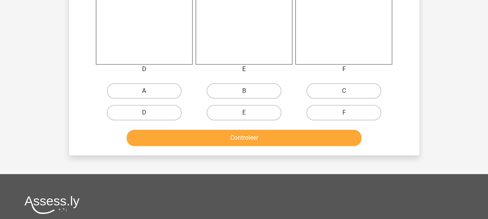
click at [168, 87] on label "A" at bounding box center [144, 91] width 75 height 16
click at [149, 91] on input "A" at bounding box center [146, 93] width 5 height 5
radio input "true"
drag, startPoint x: 215, startPoint y: 120, endPoint x: 211, endPoint y: 127, distance: 8.7
click at [215, 120] on label "E" at bounding box center [243, 113] width 75 height 16
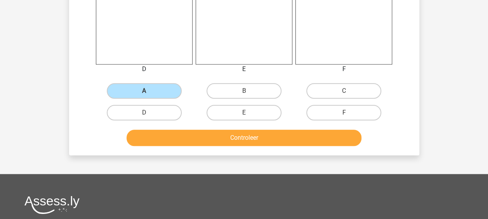
click at [244, 118] on input "E" at bounding box center [246, 115] width 5 height 5
radio input "true"
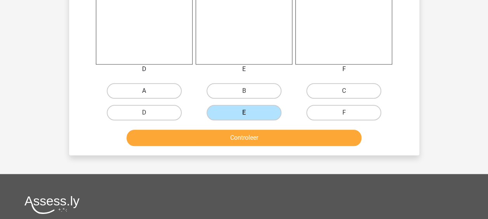
click at [173, 95] on label "A" at bounding box center [144, 91] width 75 height 16
click at [149, 95] on input "A" at bounding box center [146, 93] width 5 height 5
radio input "true"
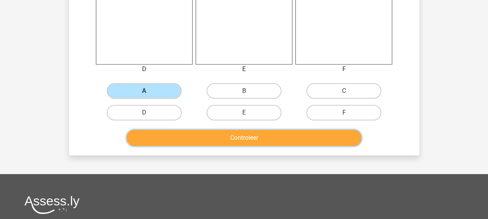
click at [210, 141] on button "Controleer" at bounding box center [244, 138] width 235 height 16
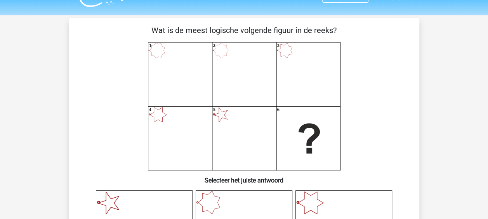
scroll to position [0, 0]
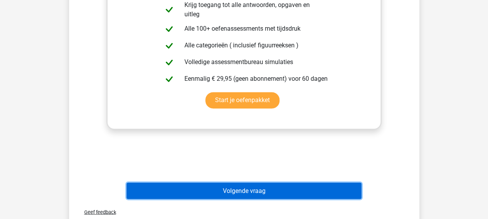
click at [264, 184] on button "Volgende vraag" at bounding box center [244, 190] width 235 height 16
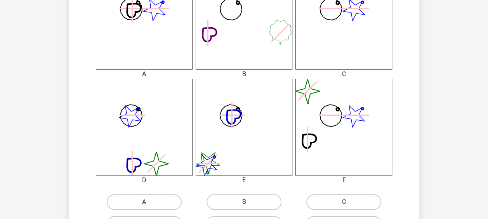
scroll to position [269, 0]
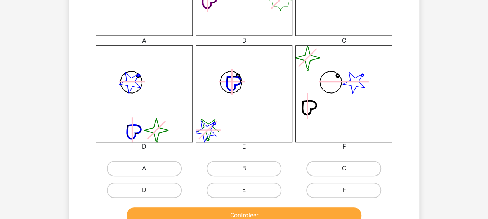
click at [168, 167] on label "A" at bounding box center [144, 169] width 75 height 16
click at [149, 168] on input "A" at bounding box center [146, 170] width 5 height 5
radio input "true"
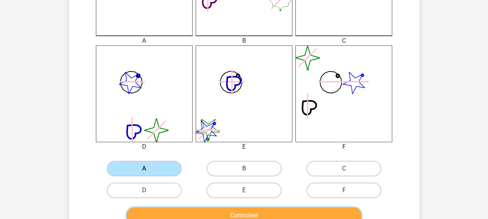
click at [208, 212] on button "Controleer" at bounding box center [244, 215] width 235 height 16
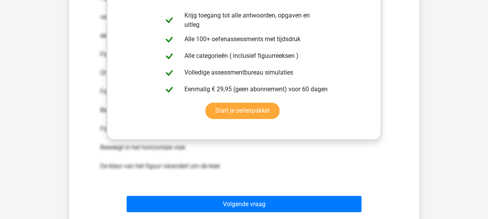
scroll to position [540, 0]
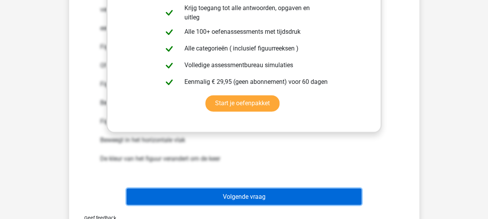
click at [226, 198] on button "Volgende vraag" at bounding box center [244, 196] width 235 height 16
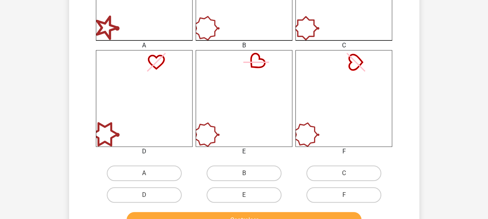
scroll to position [272, 0]
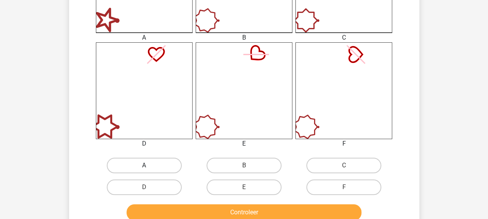
drag, startPoint x: 153, startPoint y: 163, endPoint x: 161, endPoint y: 166, distance: 9.5
click at [153, 163] on label "A" at bounding box center [144, 166] width 75 height 16
click at [149, 165] on input "A" at bounding box center [146, 167] width 5 height 5
radio input "true"
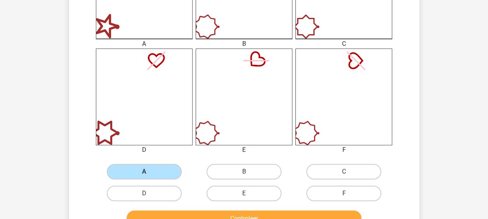
scroll to position [311, 0]
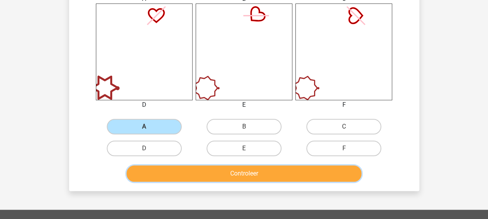
click at [209, 173] on button "Controleer" at bounding box center [244, 173] width 235 height 16
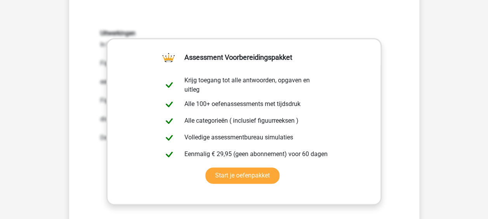
scroll to position [621, 0]
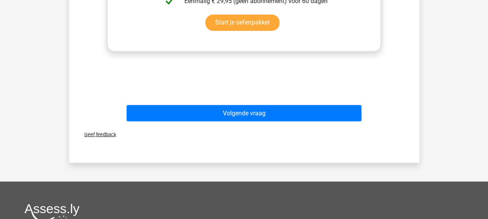
click at [240, 121] on div "Volgende vraag" at bounding box center [244, 114] width 300 height 19
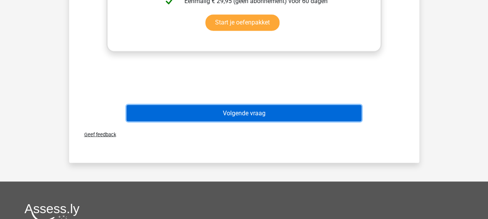
click at [239, 114] on button "Volgende vraag" at bounding box center [244, 113] width 235 height 16
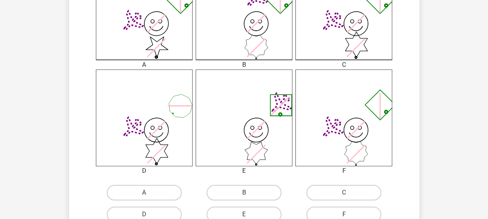
scroll to position [269, 0]
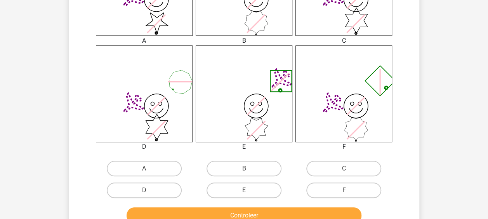
click at [146, 169] on input "A" at bounding box center [146, 170] width 5 height 5
radio input "true"
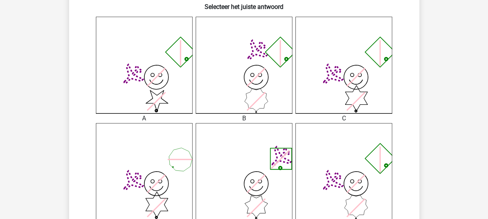
scroll to position [307, 0]
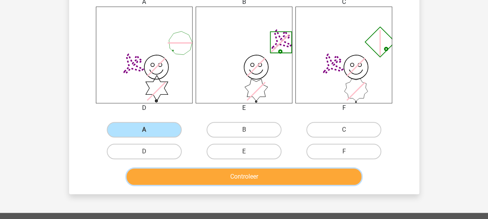
click at [236, 175] on button "Controleer" at bounding box center [244, 176] width 235 height 16
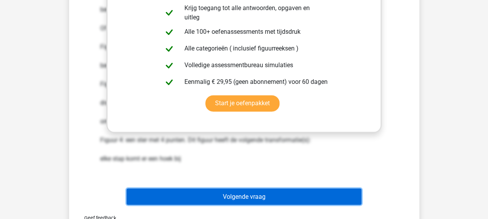
click at [227, 193] on button "Volgende vraag" at bounding box center [244, 196] width 235 height 16
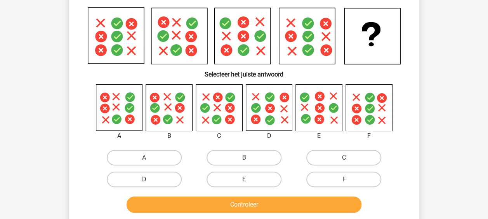
scroll to position [36, 0]
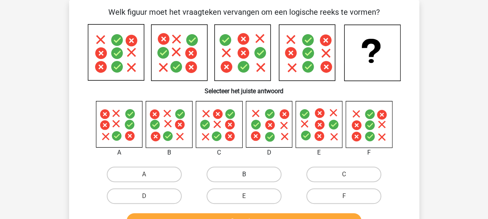
click at [241, 178] on label "B" at bounding box center [243, 175] width 75 height 16
click at [244, 178] on input "B" at bounding box center [246, 176] width 5 height 5
radio input "true"
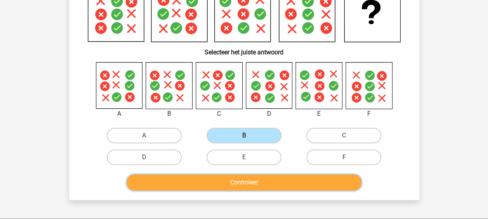
click at [242, 185] on button "Controleer" at bounding box center [244, 182] width 235 height 16
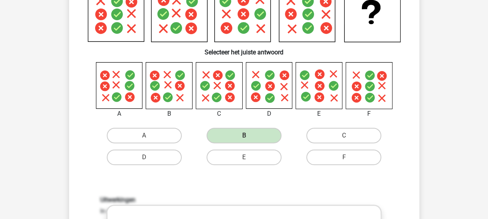
scroll to position [307, 0]
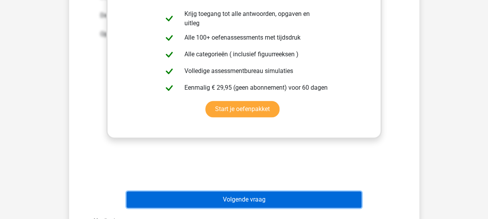
click at [243, 205] on button "Volgende vraag" at bounding box center [244, 199] width 235 height 16
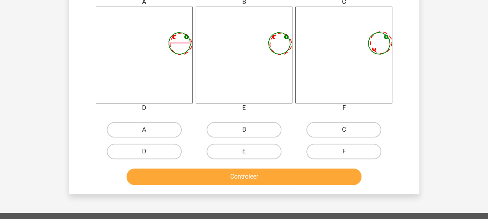
click at [348, 122] on label "C" at bounding box center [343, 130] width 75 height 16
click at [348, 130] on input "C" at bounding box center [346, 132] width 5 height 5
radio input "true"
click at [276, 168] on div "Controleer" at bounding box center [244, 175] width 325 height 26
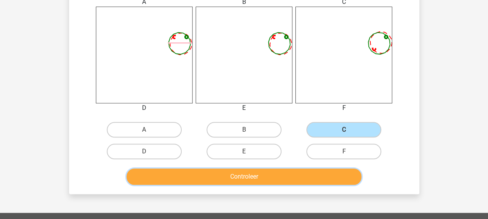
click at [271, 175] on button "Controleer" at bounding box center [244, 176] width 235 height 16
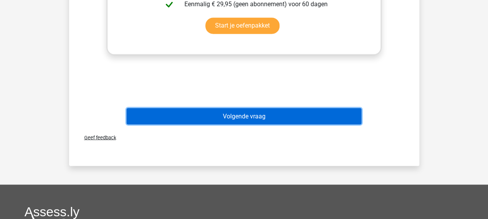
click at [255, 112] on button "Volgende vraag" at bounding box center [244, 116] width 235 height 16
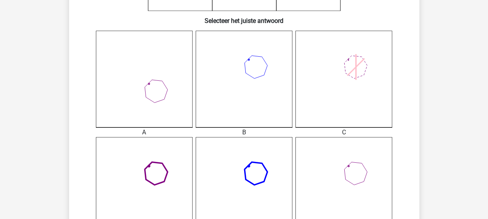
scroll to position [269, 0]
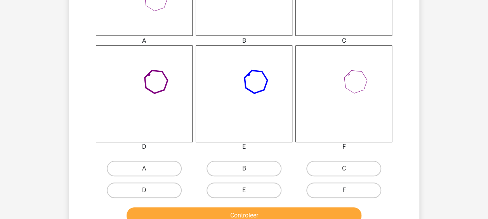
click at [350, 188] on label "F" at bounding box center [343, 190] width 75 height 16
click at [349, 190] on input "F" at bounding box center [346, 192] width 5 height 5
radio input "true"
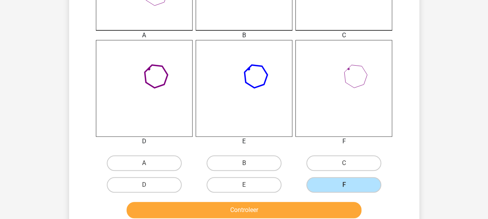
scroll to position [346, 0]
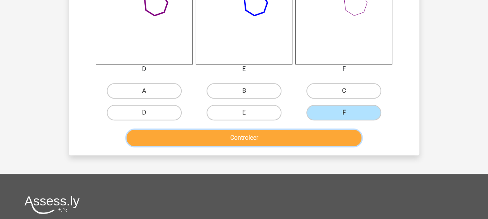
click at [282, 140] on button "Controleer" at bounding box center [244, 138] width 235 height 16
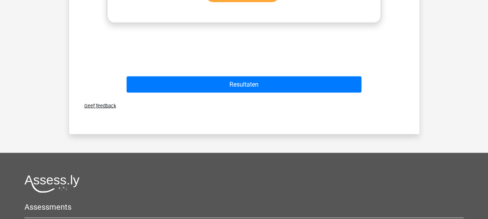
scroll to position [657, 0]
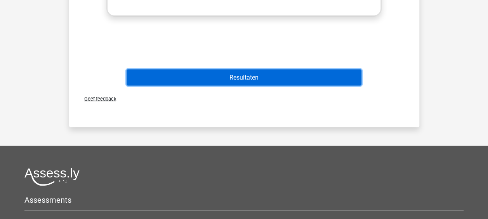
click at [240, 75] on button "Resultaten" at bounding box center [244, 77] width 235 height 16
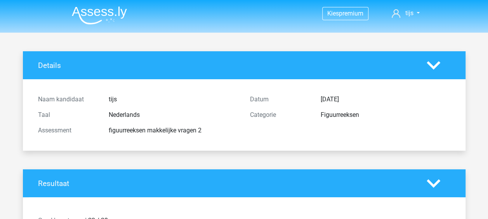
click at [102, 22] on img at bounding box center [99, 15] width 55 height 18
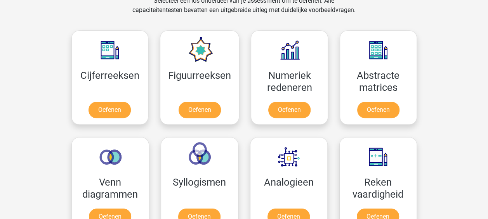
scroll to position [311, 0]
